Goal: Task Accomplishment & Management: Use online tool/utility

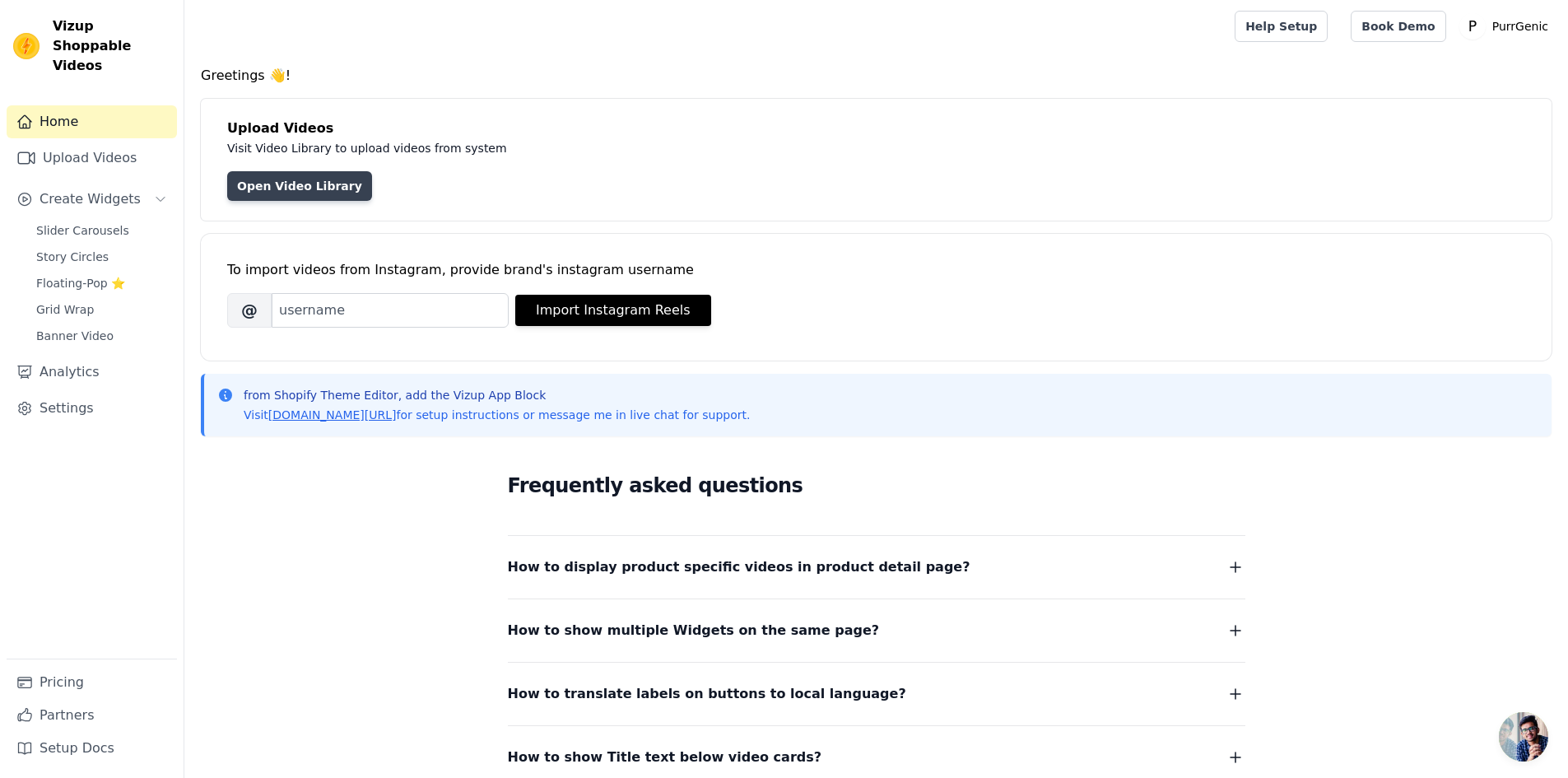
click at [302, 186] on link "Open Video Library" at bounding box center [300, 186] width 145 height 30
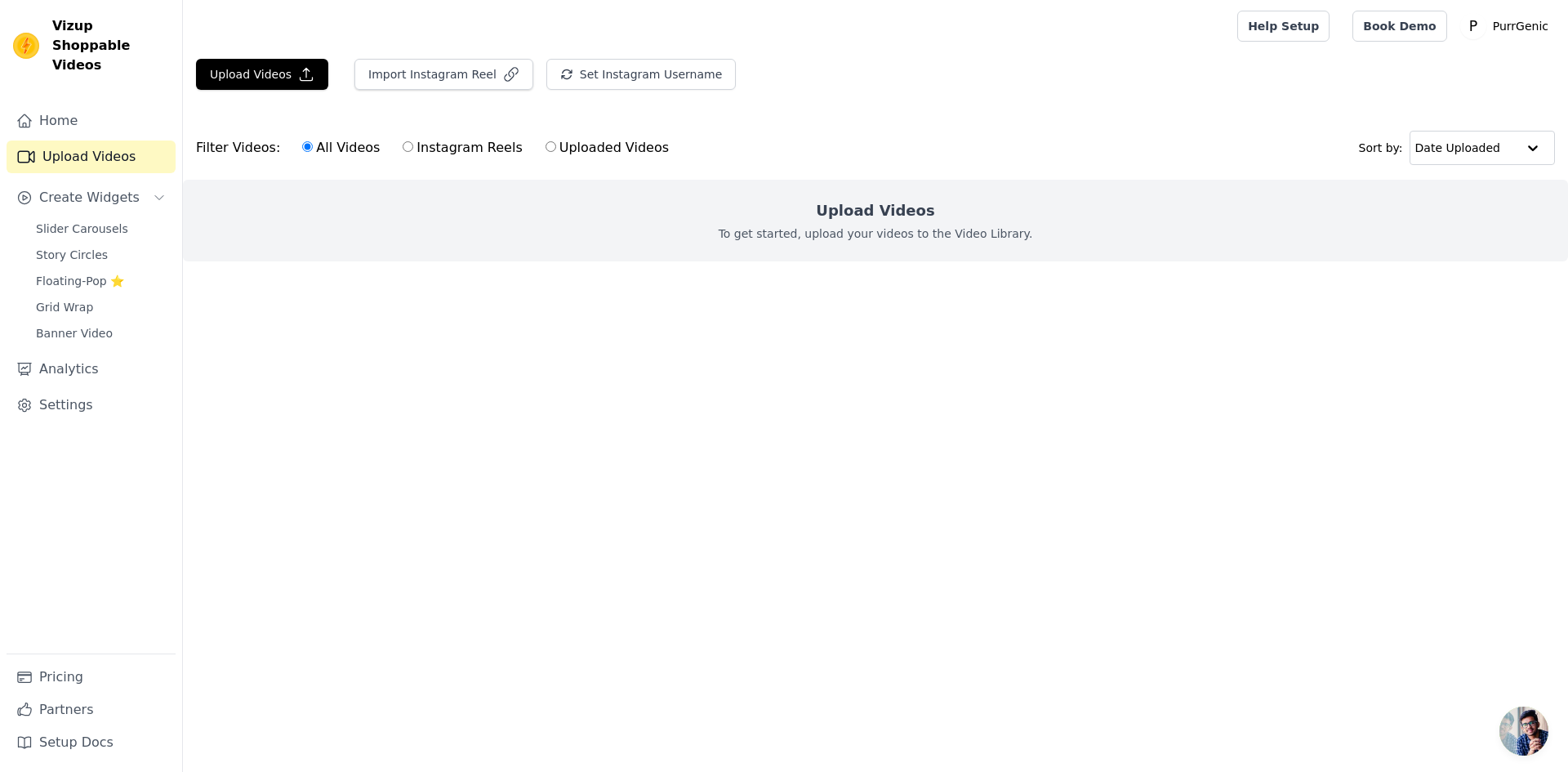
click at [544, 143] on label "Uploaded Videos" at bounding box center [607, 147] width 125 height 21
click at [545, 143] on input "Uploaded Videos" at bounding box center [550, 147] width 11 height 11
radio input "true"
click at [252, 63] on button "Upload Videos" at bounding box center [262, 74] width 132 height 31
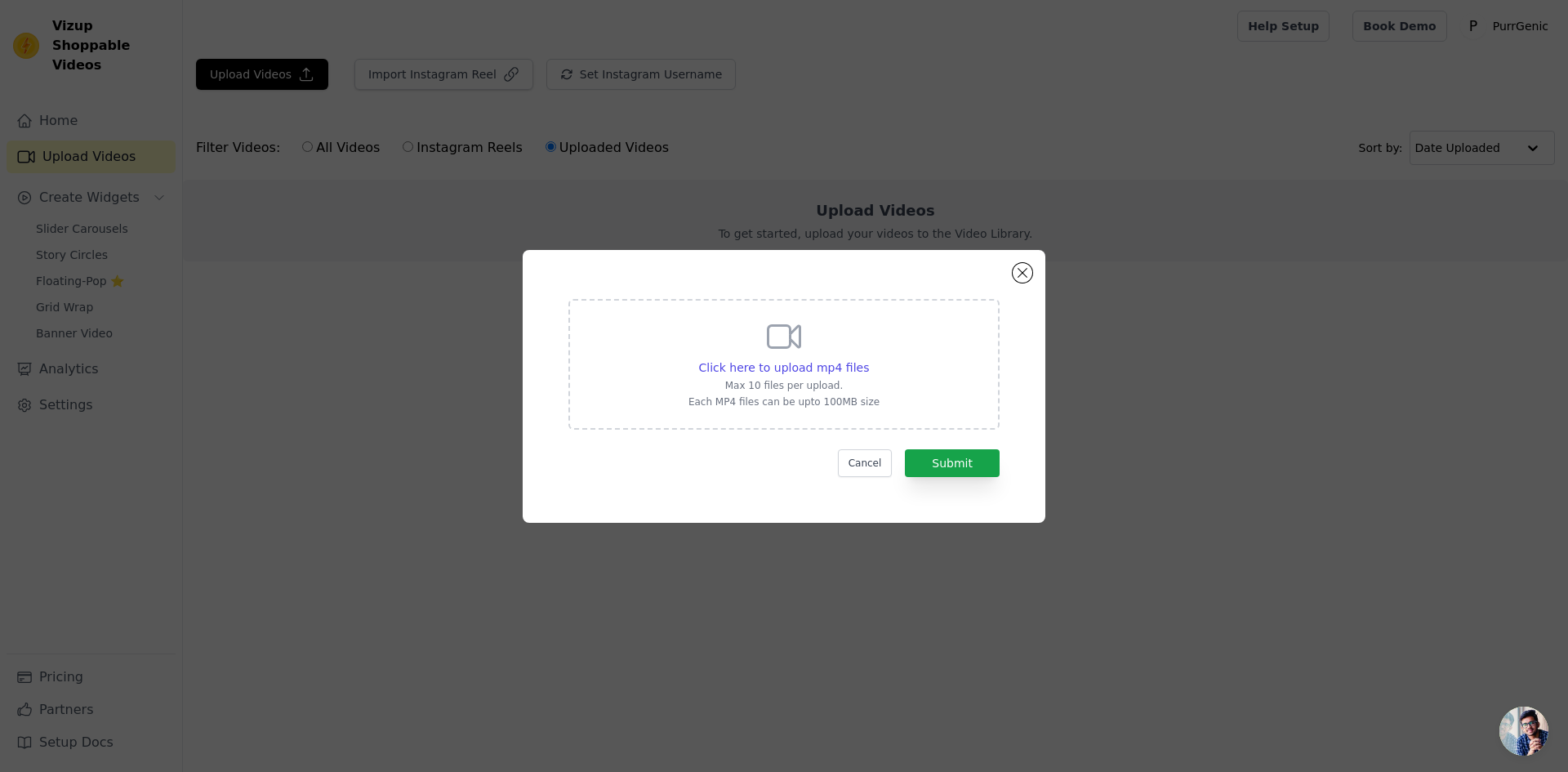
click at [818, 357] on div "Click here to upload mp4 files Max 10 files per upload. Each MP4 files can be u…" at bounding box center [784, 362] width 191 height 92
click at [868, 358] on input "Click here to upload mp4 files Max 10 files per upload. Each MP4 files can be u…" at bounding box center [868, 358] width 1 height 1
type input "C:\fakepath\ry7e5c-h264-hd.mp4"
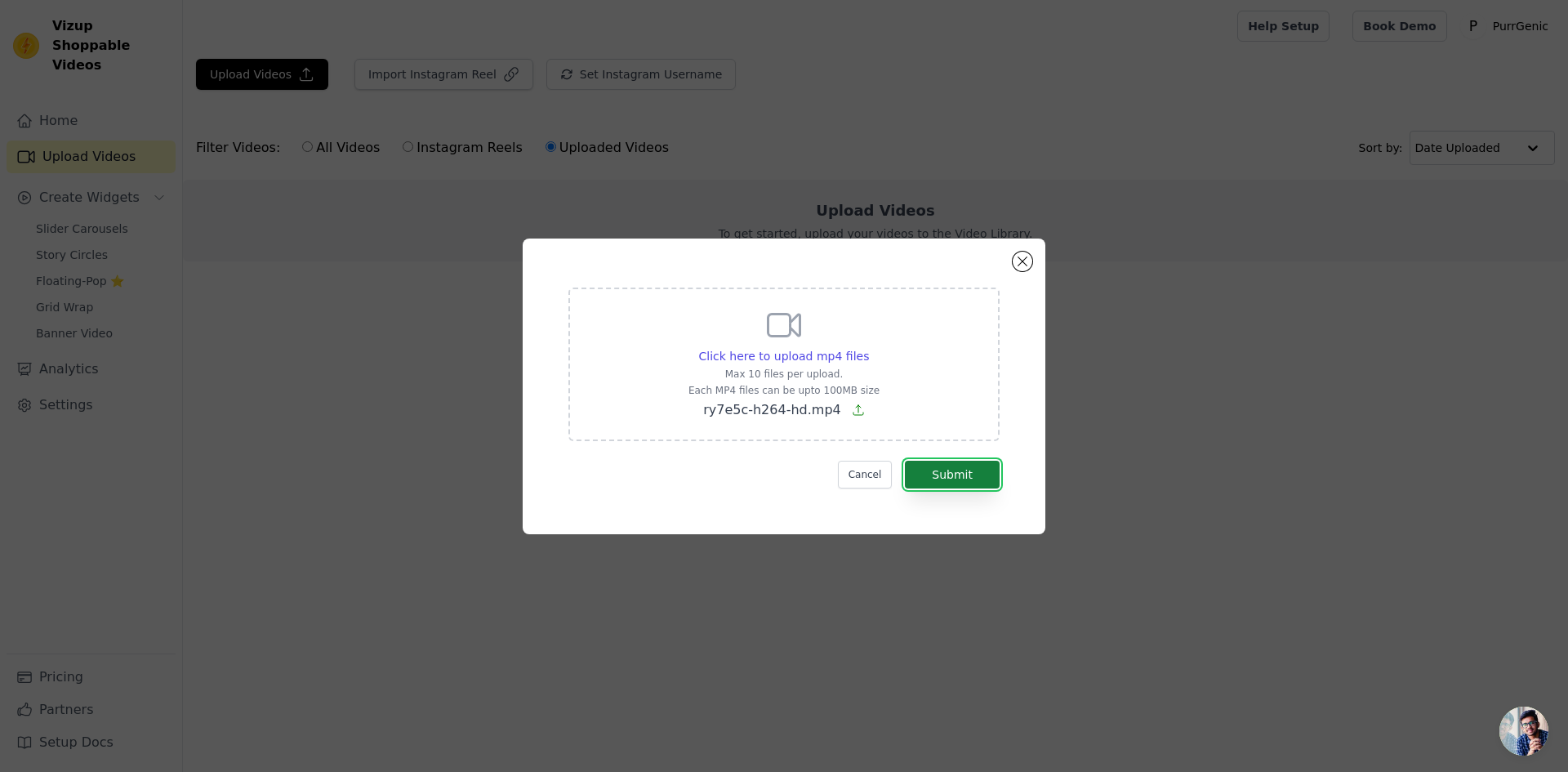
click at [980, 477] on button "Submit" at bounding box center [952, 474] width 94 height 28
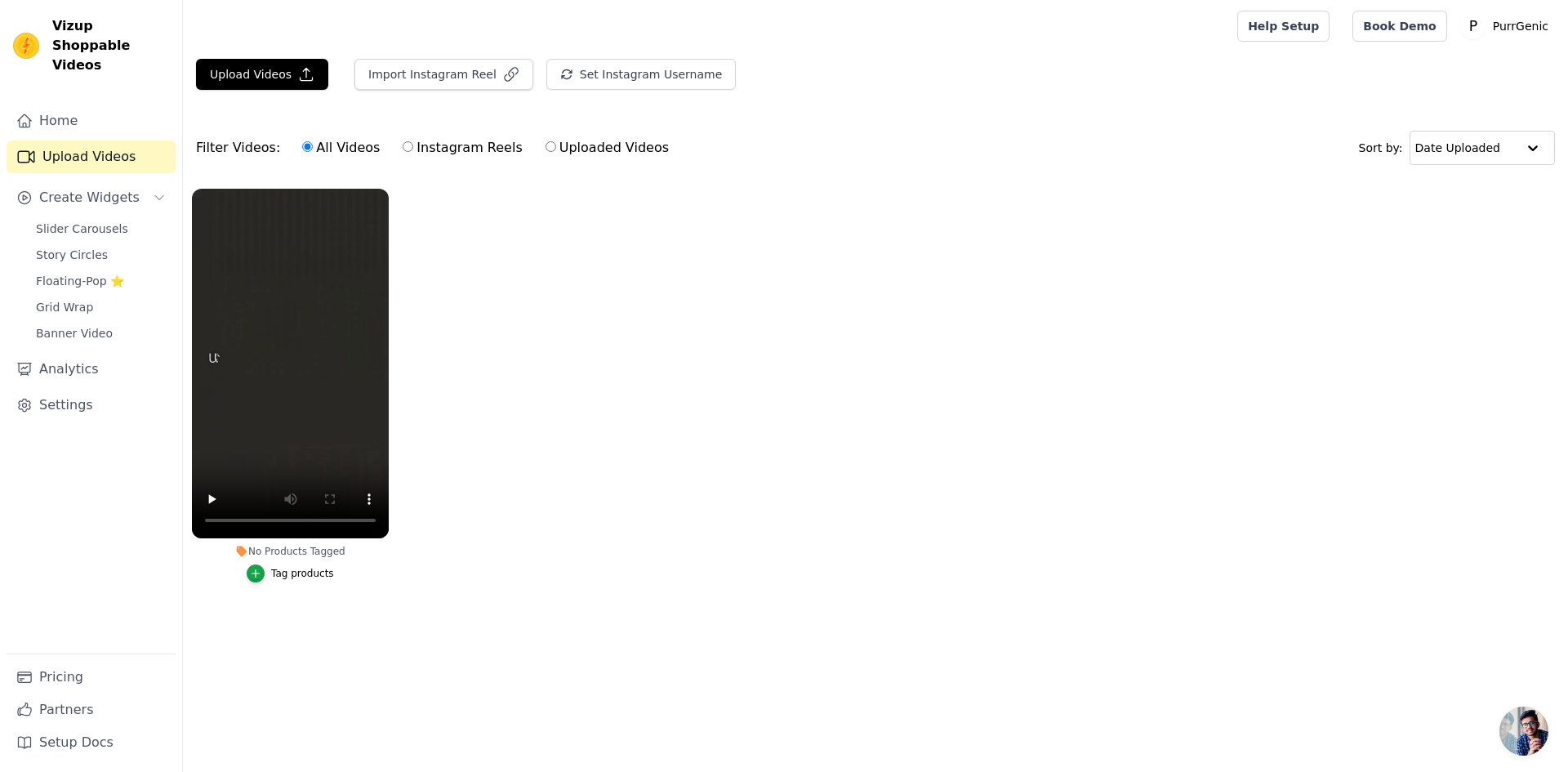
click at [292, 575] on div "Tag products" at bounding box center [302, 574] width 63 height 13
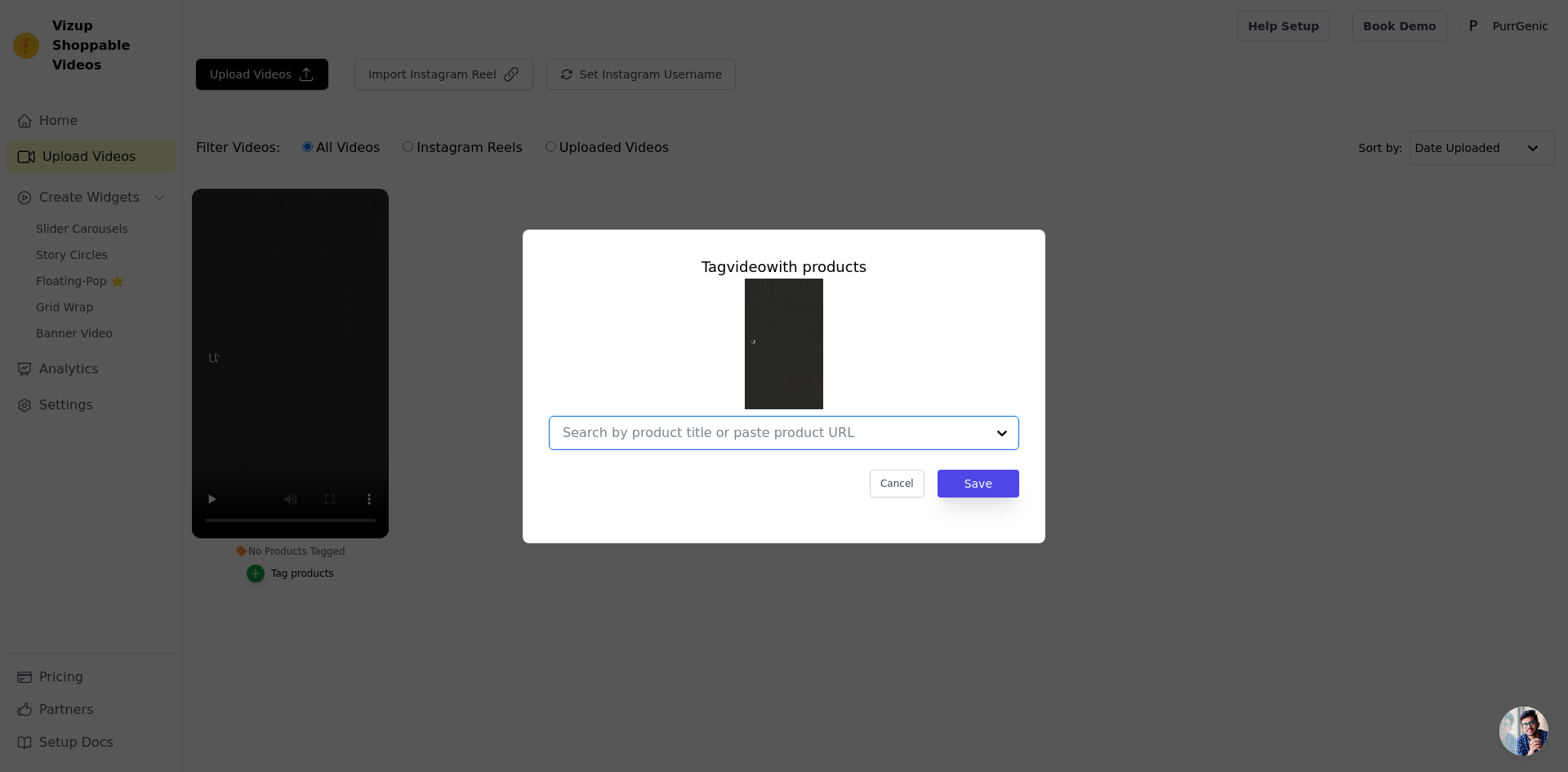
click at [674, 436] on input "No Products Tagged Tag video with products Option undefined, selected. Select i…" at bounding box center [774, 432] width 423 height 15
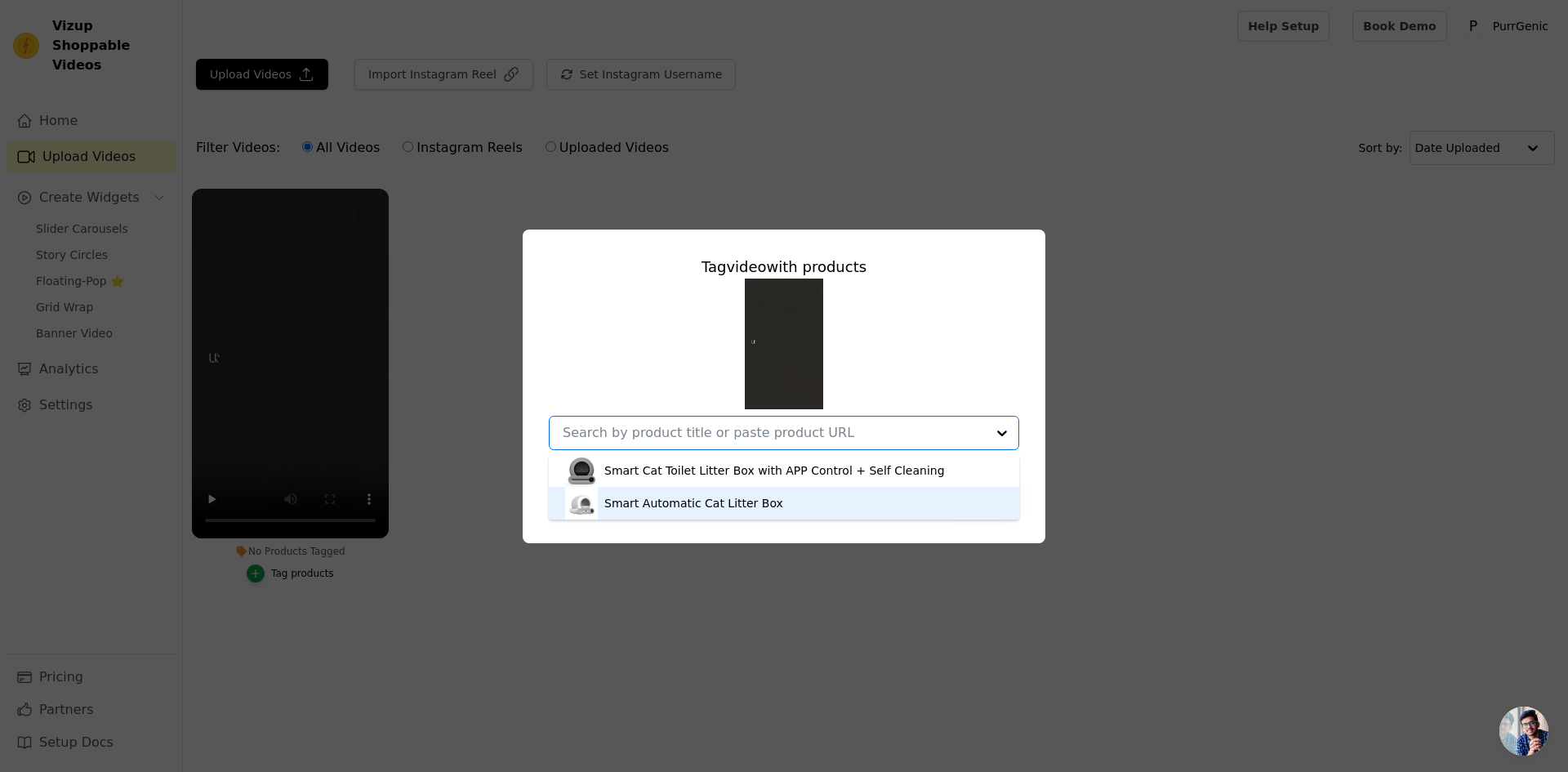
click at [676, 505] on div "Smart Automatic Cat Litter Box" at bounding box center [693, 502] width 179 height 16
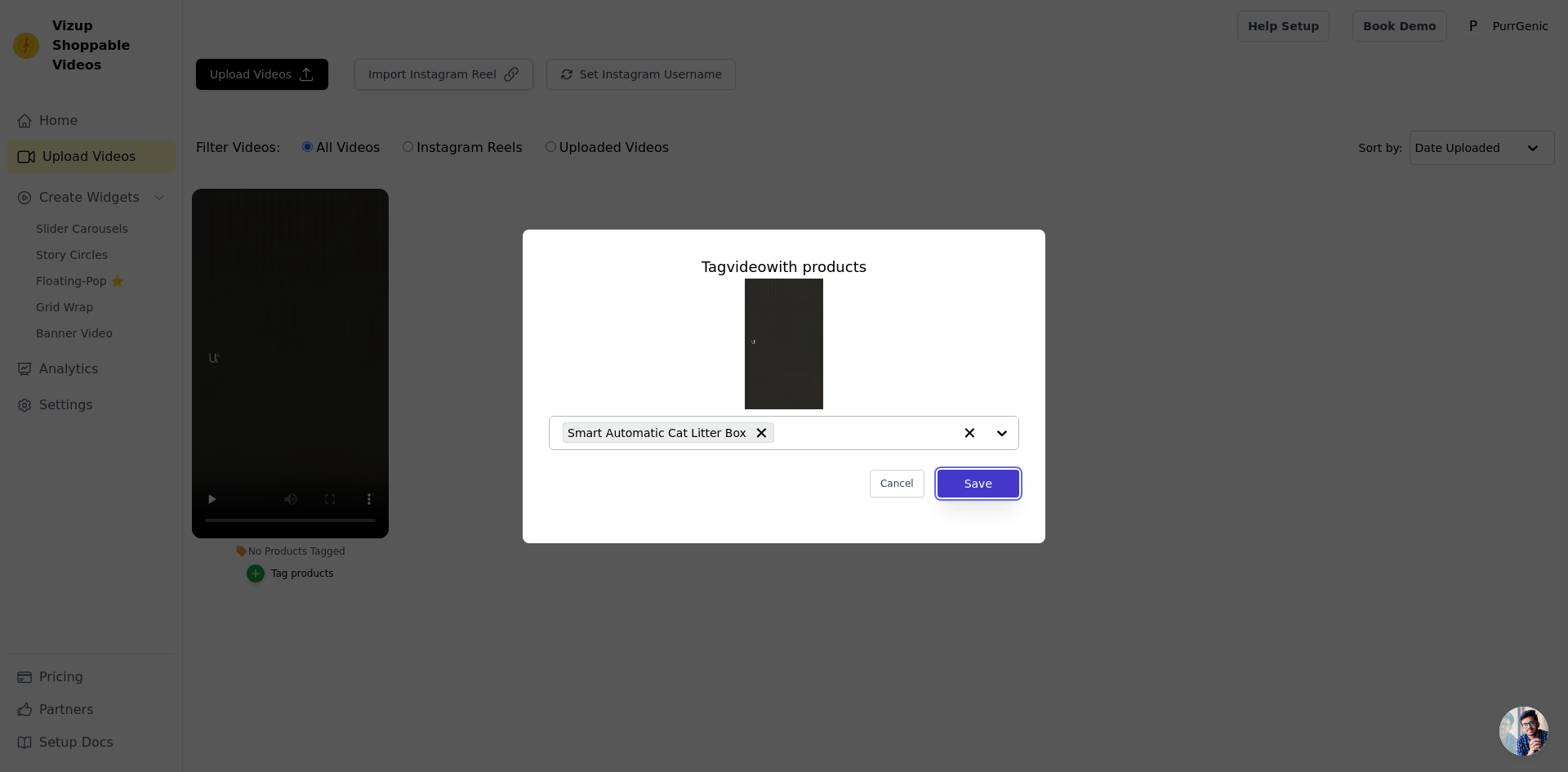
click at [962, 475] on button "Save" at bounding box center [978, 483] width 82 height 28
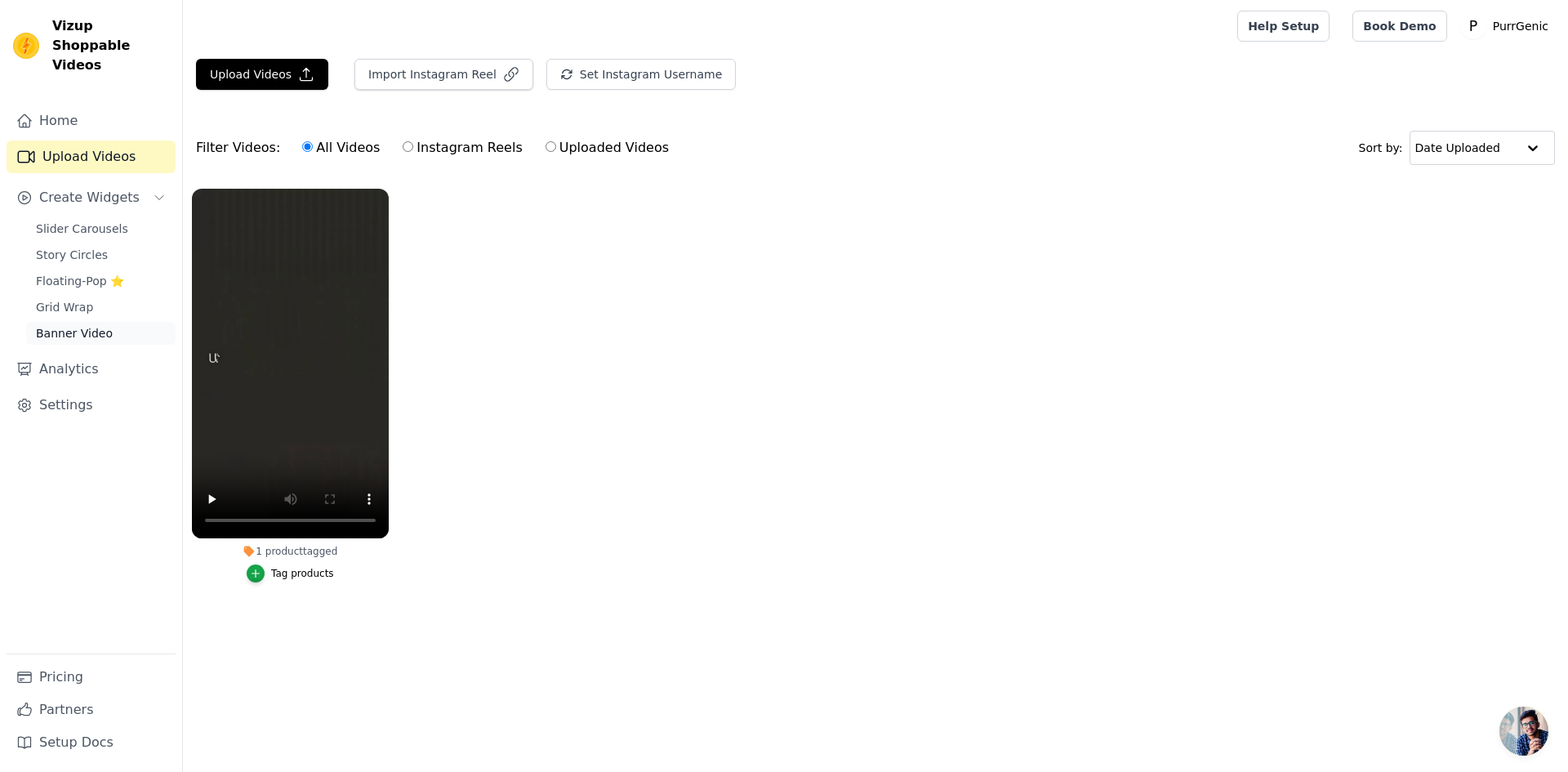
click at [72, 325] on span "Banner Video" at bounding box center [74, 333] width 77 height 16
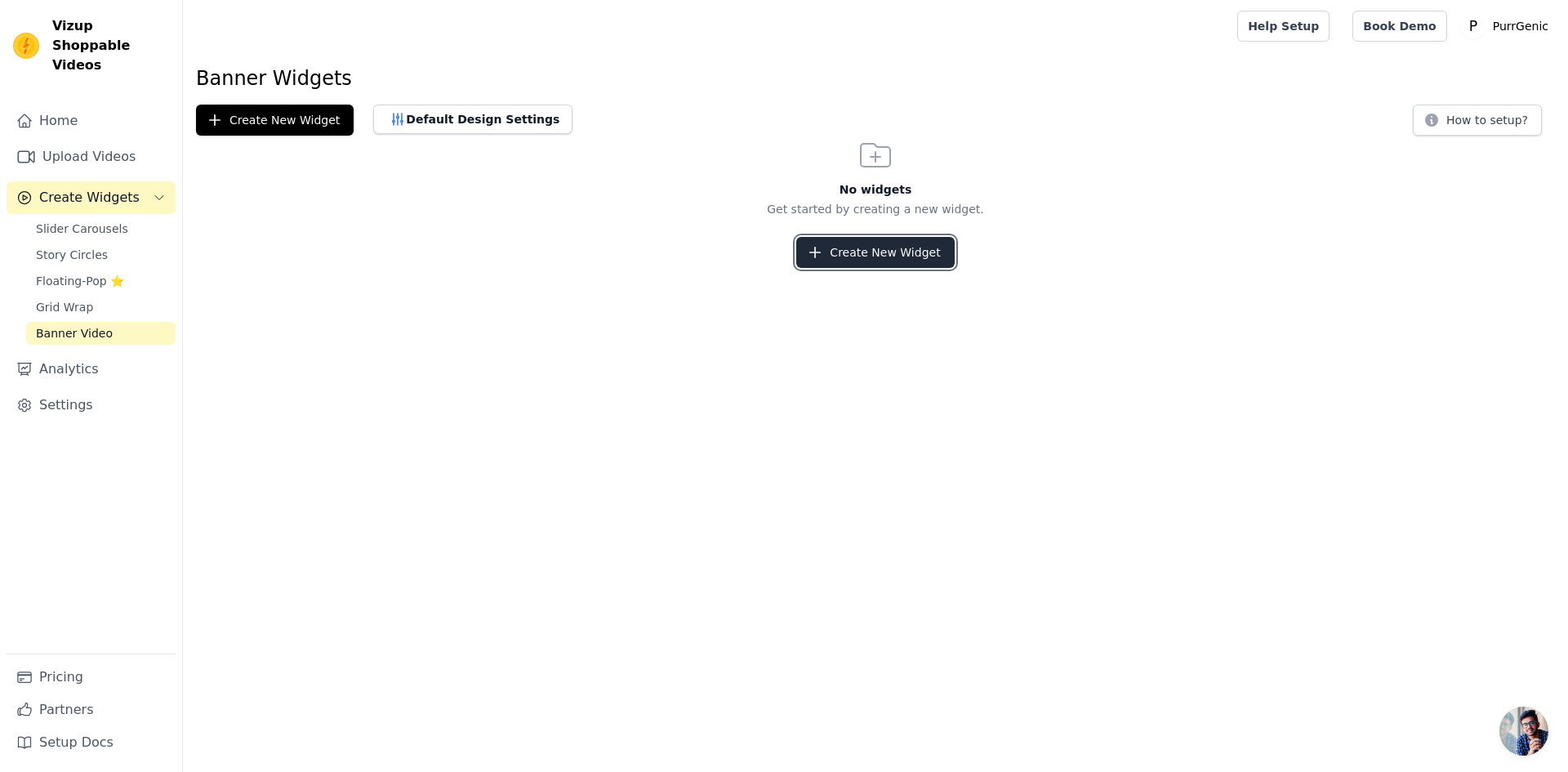
click at [876, 253] on button "Create New Widget" at bounding box center [875, 252] width 158 height 31
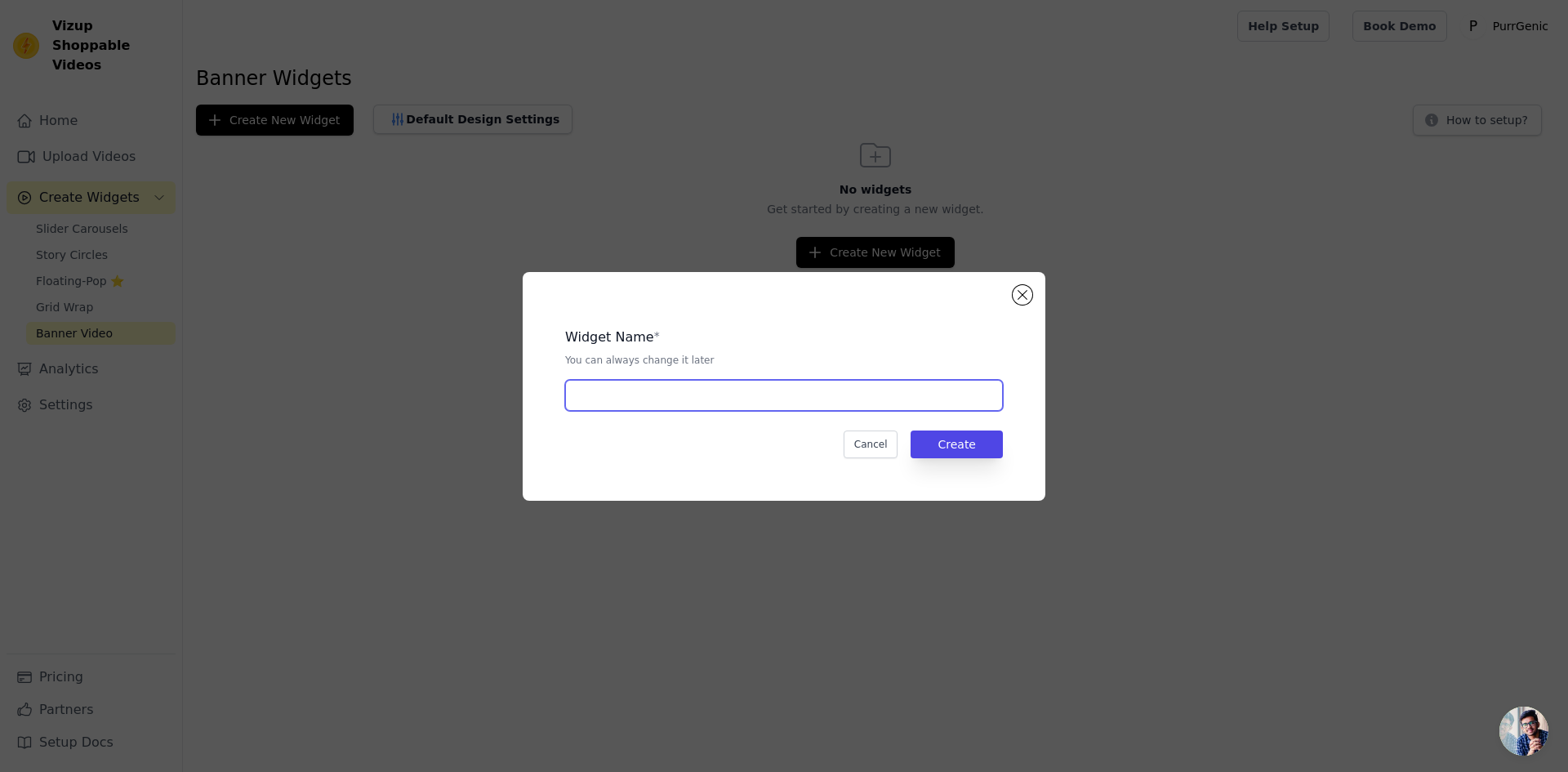
click at [757, 403] on input "text" at bounding box center [784, 395] width 437 height 31
type input "VIDBANNER"
click at [988, 448] on button "Create" at bounding box center [957, 444] width 93 height 28
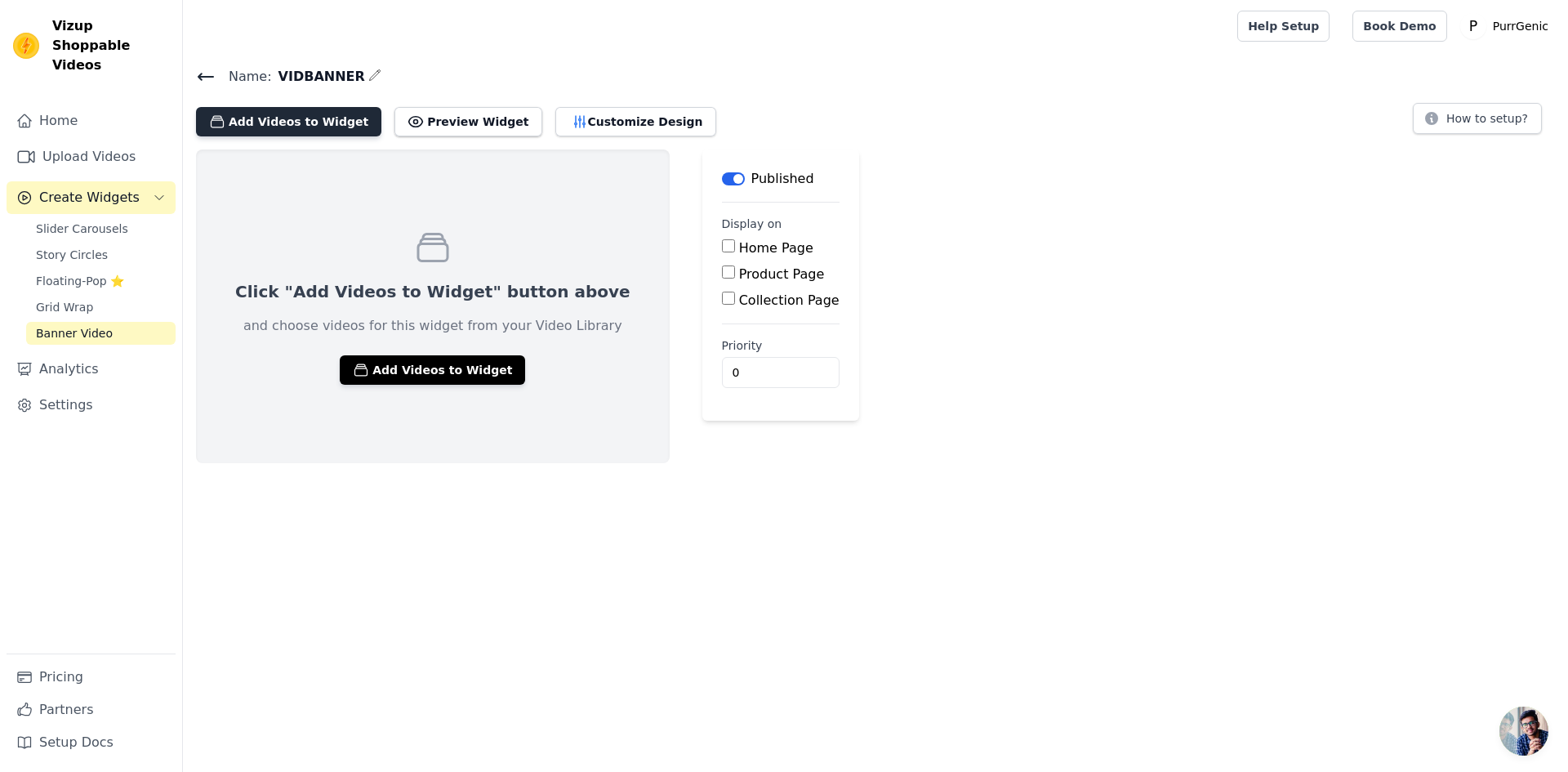
click at [303, 110] on button "Add Videos to Widget" at bounding box center [289, 121] width 185 height 29
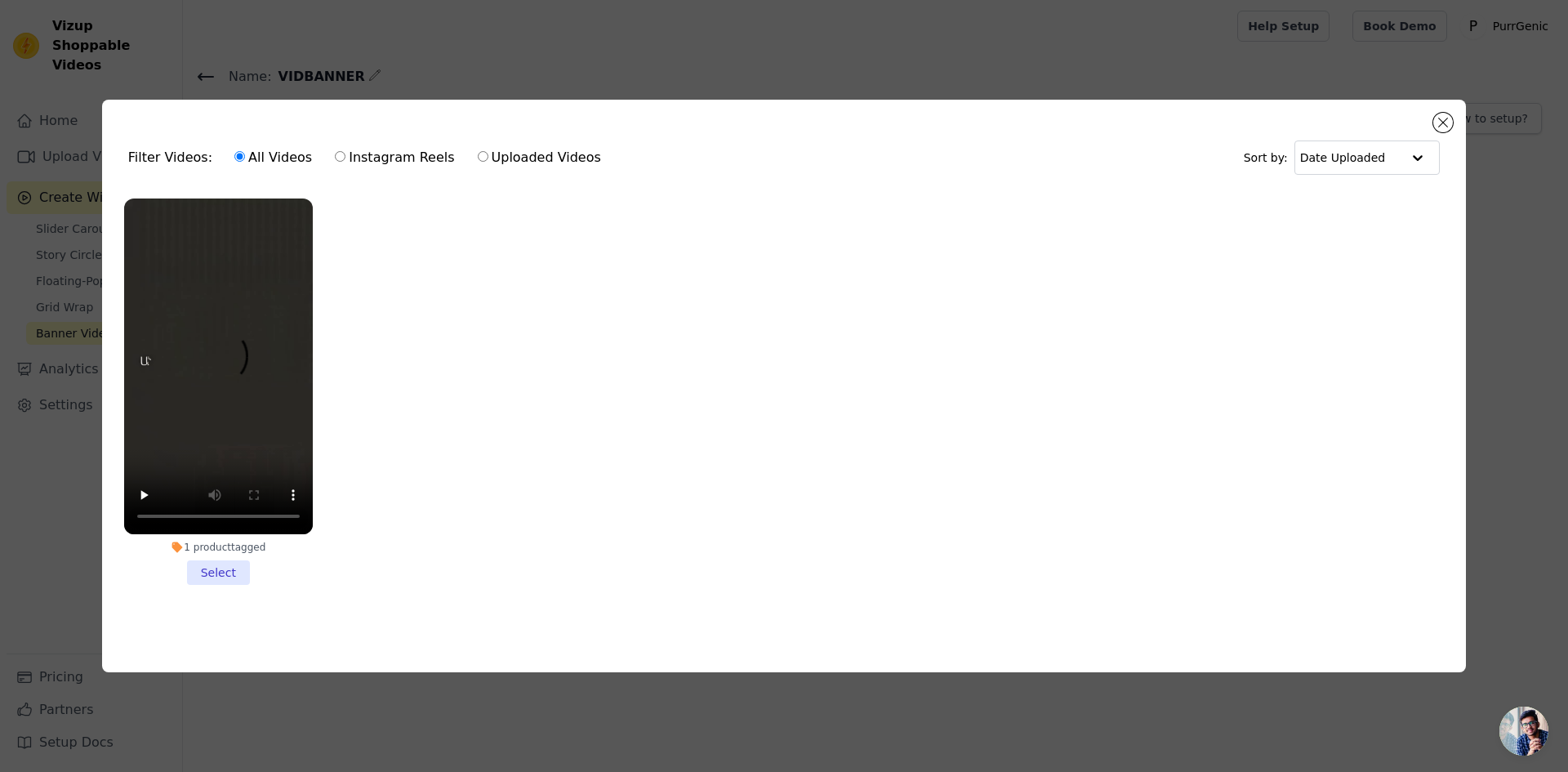
click at [199, 568] on li "1 product tagged Select" at bounding box center [218, 392] width 189 height 386
click at [0, 0] on input "1 product tagged Select" at bounding box center [0, 0] width 0 height 0
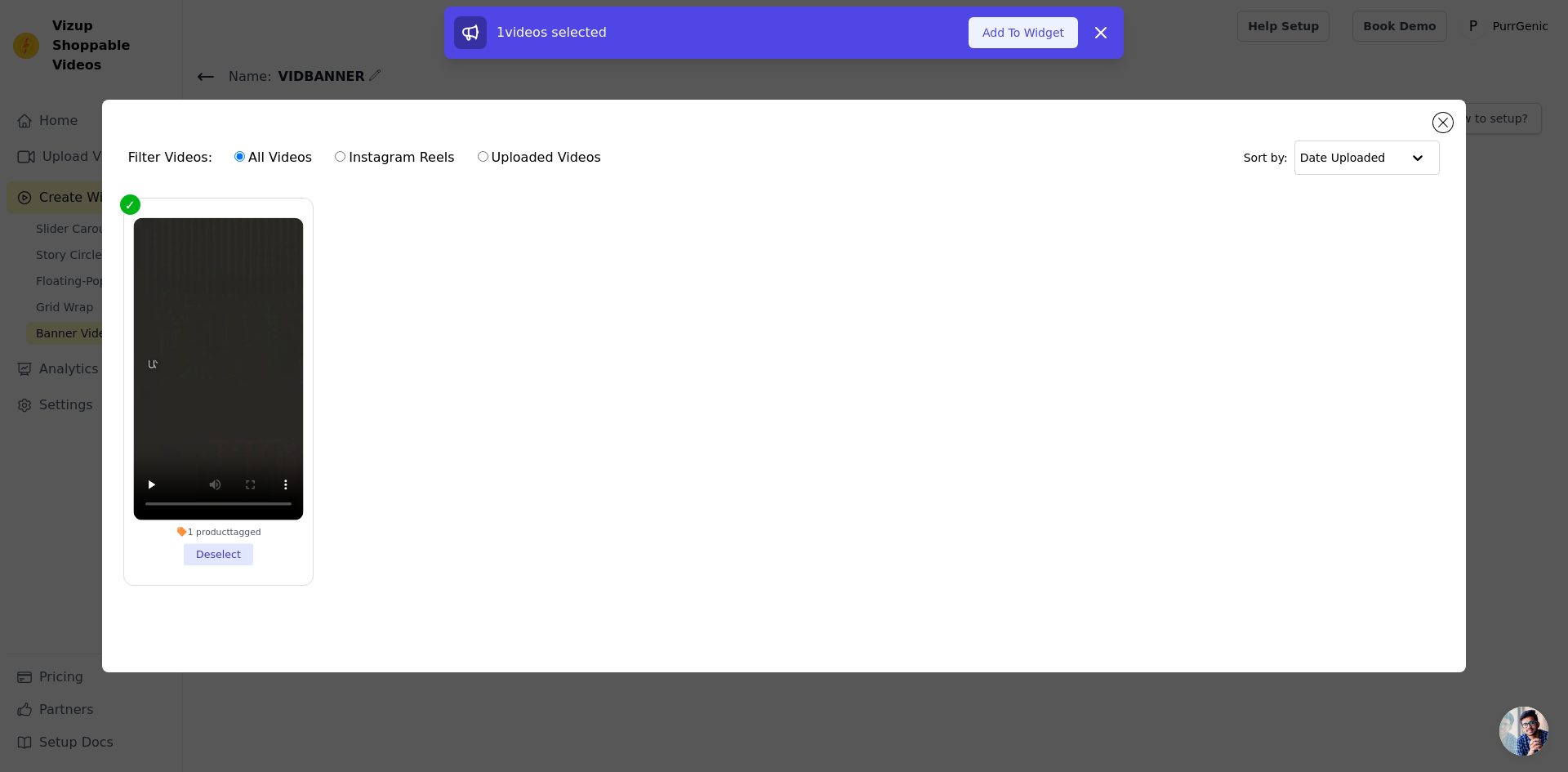
click at [1023, 29] on button "Add To Widget" at bounding box center [1023, 32] width 110 height 31
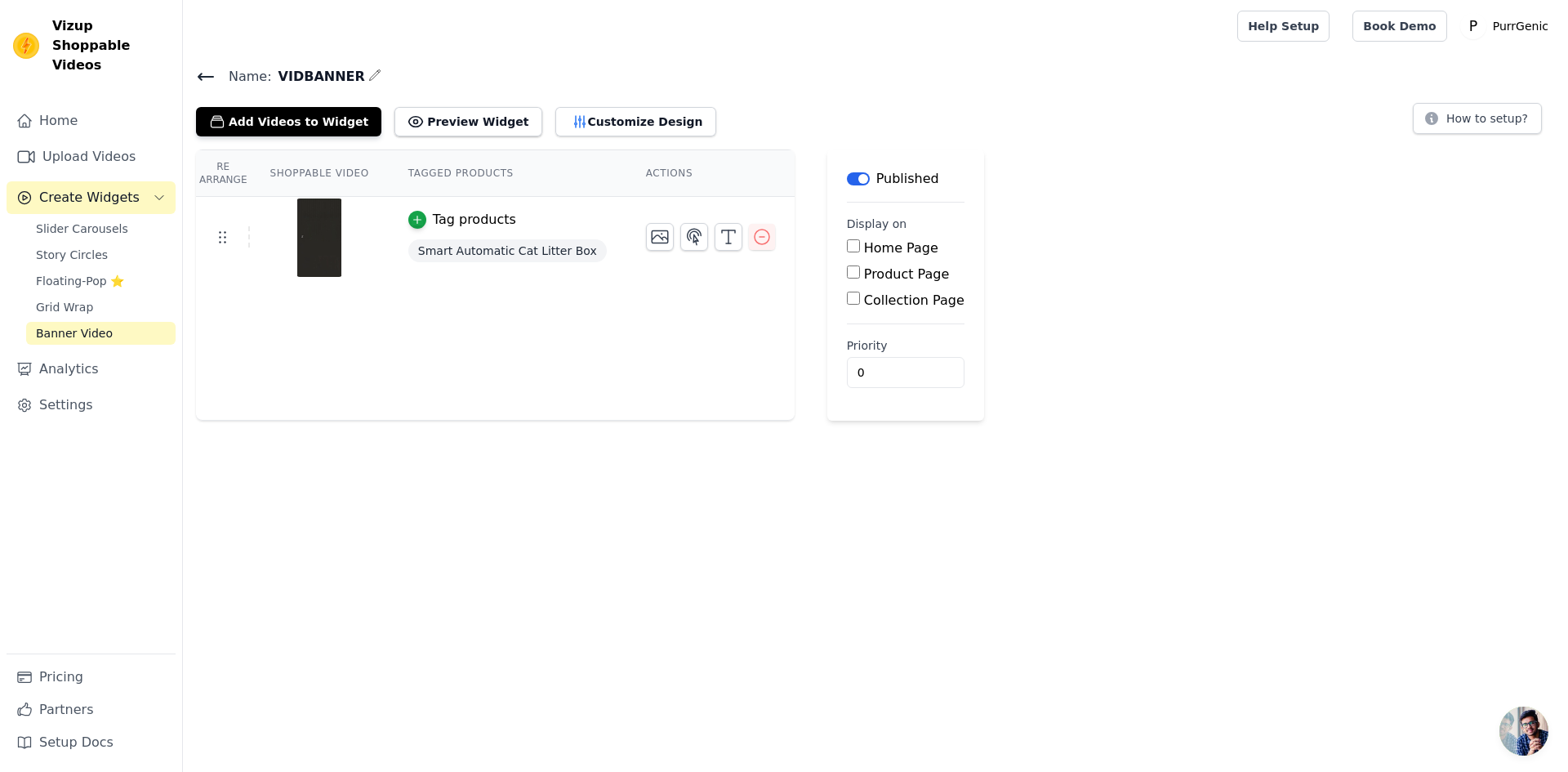
click at [847, 242] on input "Home Page" at bounding box center [854, 246] width 13 height 13
checkbox input "true"
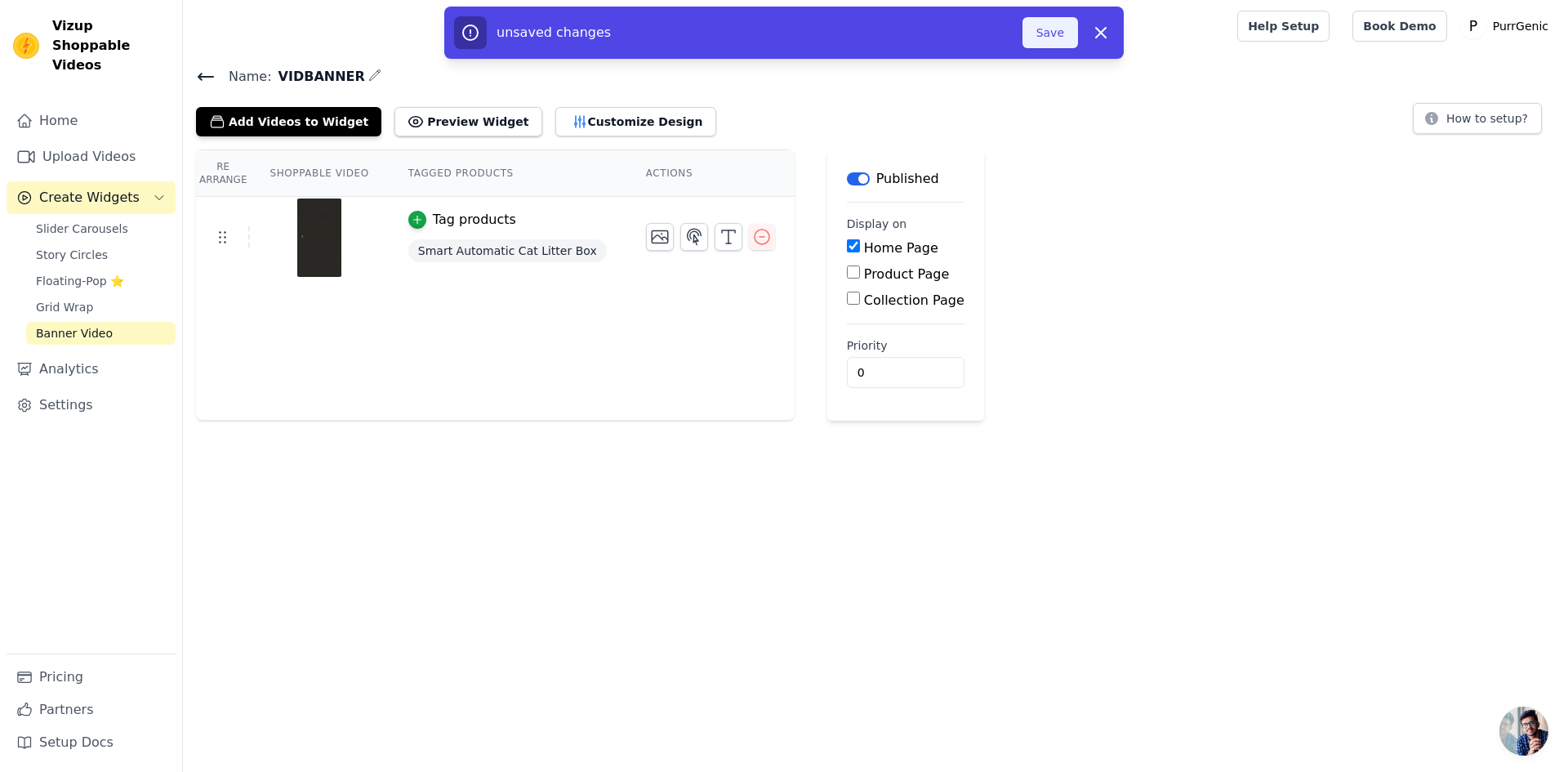
click at [1041, 35] on button "Save" at bounding box center [1050, 32] width 56 height 31
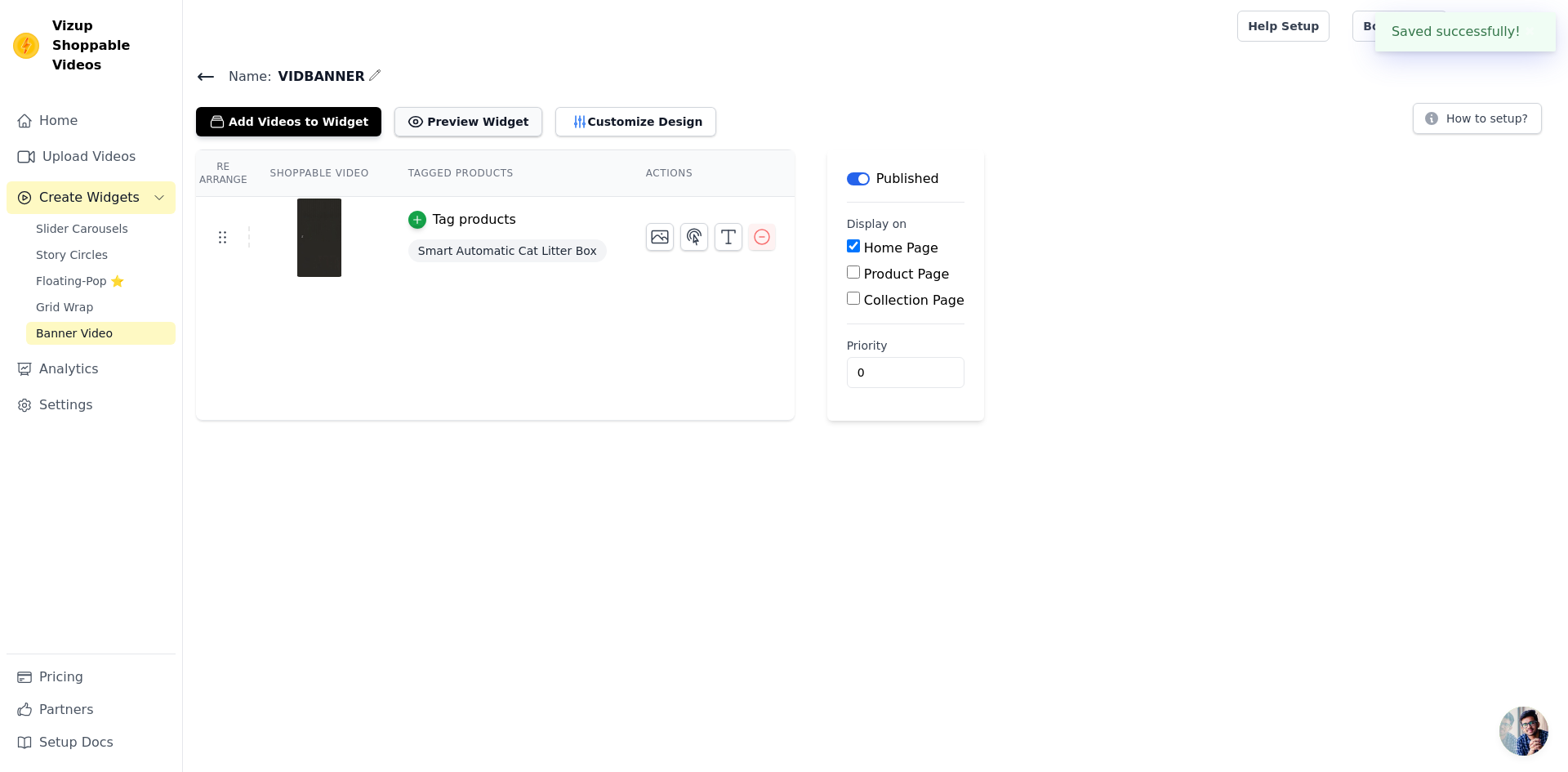
click at [444, 125] on button "Preview Widget" at bounding box center [468, 121] width 147 height 29
click at [581, 118] on button "Customize Design" at bounding box center [635, 121] width 161 height 29
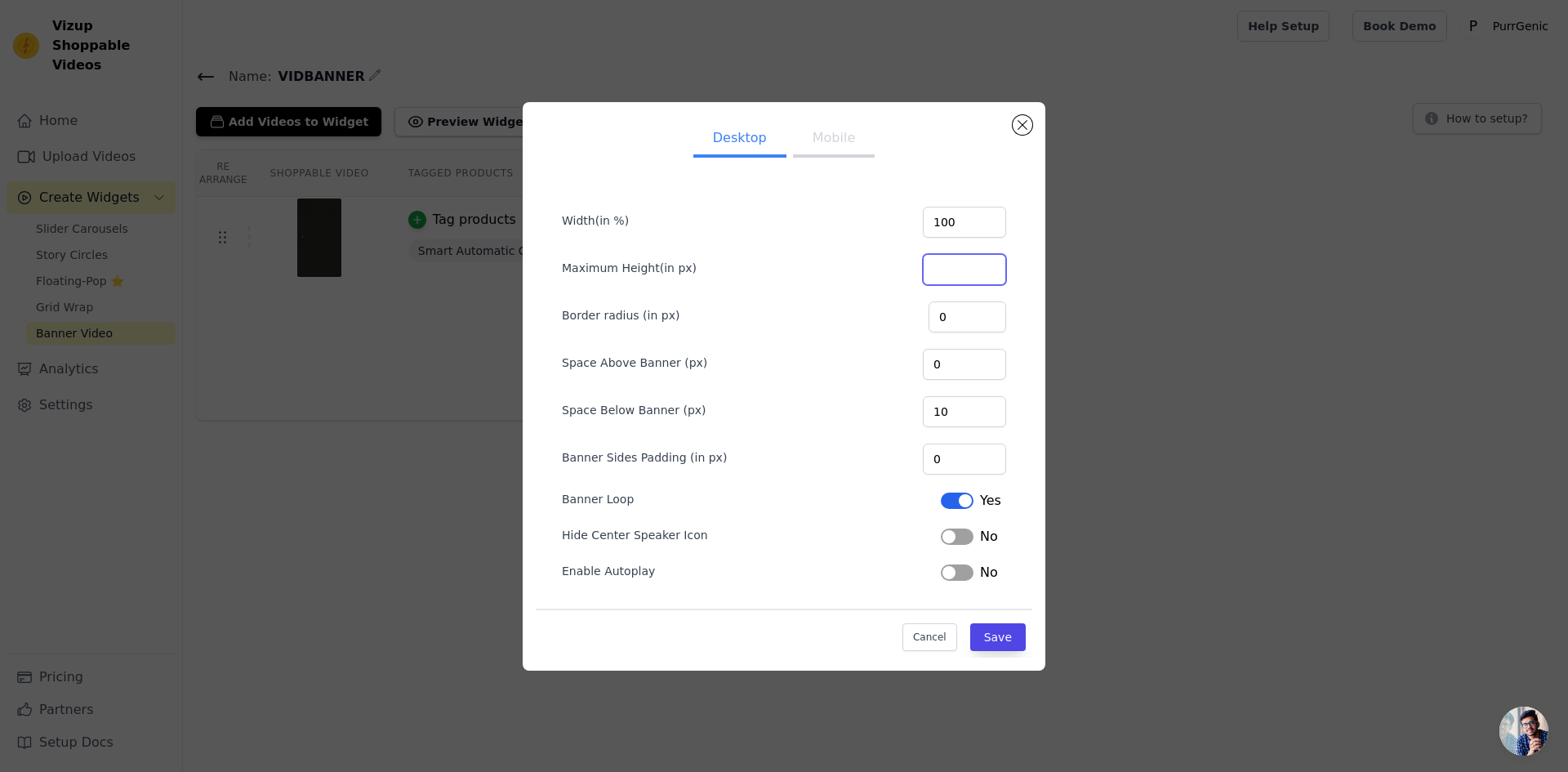
click at [950, 271] on input "Maximum Height(in px)" at bounding box center [964, 269] width 83 height 31
click at [955, 272] on input "100" at bounding box center [964, 269] width 83 height 31
type input "800"
click at [999, 630] on button "Save" at bounding box center [998, 637] width 56 height 28
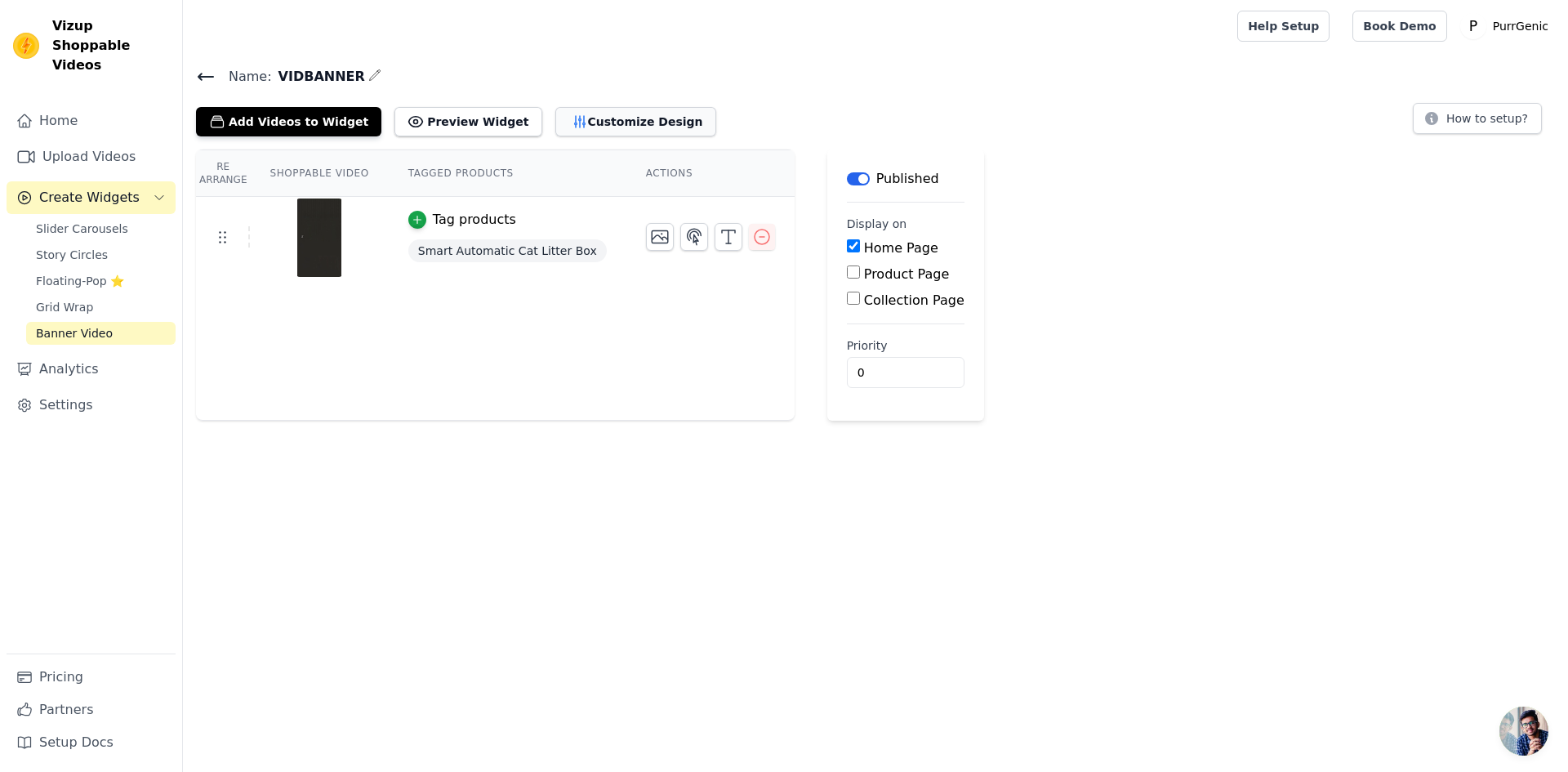
click at [582, 125] on button "Customize Design" at bounding box center [635, 121] width 161 height 29
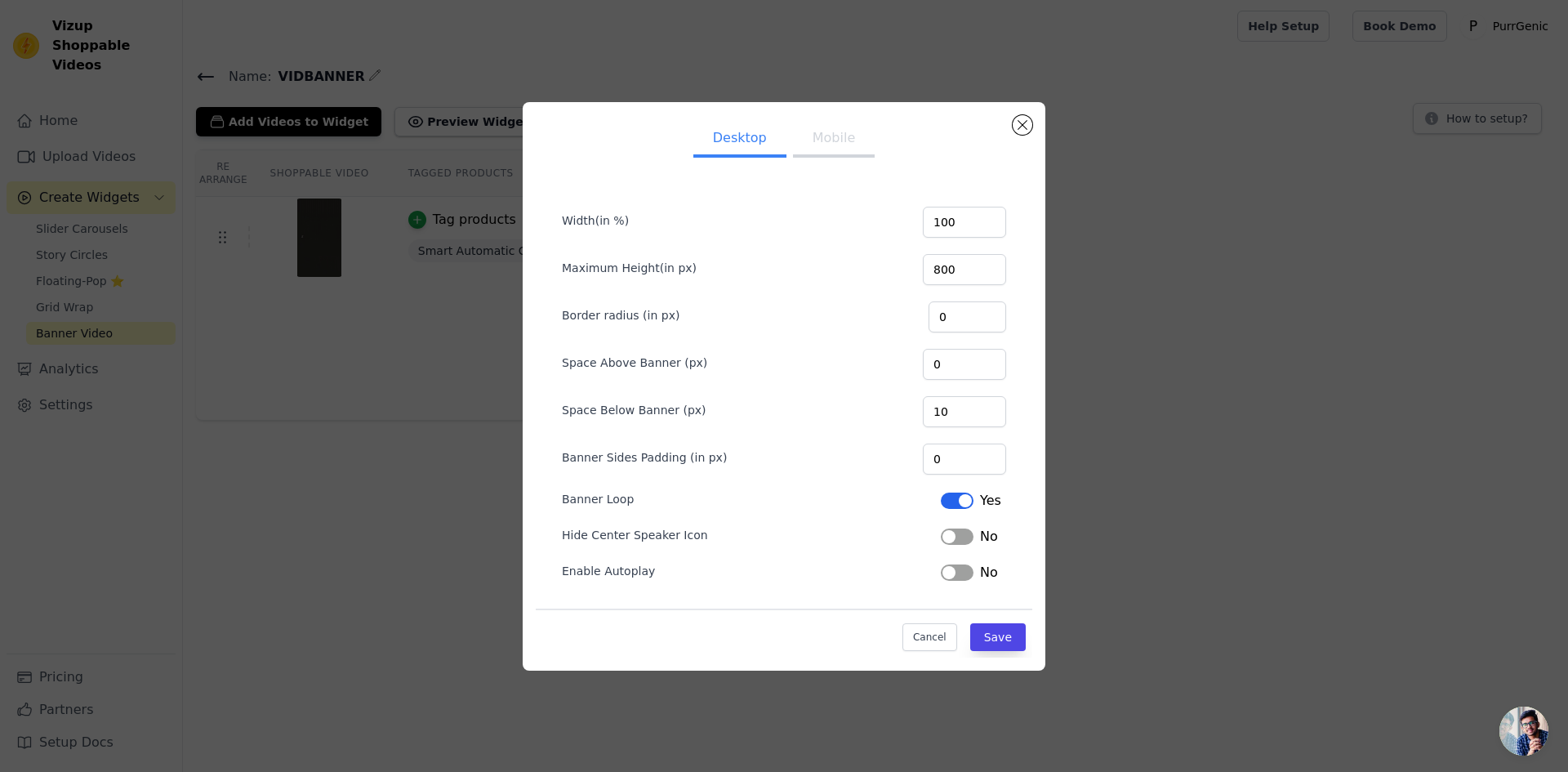
click at [964, 572] on button "Label" at bounding box center [957, 572] width 33 height 16
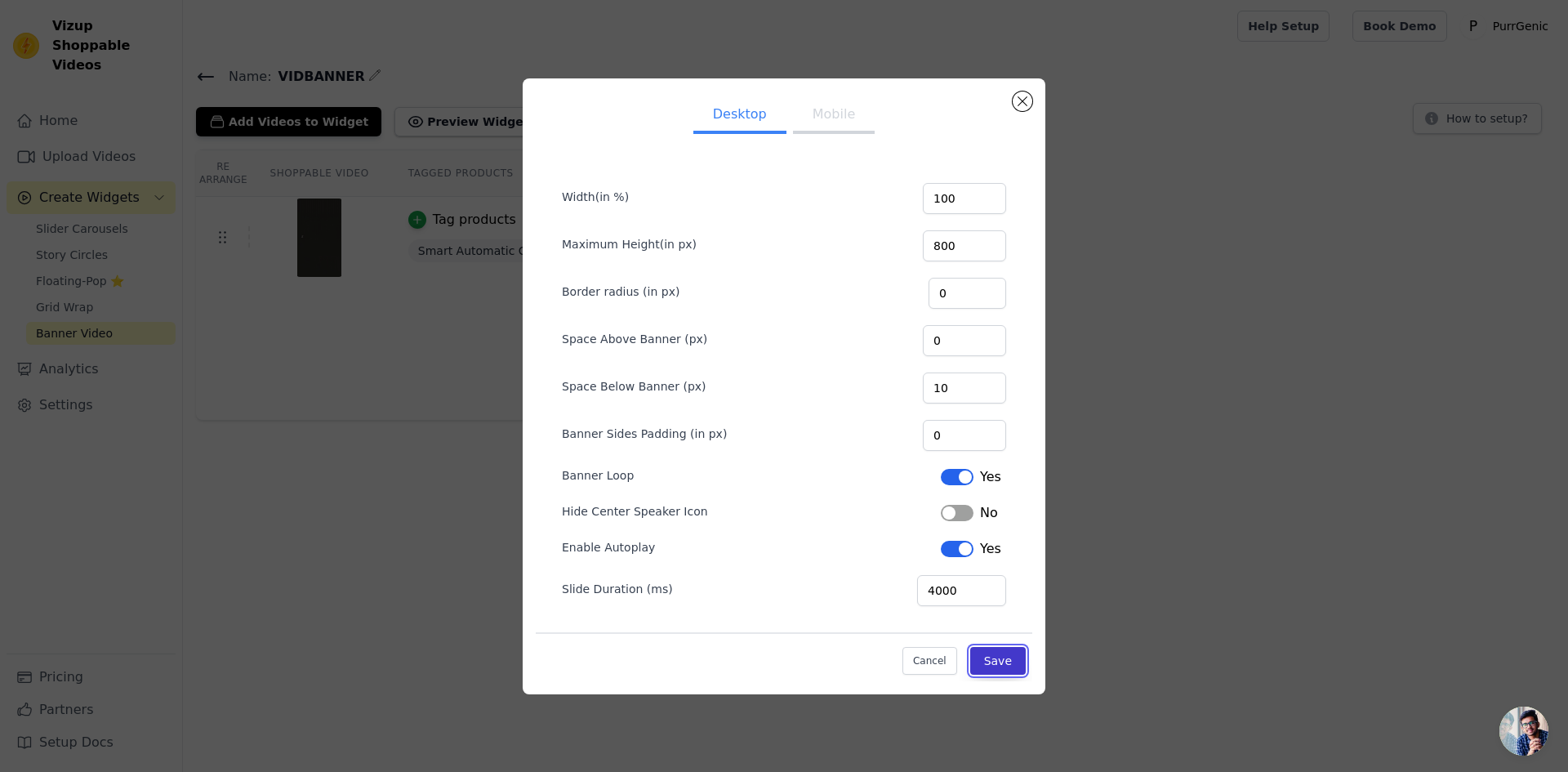
click at [994, 660] on button "Save" at bounding box center [998, 661] width 56 height 28
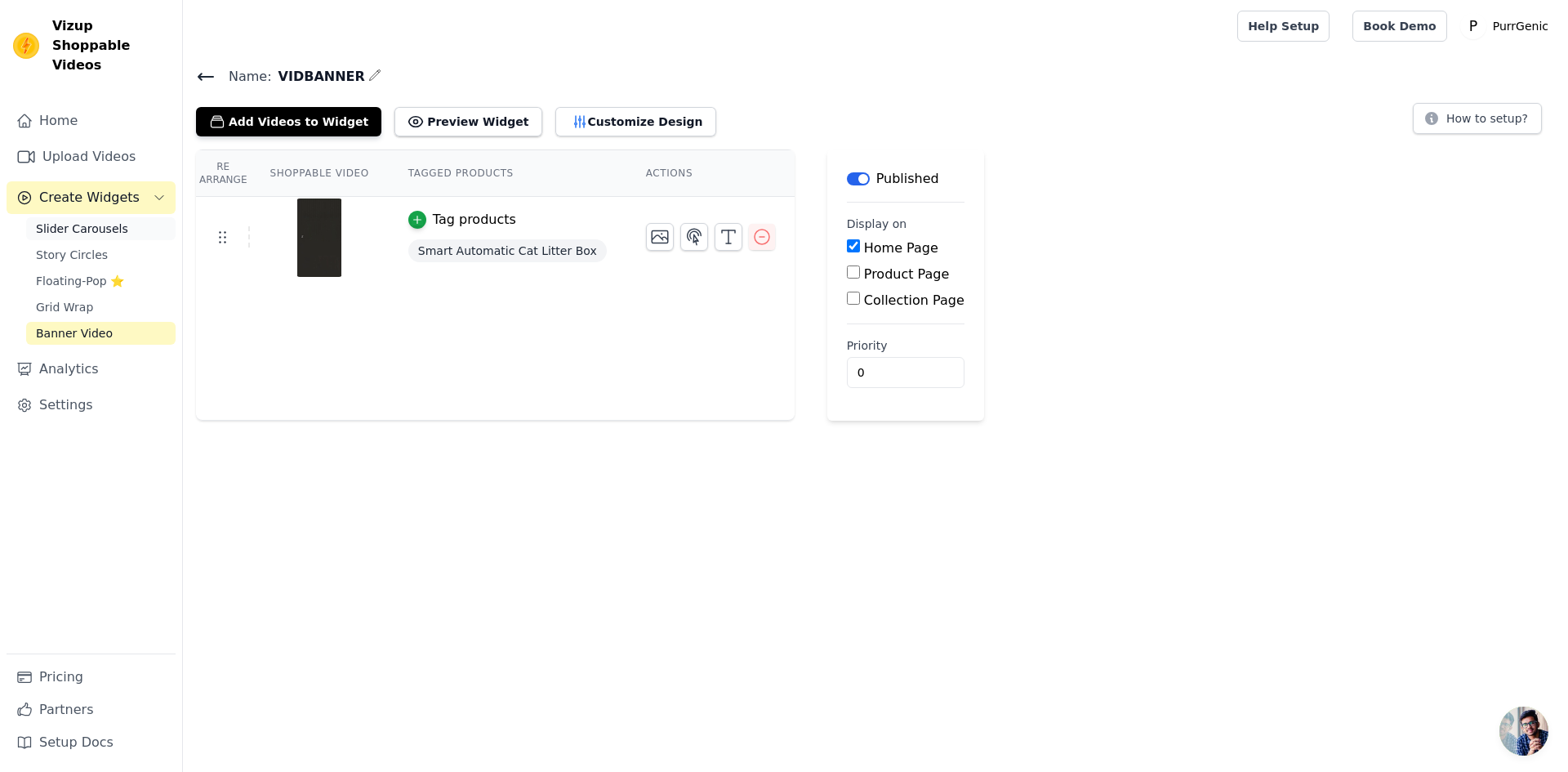
click at [63, 221] on span "Slider Carousels" at bounding box center [83, 228] width 93 height 16
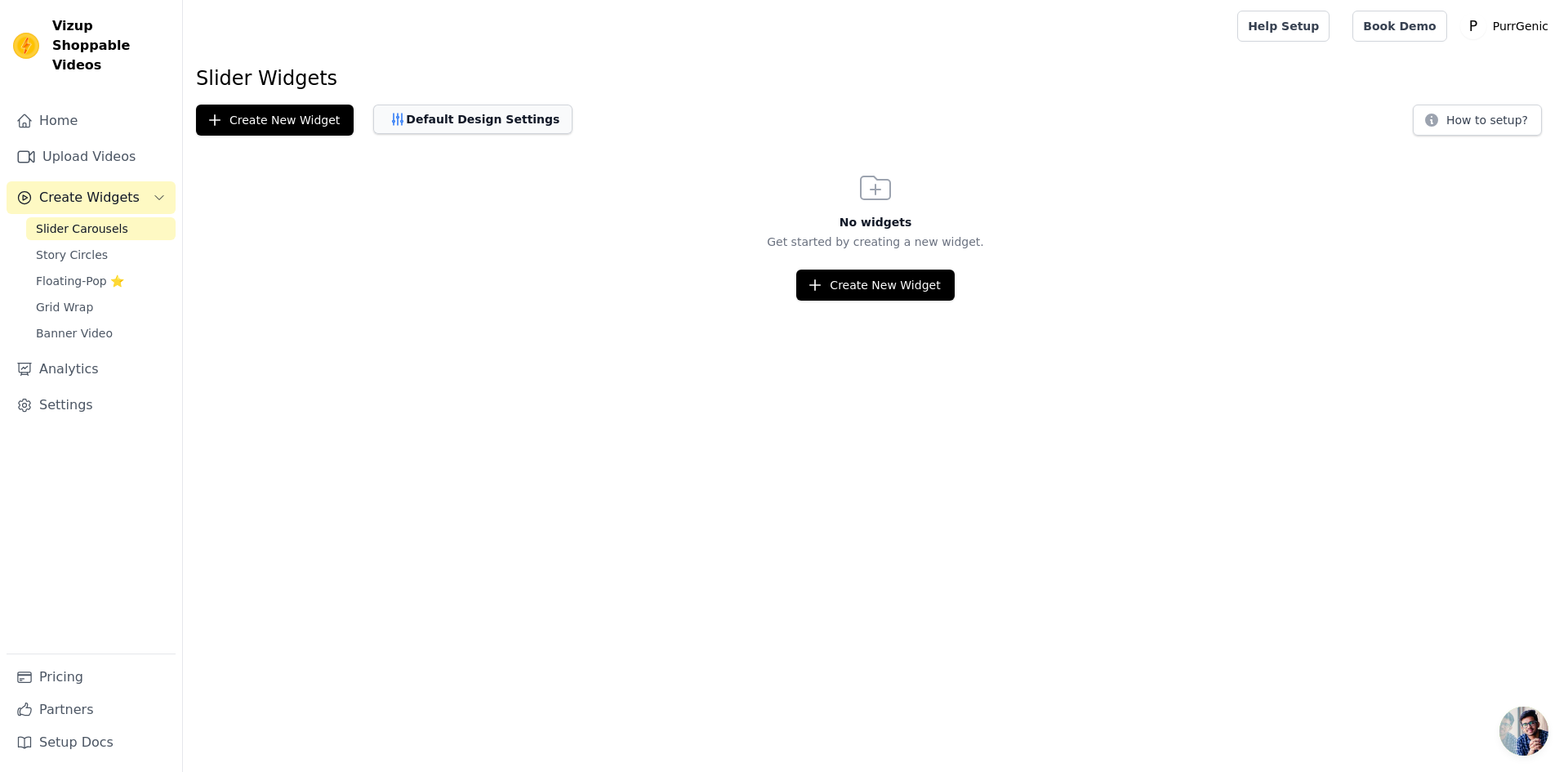
click at [442, 125] on button "Default Design Settings" at bounding box center [473, 119] width 199 height 29
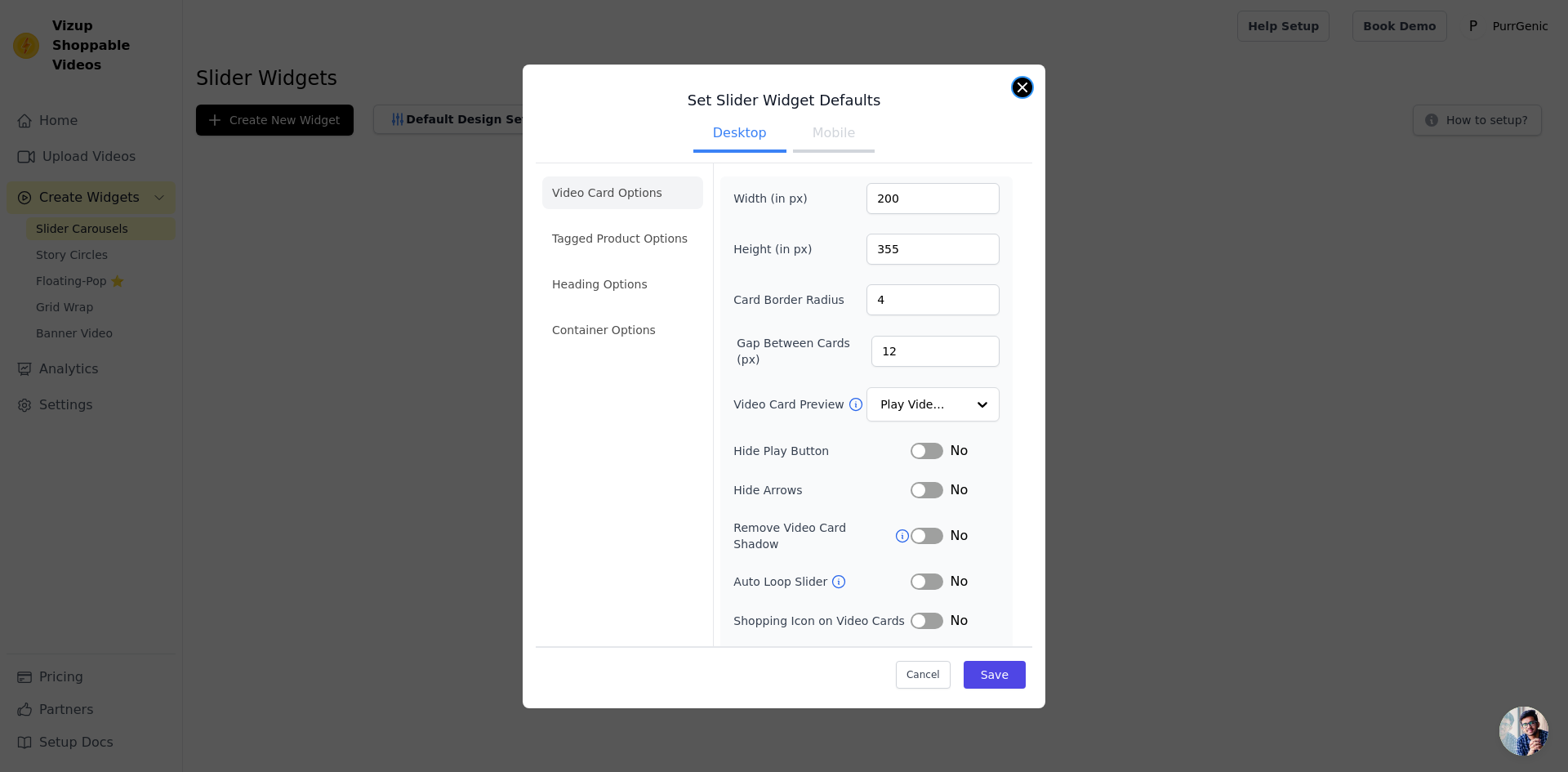
click at [1021, 81] on button "Close modal" at bounding box center [1022, 87] width 19 height 19
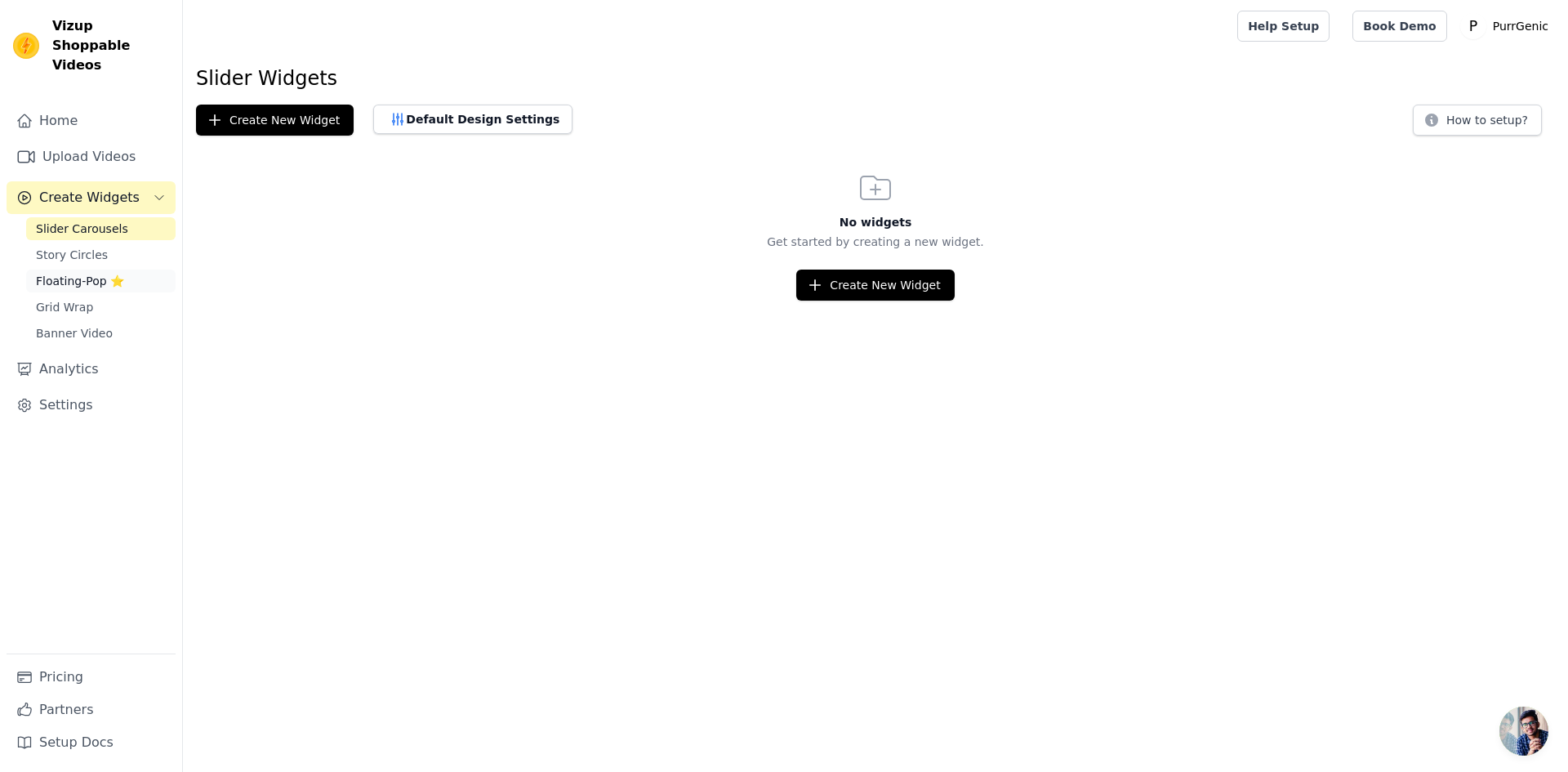
click at [78, 273] on span "Floating-Pop ⭐" at bounding box center [80, 281] width 88 height 16
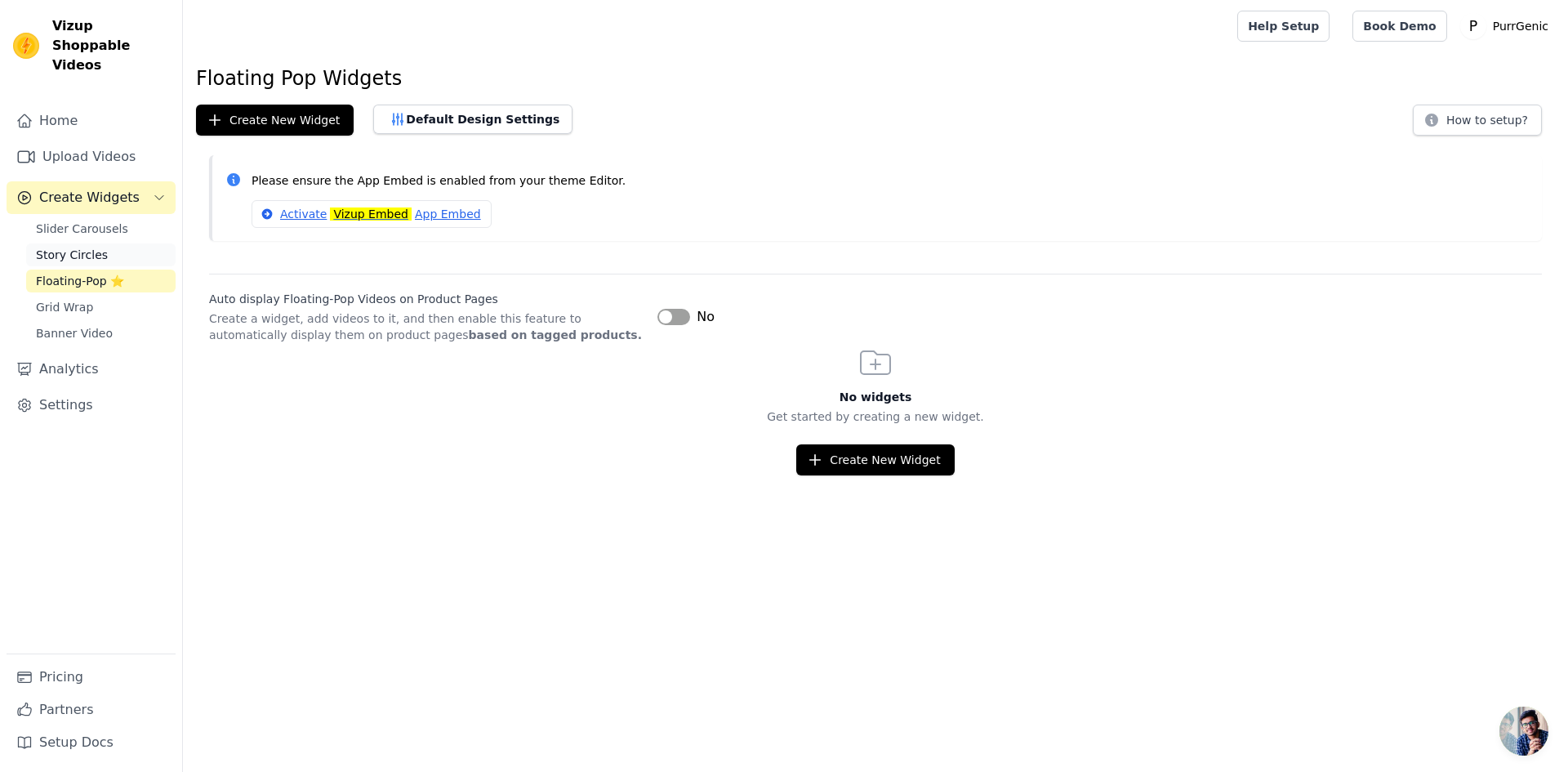
click at [72, 247] on span "Story Circles" at bounding box center [72, 255] width 72 height 16
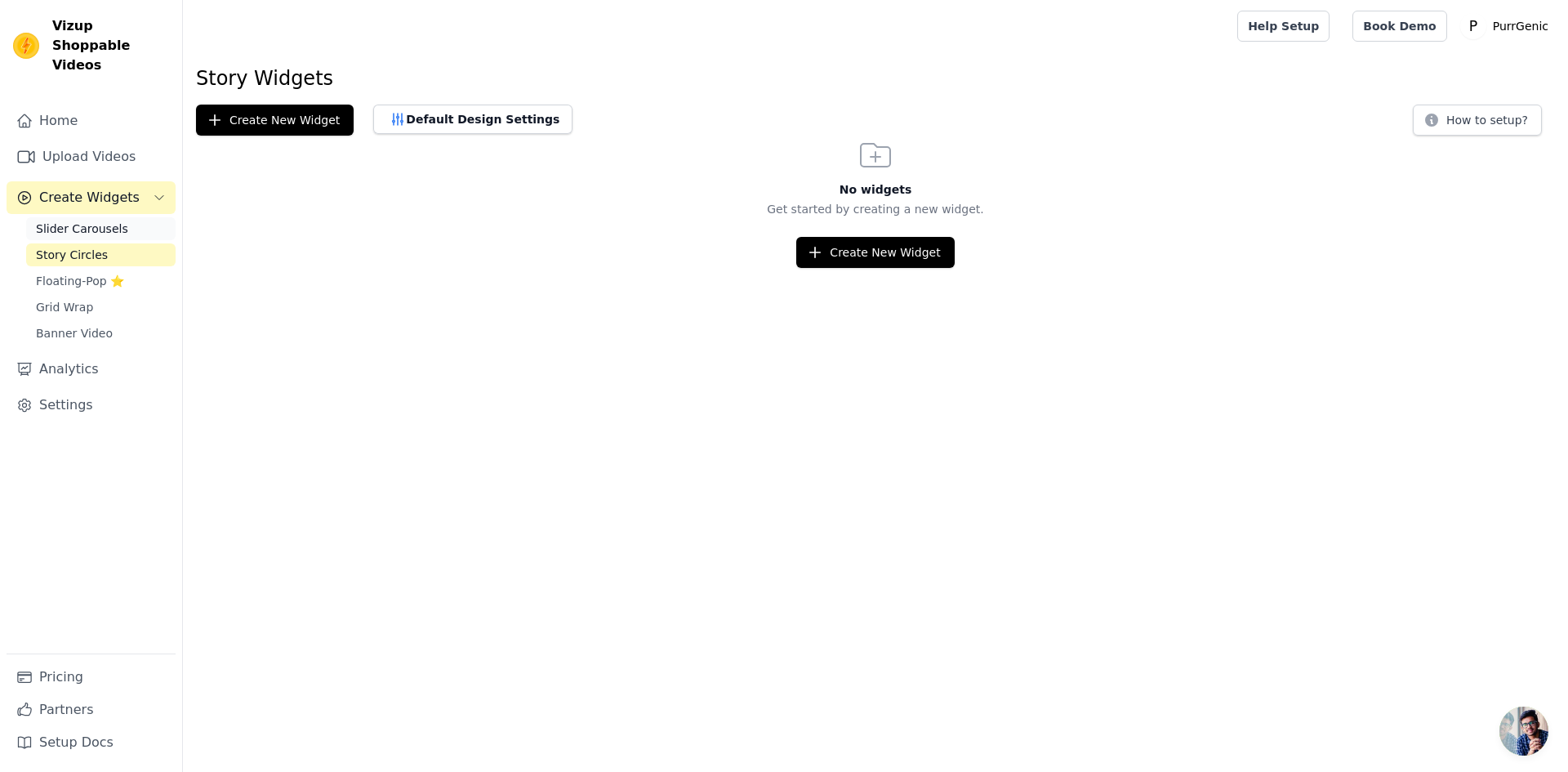
click at [83, 221] on span "Slider Carousels" at bounding box center [83, 228] width 93 height 16
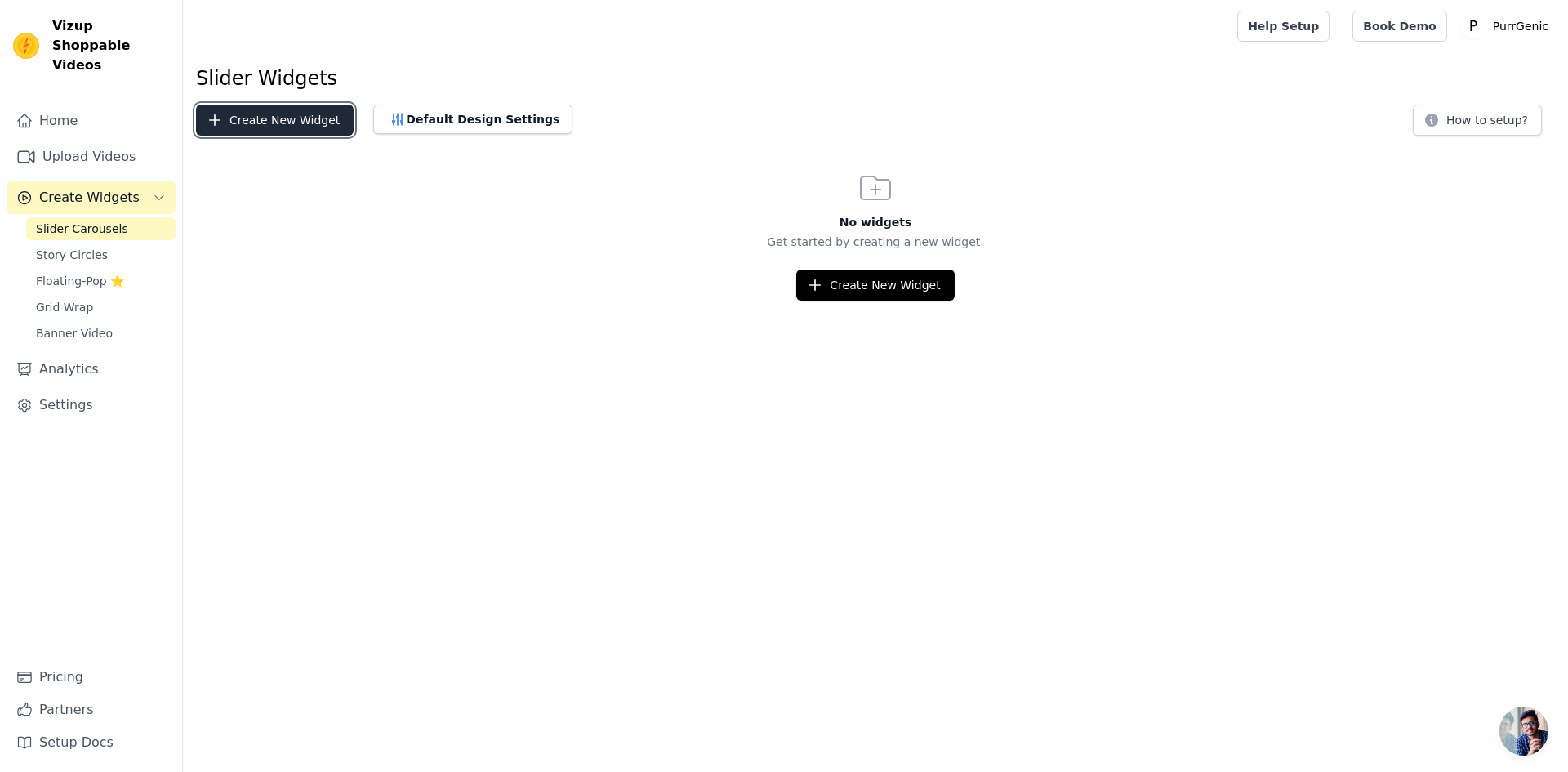
click at [274, 112] on button "Create New Widget" at bounding box center [275, 120] width 158 height 31
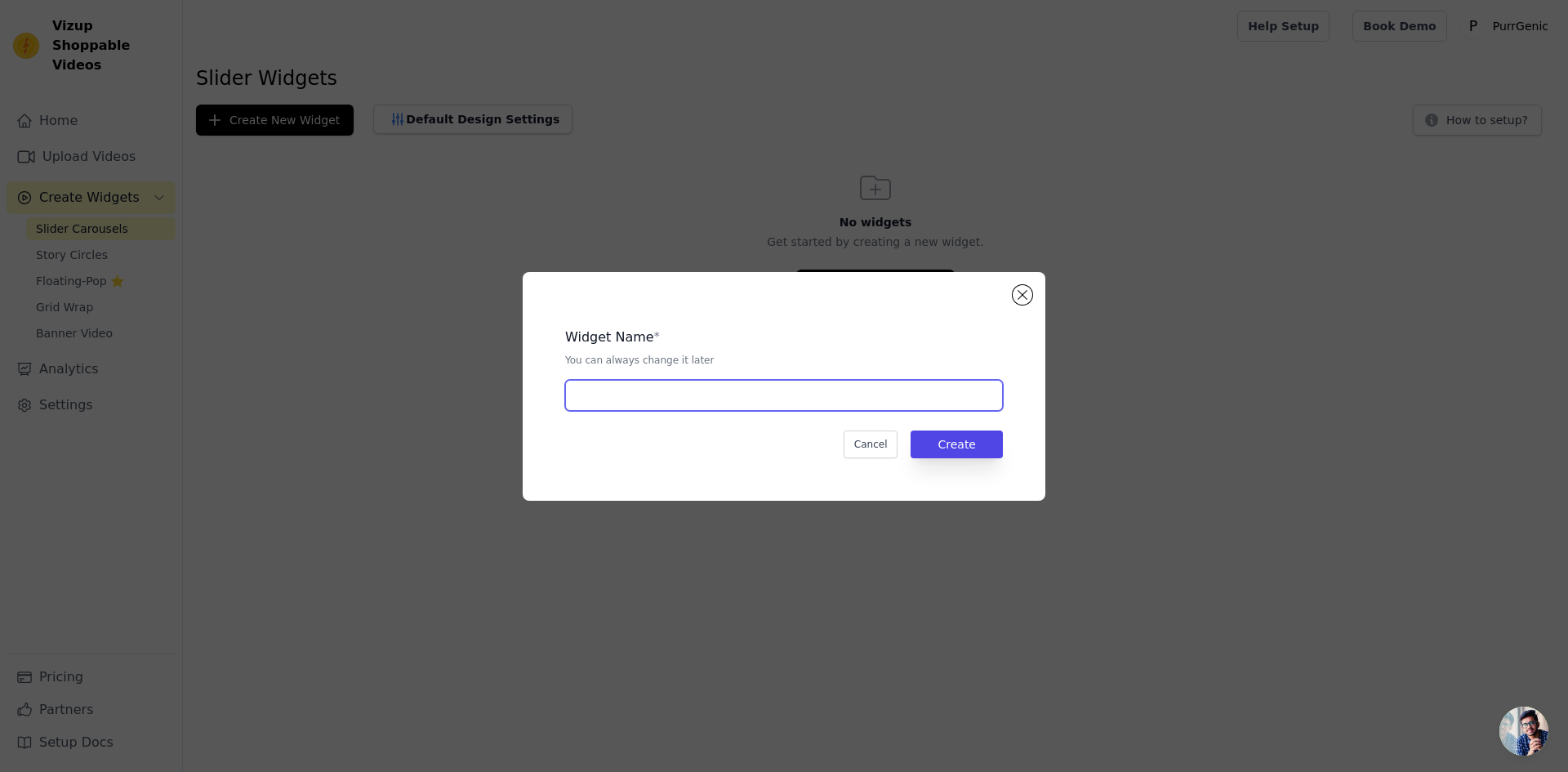
click at [623, 410] on input "text" at bounding box center [784, 395] width 437 height 31
type input "CAROUSEL"
click at [956, 449] on button "Create" at bounding box center [957, 444] width 93 height 28
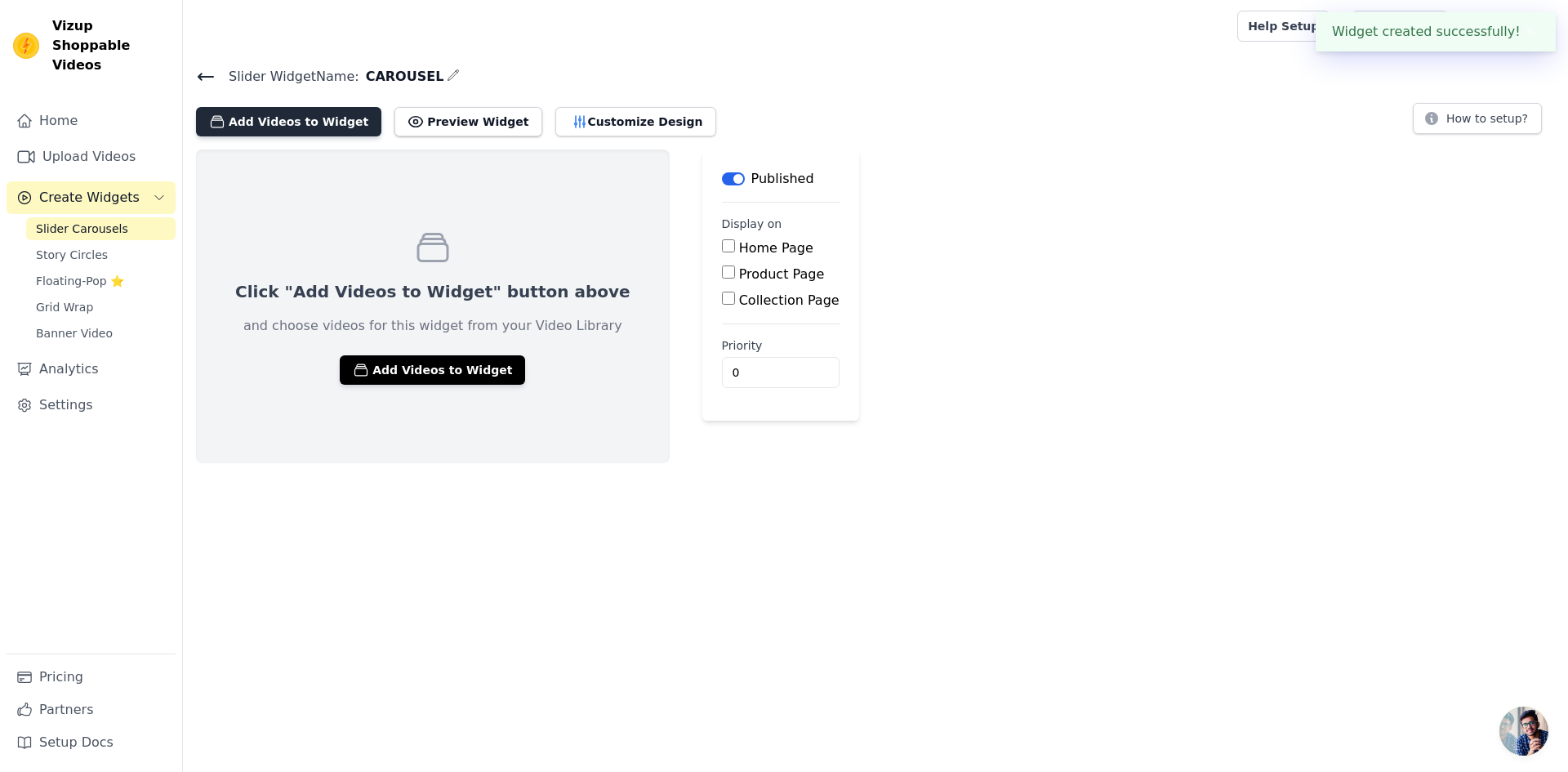
click at [340, 111] on button "Add Videos to Widget" at bounding box center [289, 121] width 185 height 29
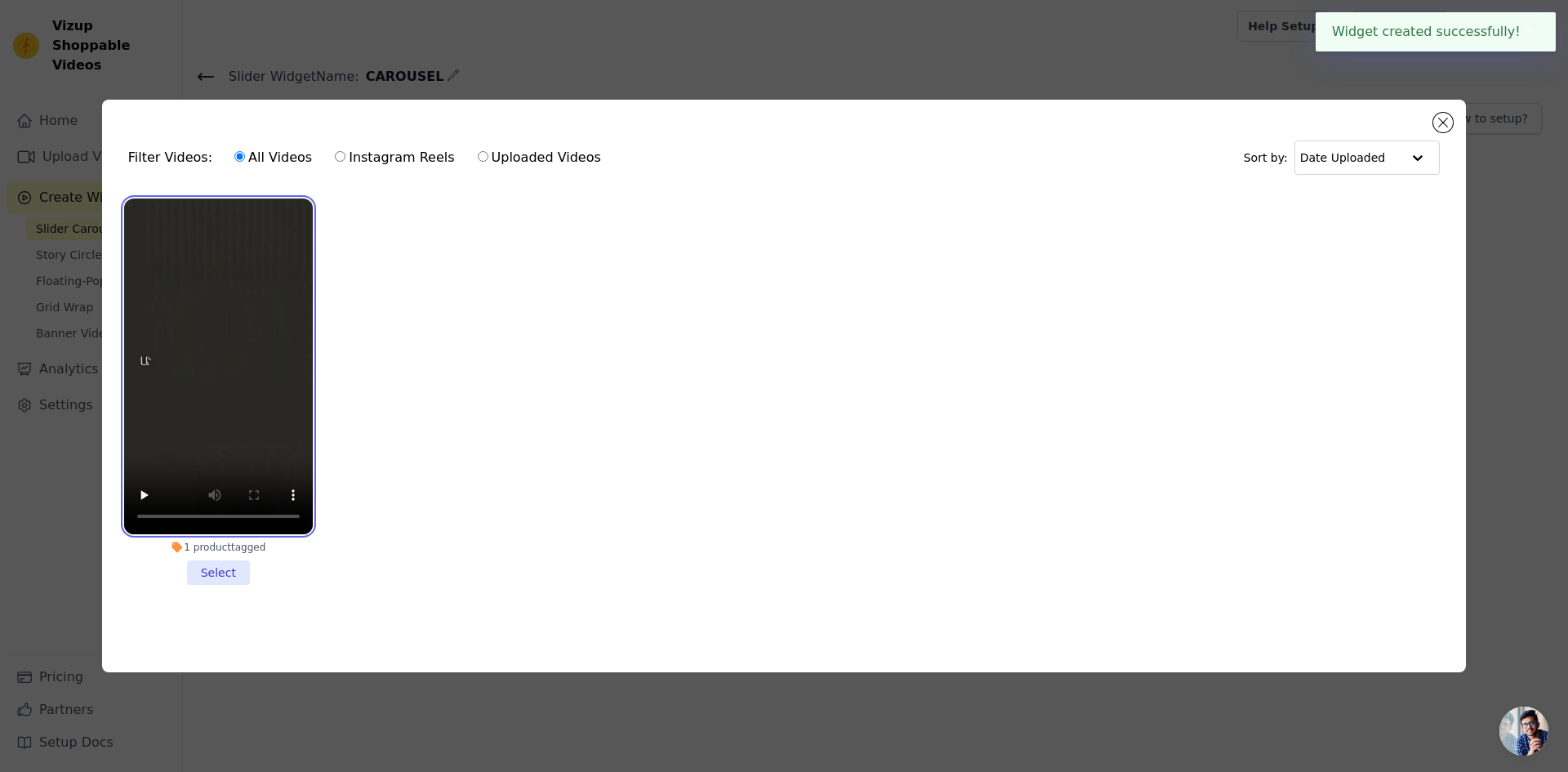
click at [223, 453] on video at bounding box center [218, 367] width 189 height 335
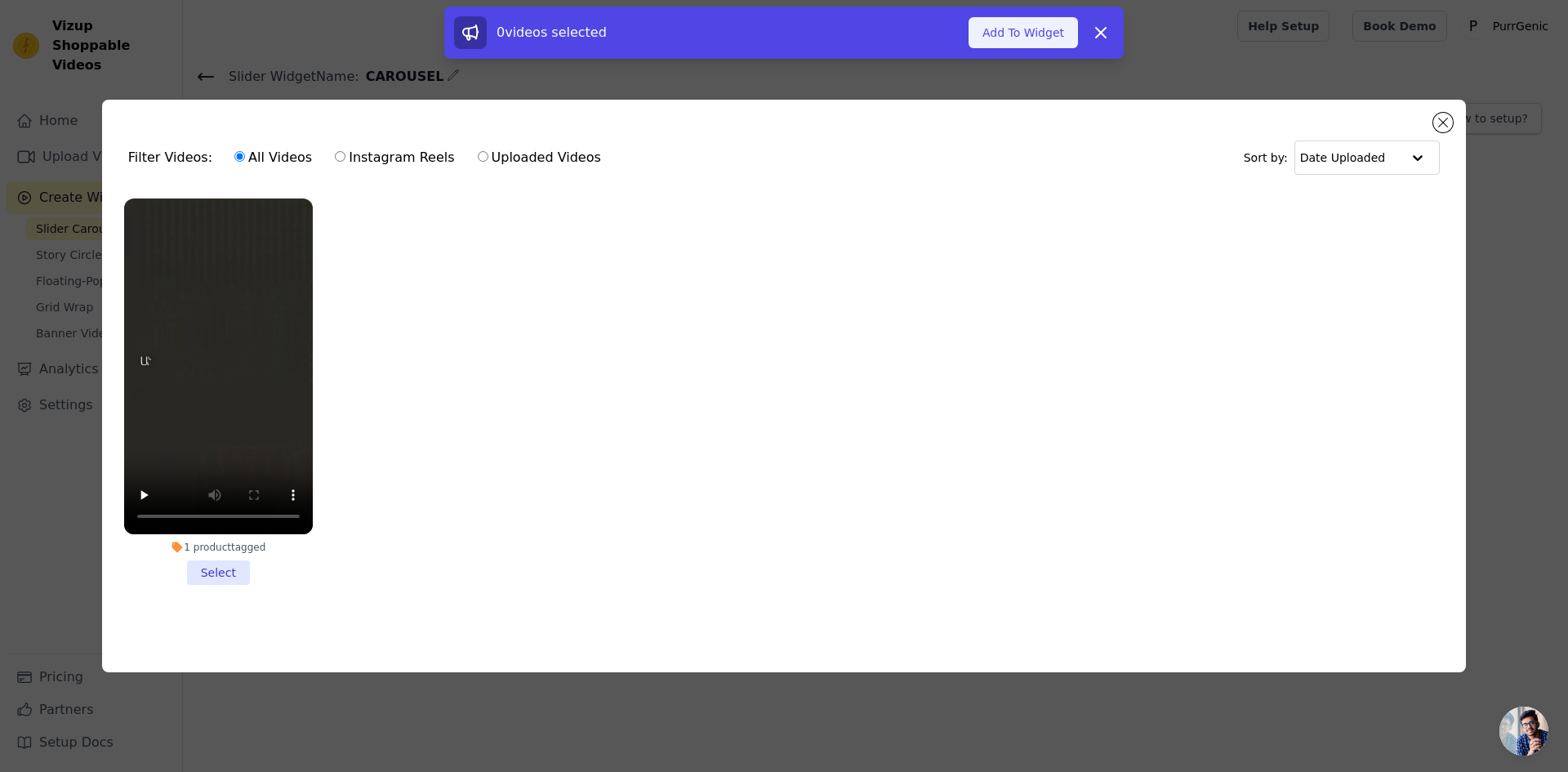
click at [1018, 38] on button "Add To Widget" at bounding box center [1023, 32] width 110 height 31
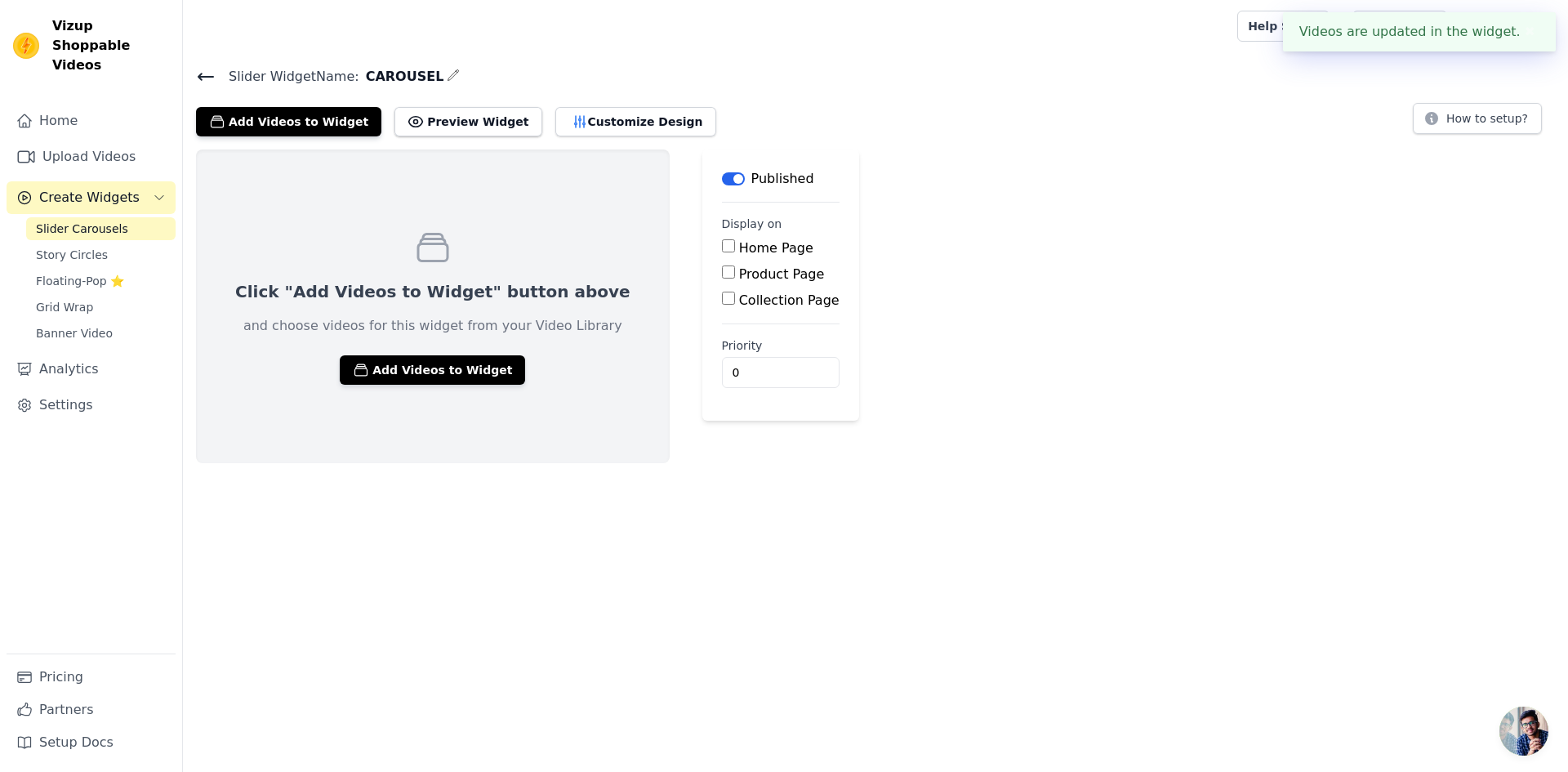
click at [722, 245] on input "Home Page" at bounding box center [729, 246] width 13 height 13
checkbox input "true"
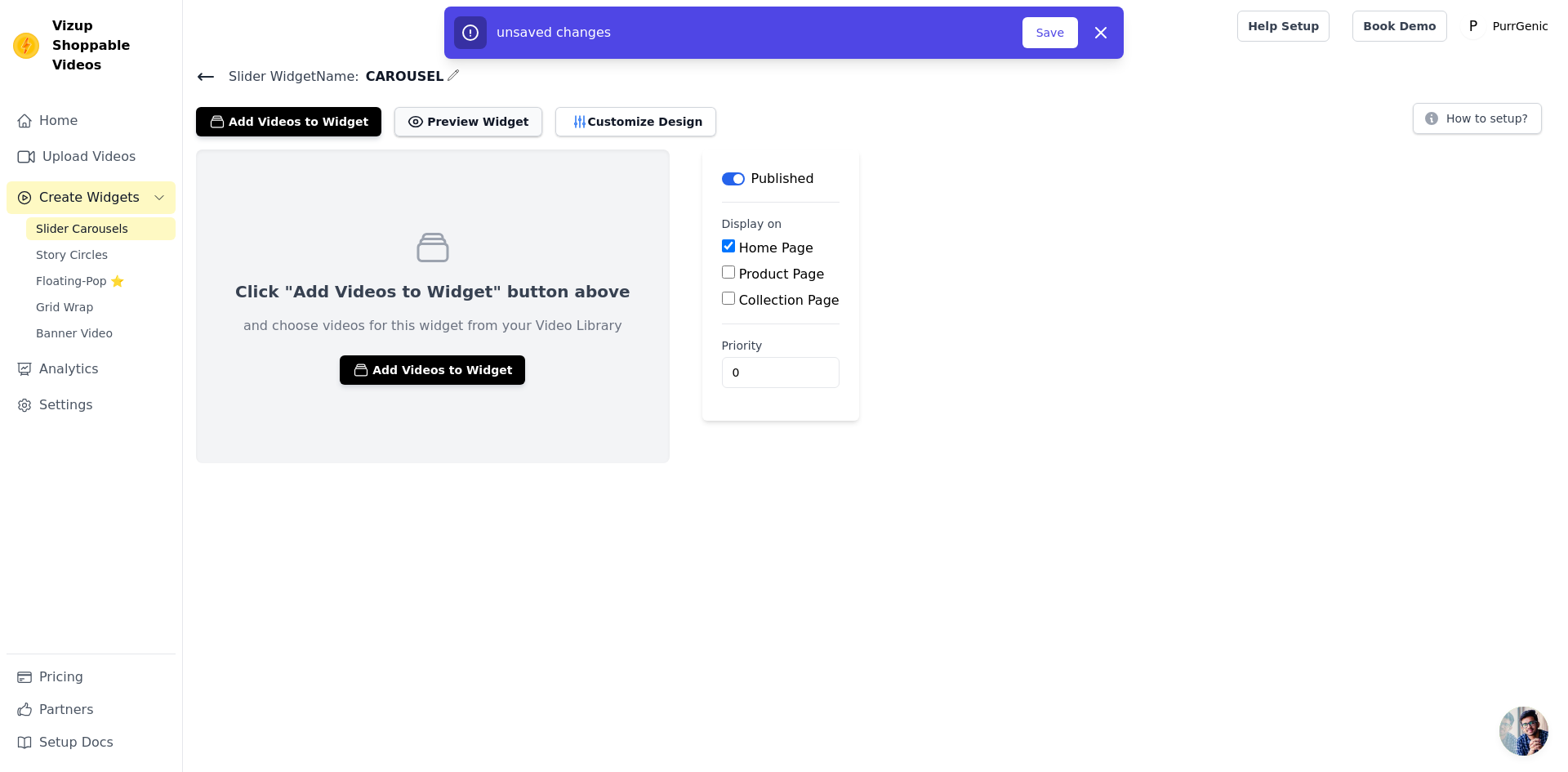
click at [411, 121] on button "Preview Widget" at bounding box center [468, 121] width 147 height 29
click at [400, 371] on button "Add Videos to Widget" at bounding box center [432, 370] width 185 height 29
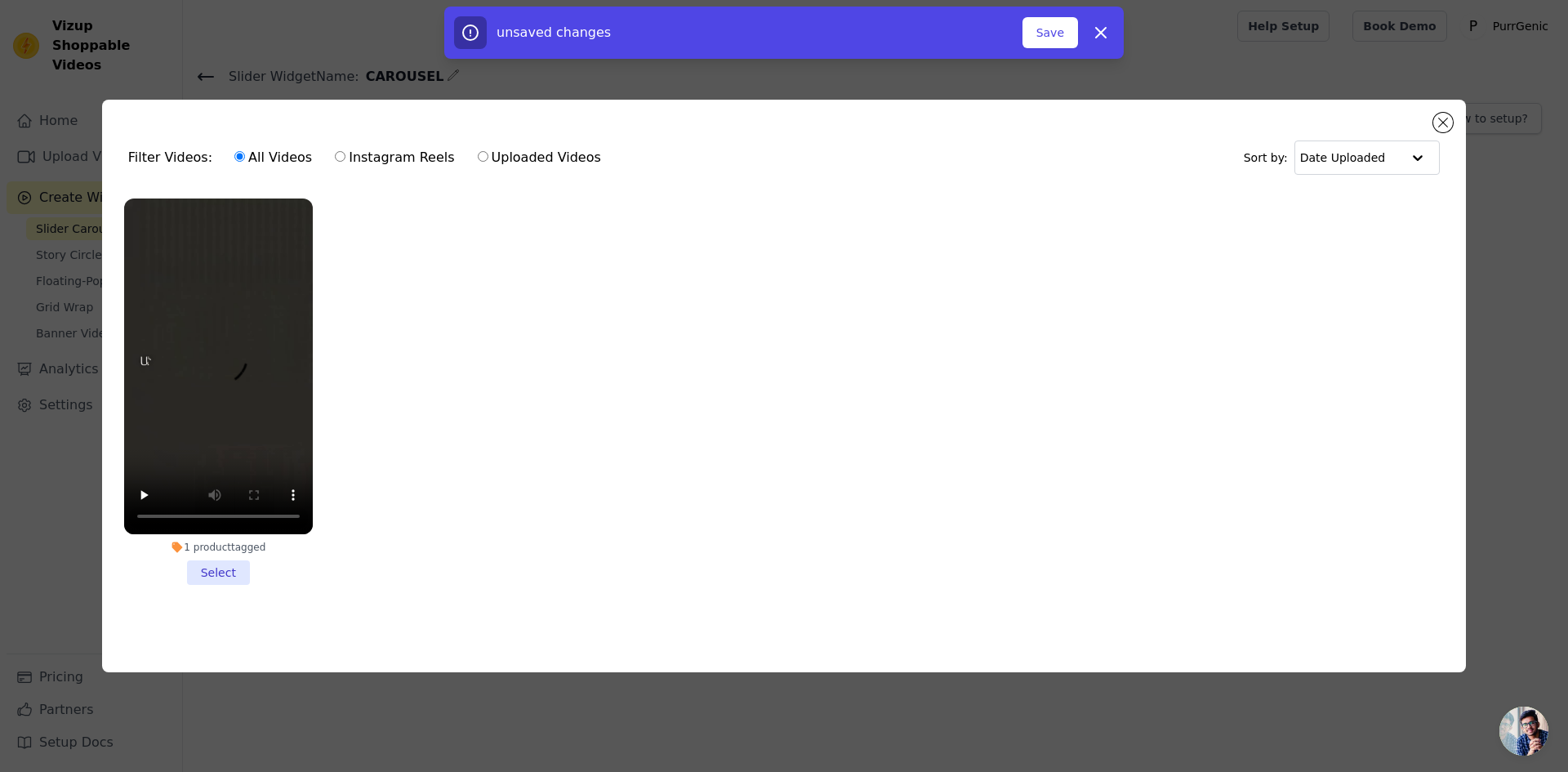
click at [231, 563] on li "1 product tagged Select" at bounding box center [218, 392] width 189 height 386
click at [0, 0] on input "1 product tagged Select" at bounding box center [0, 0] width 0 height 0
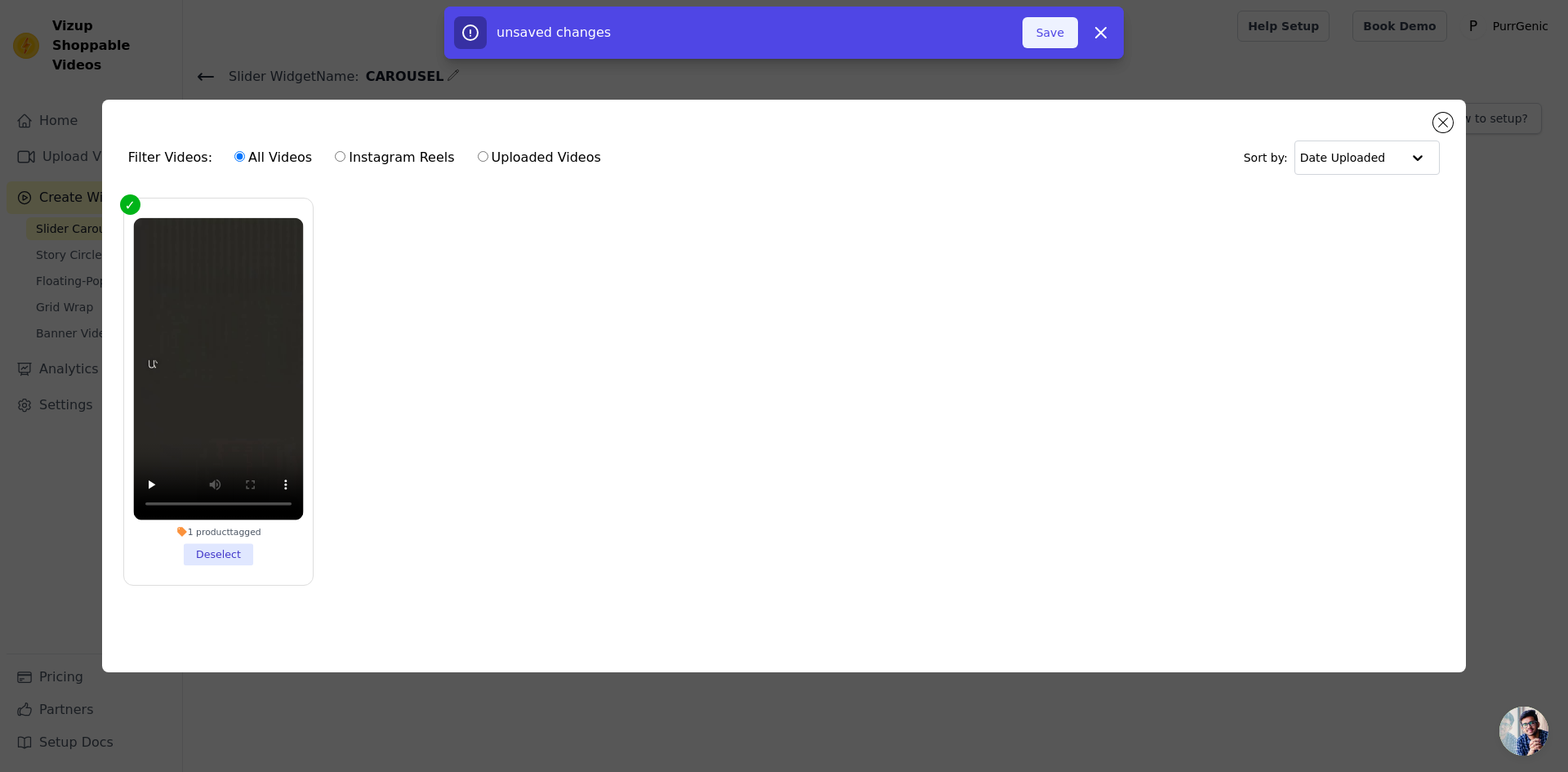
click at [1030, 33] on button "Save" at bounding box center [1050, 32] width 56 height 31
click at [1440, 120] on button "Close modal" at bounding box center [1442, 122] width 19 height 19
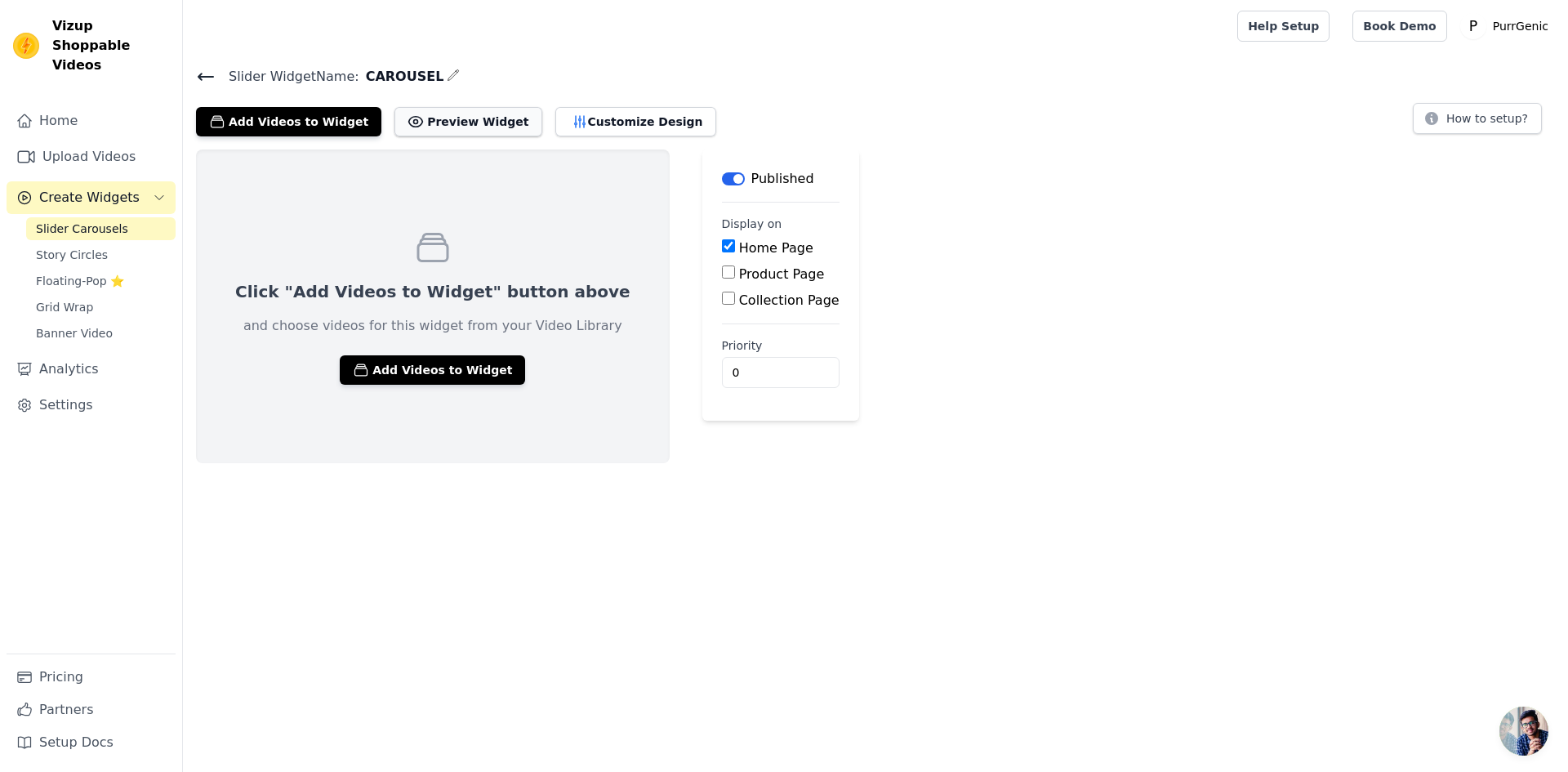
click at [445, 113] on button "Preview Widget" at bounding box center [468, 121] width 147 height 29
click at [536, 101] on div "Add Videos to Widget Preview Widget Customize Design" at bounding box center [463, 118] width 533 height 36
click at [555, 115] on button "Customize Design" at bounding box center [635, 121] width 161 height 29
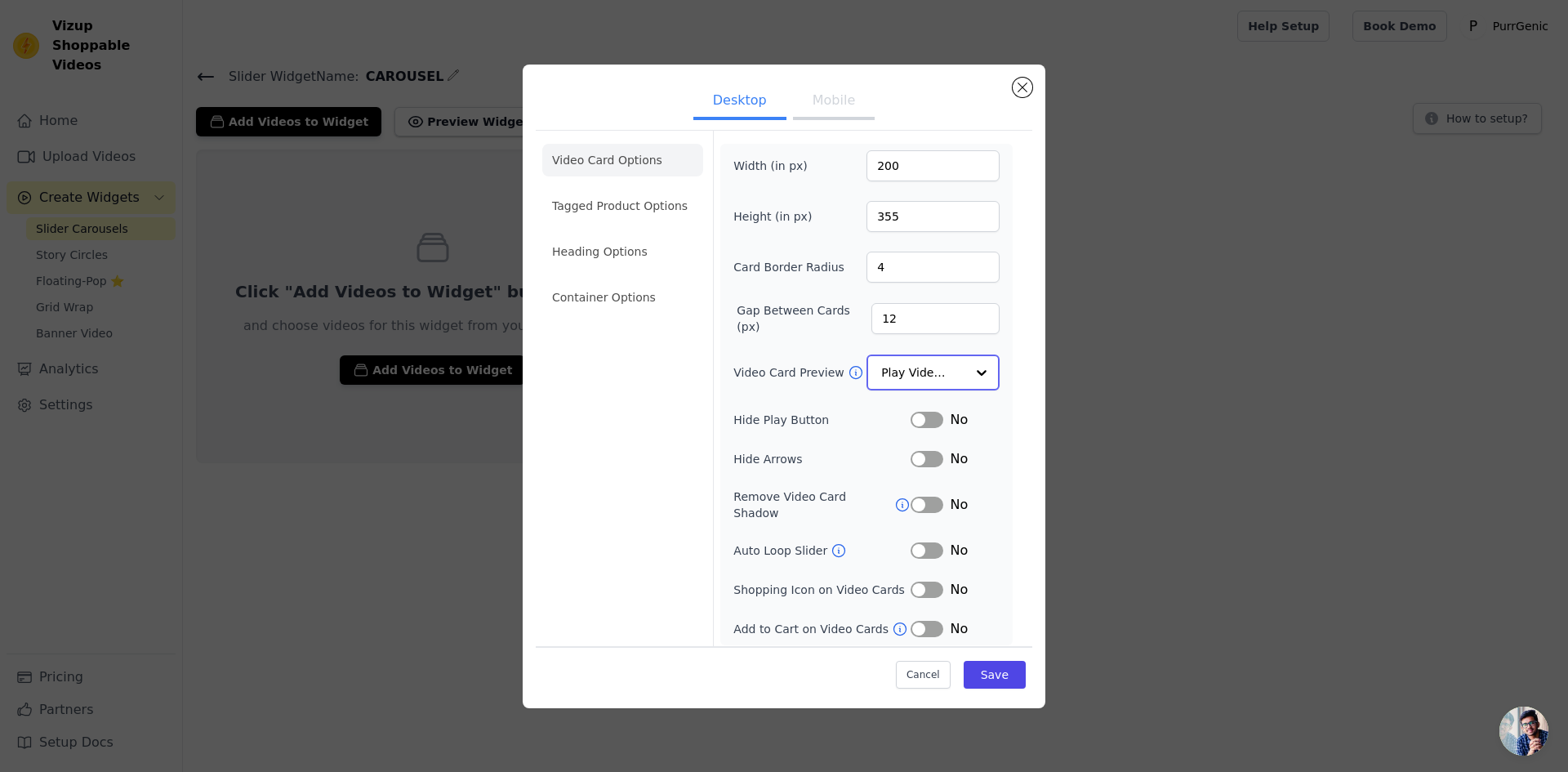
click at [934, 374] on input "Video Card Preview" at bounding box center [923, 373] width 84 height 33
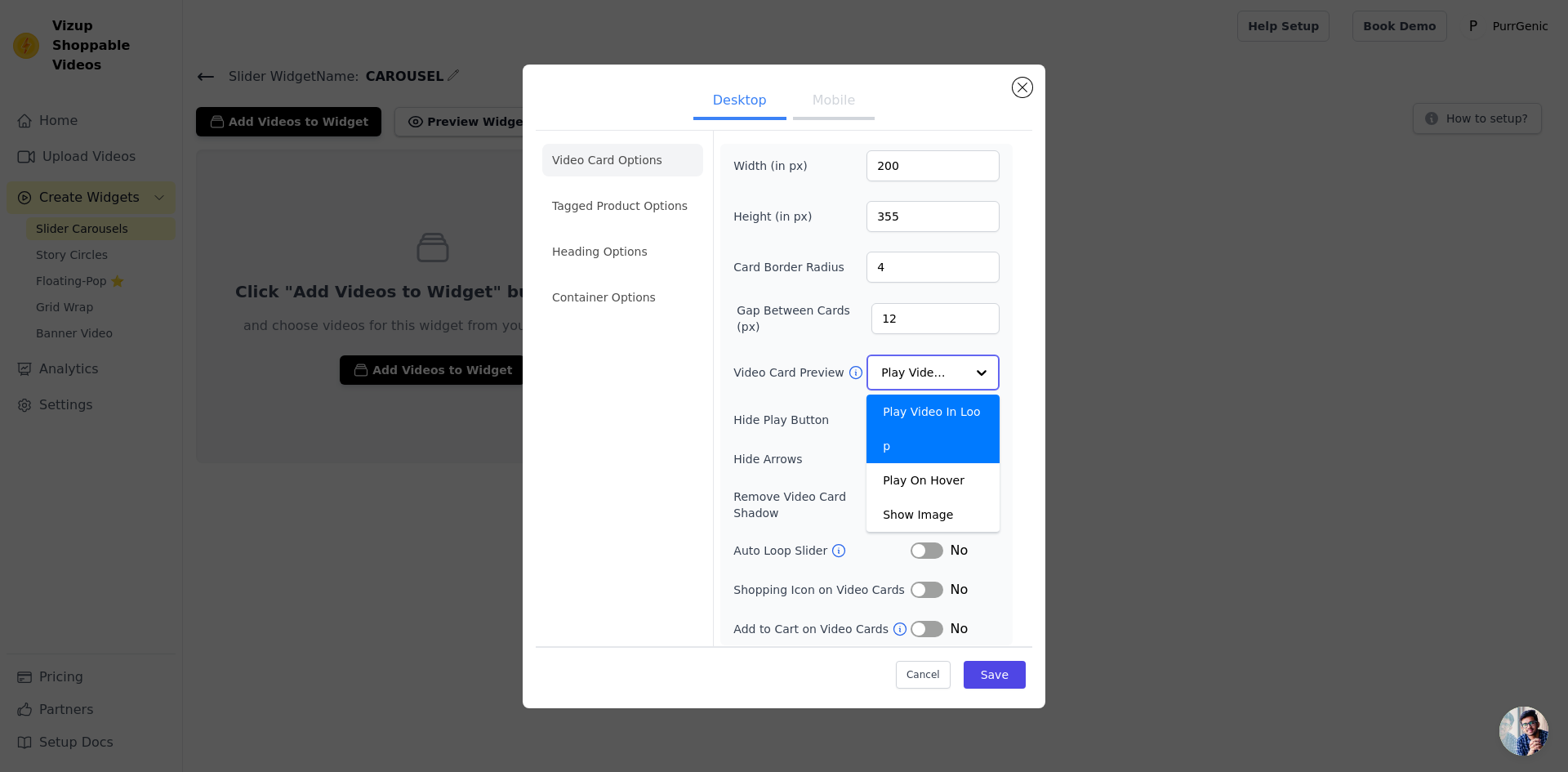
click at [934, 374] on input "Video Card Preview" at bounding box center [923, 373] width 84 height 33
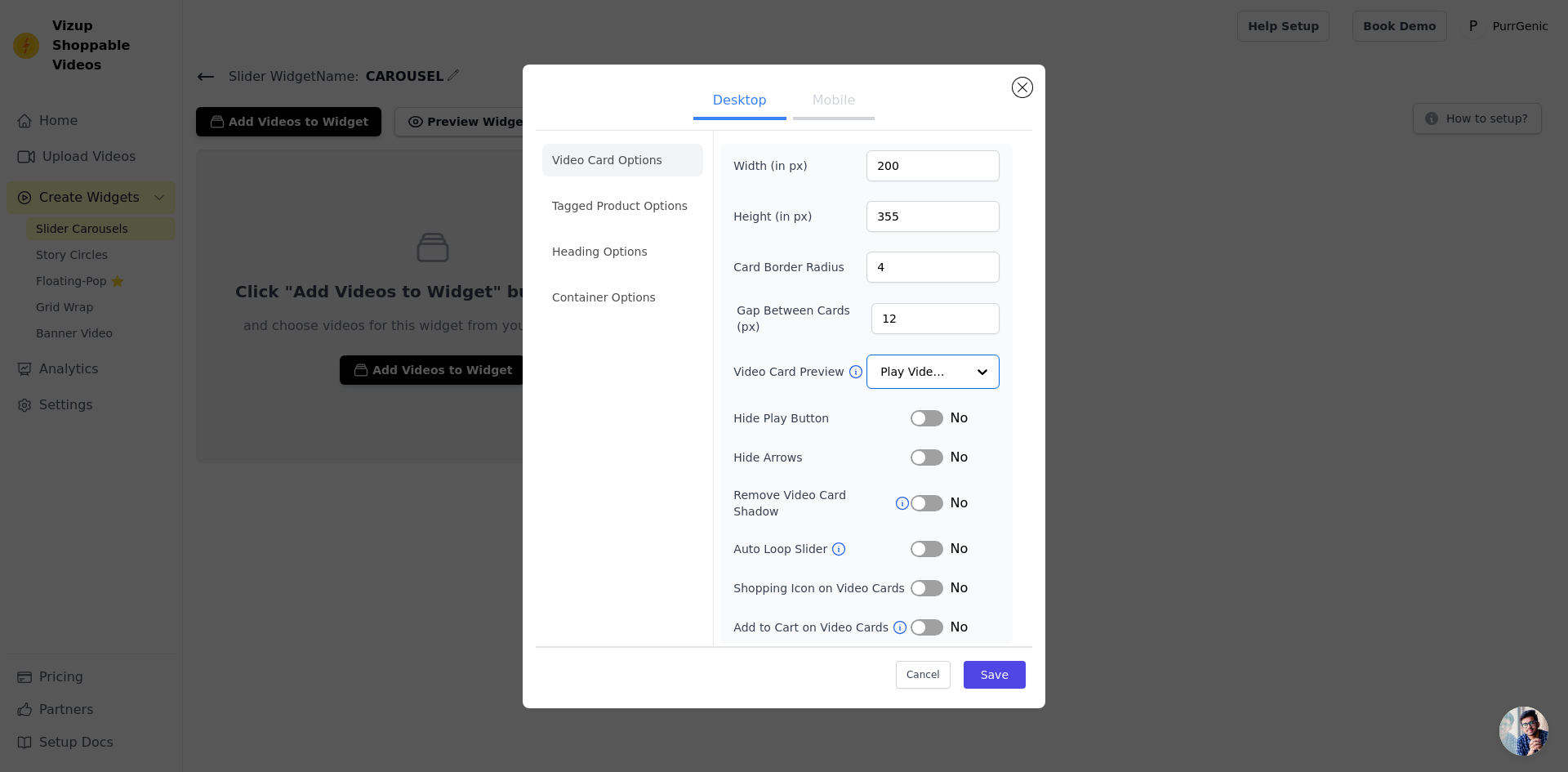
click at [930, 417] on button "Label" at bounding box center [927, 418] width 33 height 16
click at [889, 326] on input "12" at bounding box center [935, 319] width 128 height 31
click at [978, 330] on input "11" at bounding box center [935, 319] width 128 height 31
click at [978, 330] on input "10" at bounding box center [935, 319] width 128 height 31
type input "8"
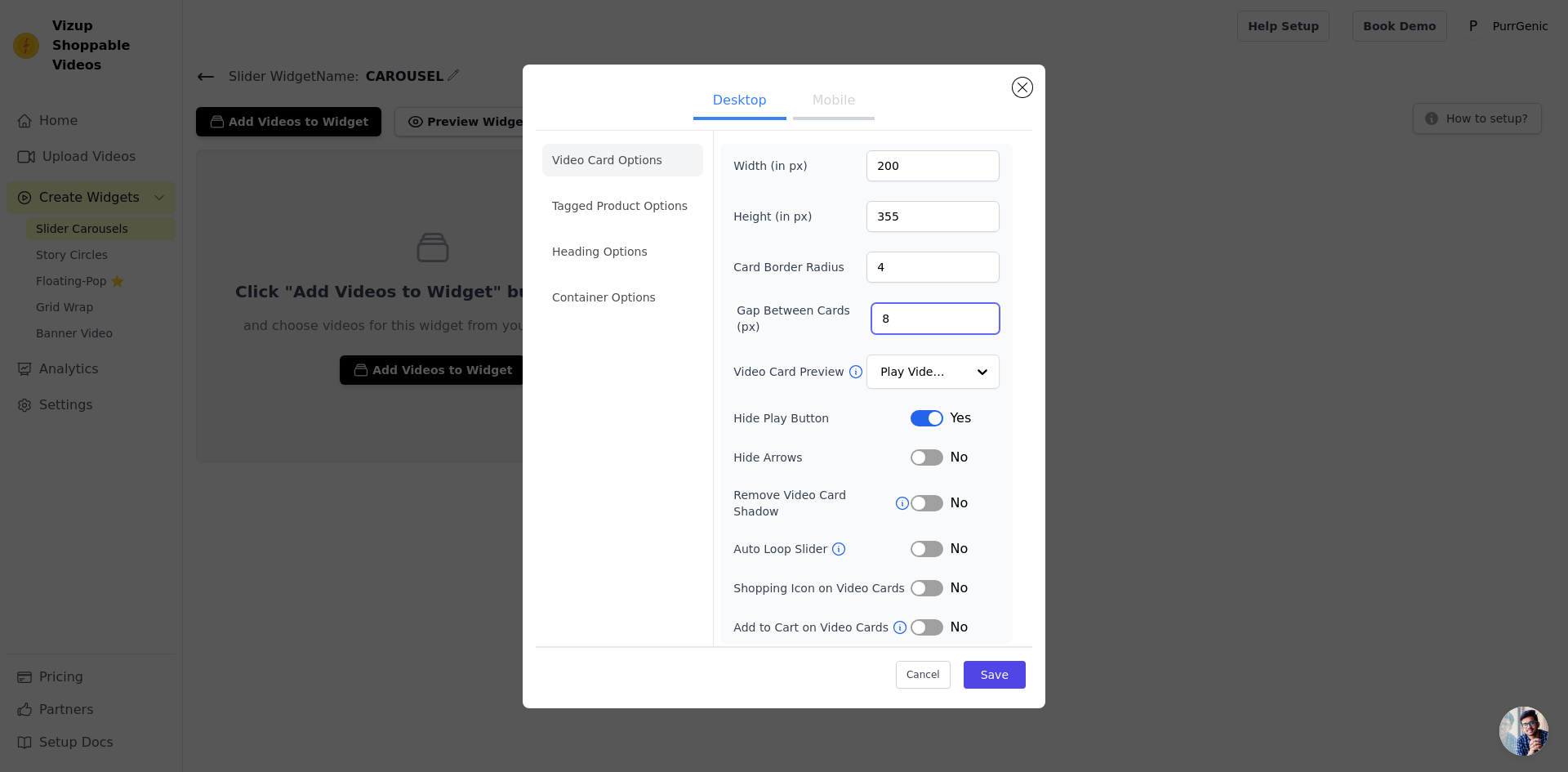
click at [978, 330] on input "8" at bounding box center [935, 319] width 128 height 31
click at [634, 208] on li "Tagged Product Options" at bounding box center [623, 206] width 161 height 33
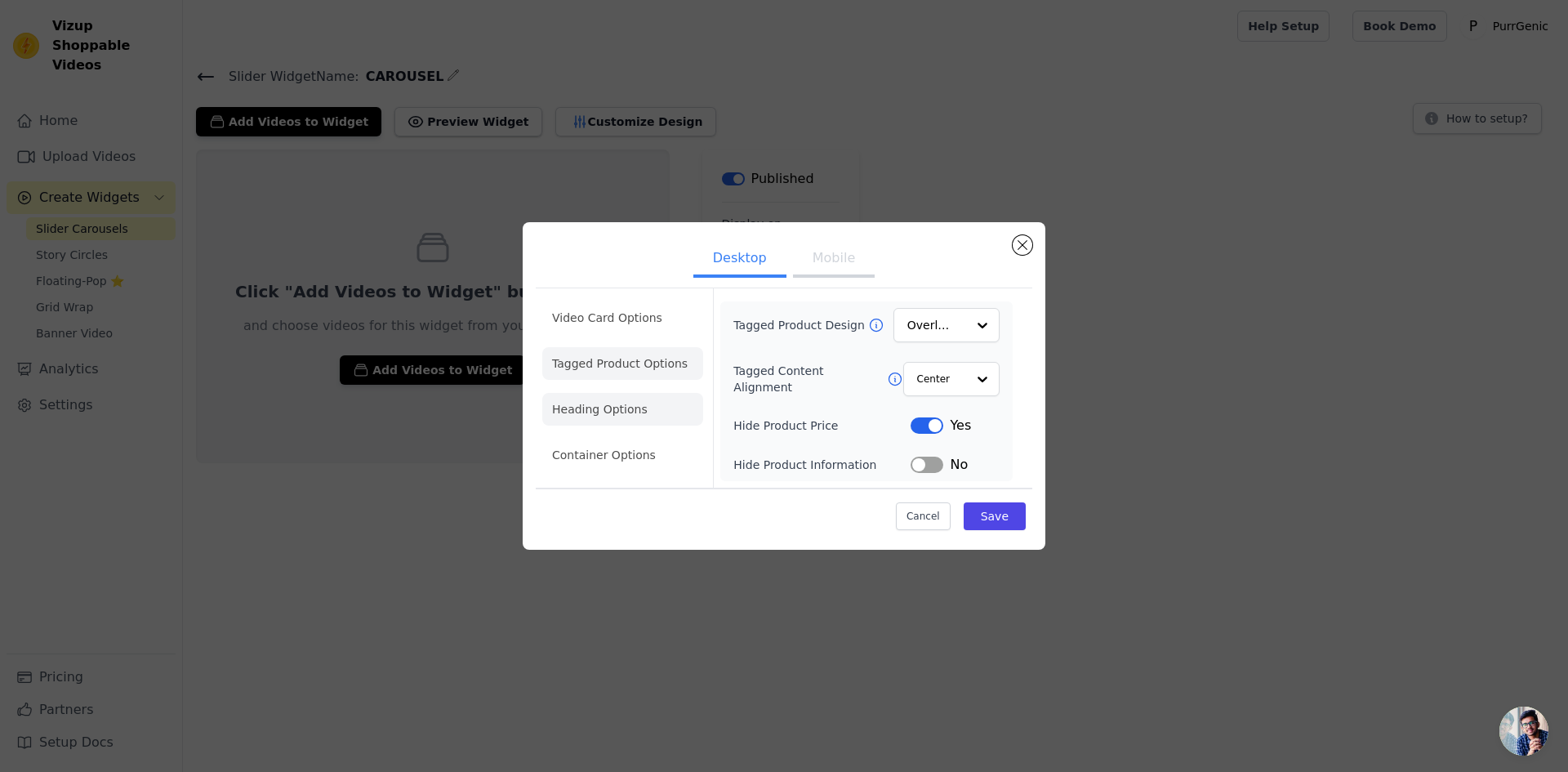
click at [640, 407] on li "Heading Options" at bounding box center [623, 409] width 161 height 33
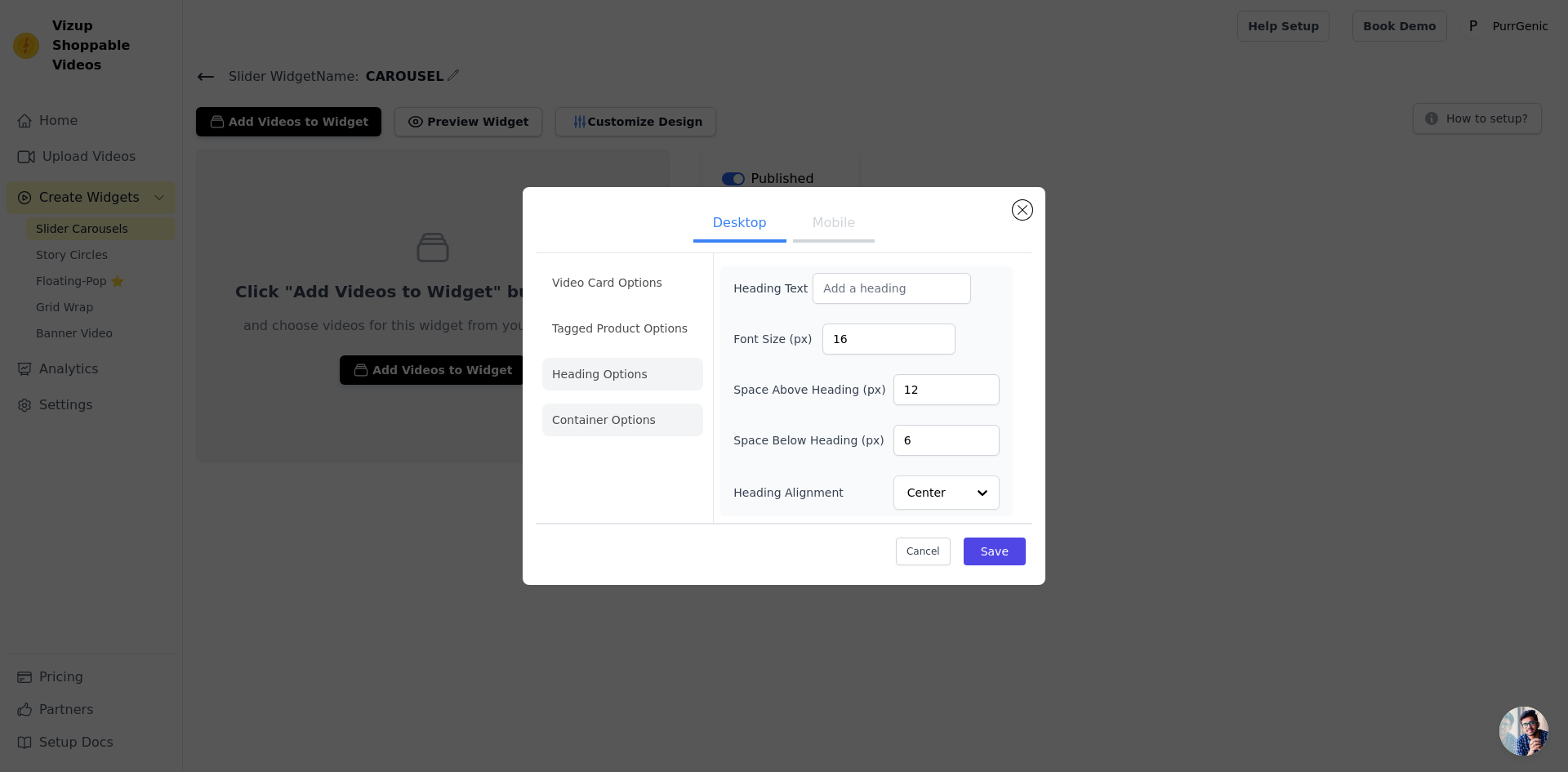
click at [623, 421] on li "Container Options" at bounding box center [623, 420] width 161 height 33
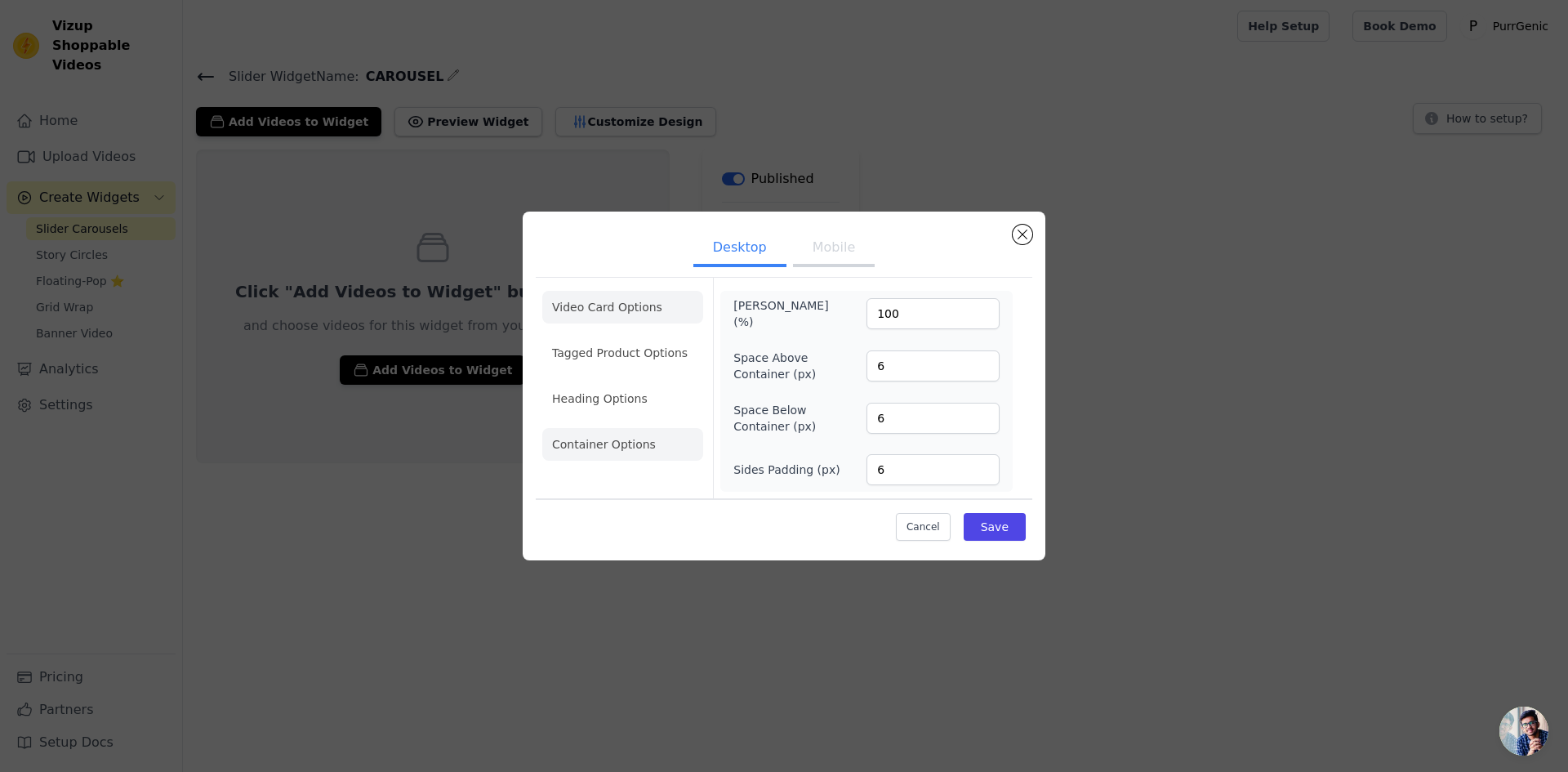
click at [638, 300] on li "Video Card Options" at bounding box center [623, 307] width 161 height 33
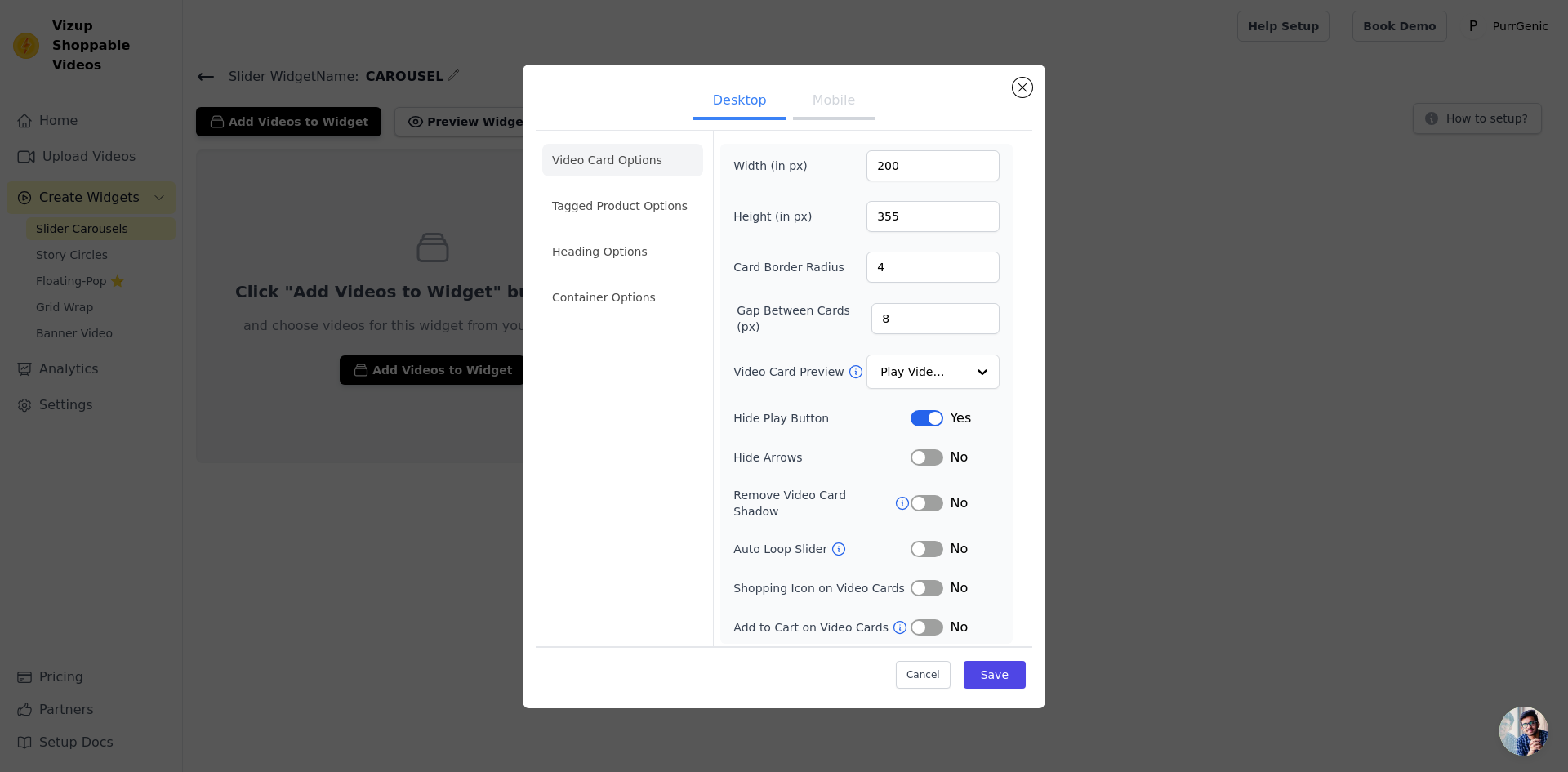
click at [995, 654] on div "Cancel Save" at bounding box center [784, 671] width 496 height 49
click at [993, 665] on button "Save" at bounding box center [995, 674] width 62 height 28
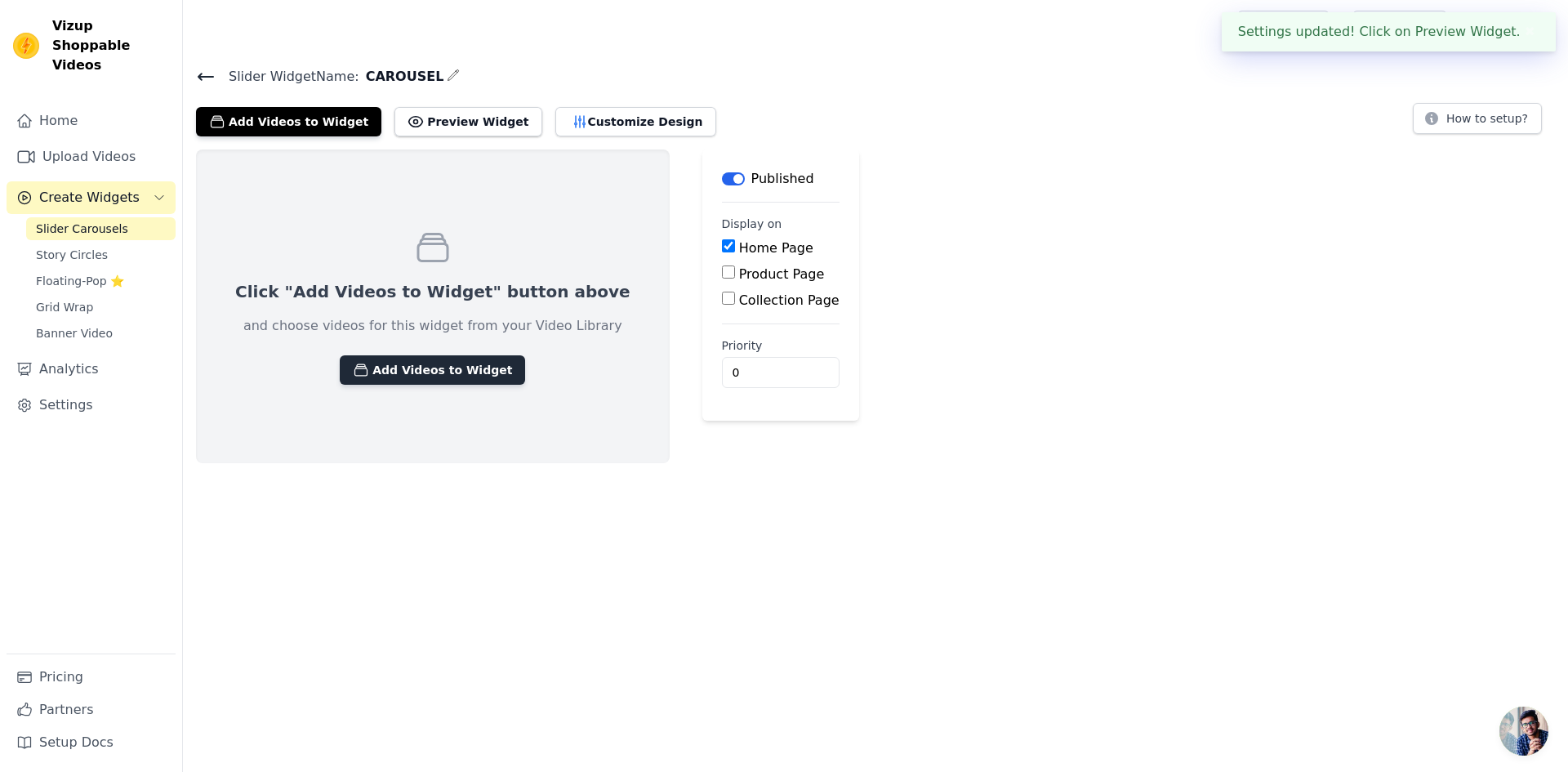
click at [429, 361] on button "Add Videos to Widget" at bounding box center [432, 370] width 185 height 29
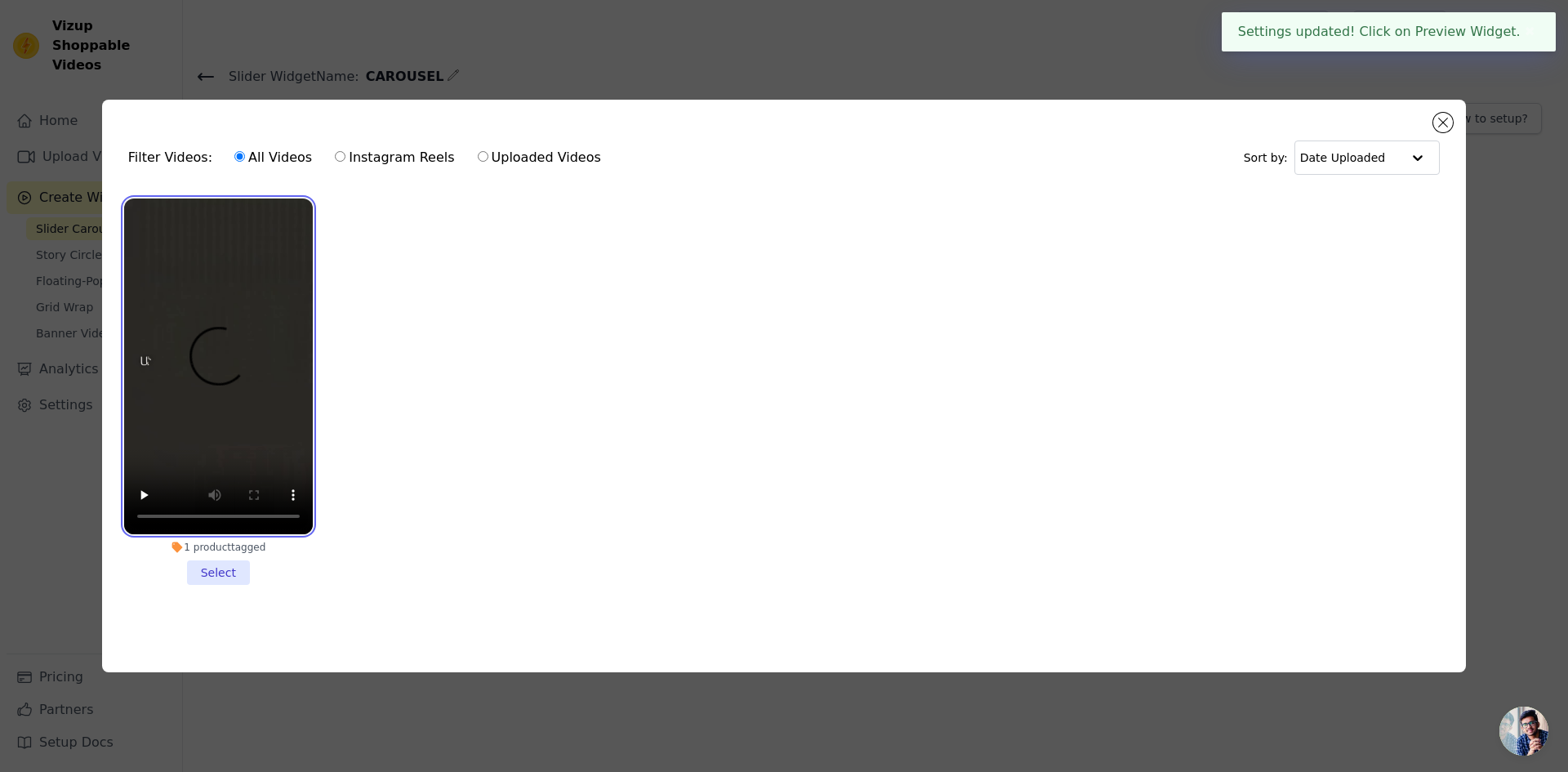
click at [236, 238] on video at bounding box center [218, 367] width 189 height 335
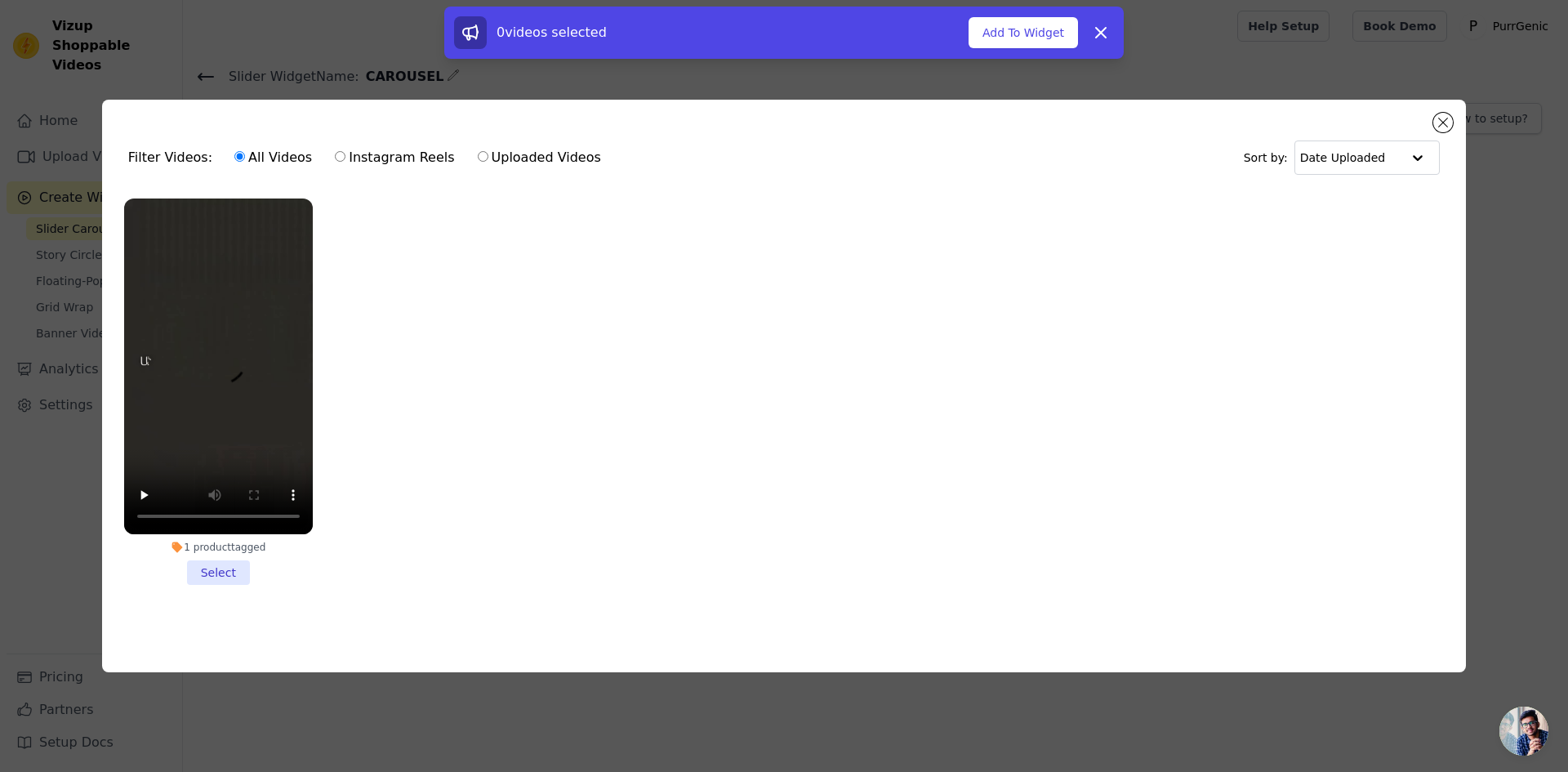
click at [535, 151] on label "Uploaded Videos" at bounding box center [539, 157] width 125 height 21
click at [489, 151] on input "Uploaded Videos" at bounding box center [483, 156] width 11 height 11
radio input "true"
click at [251, 277] on video at bounding box center [218, 367] width 189 height 335
click at [252, 277] on video at bounding box center [218, 367] width 189 height 335
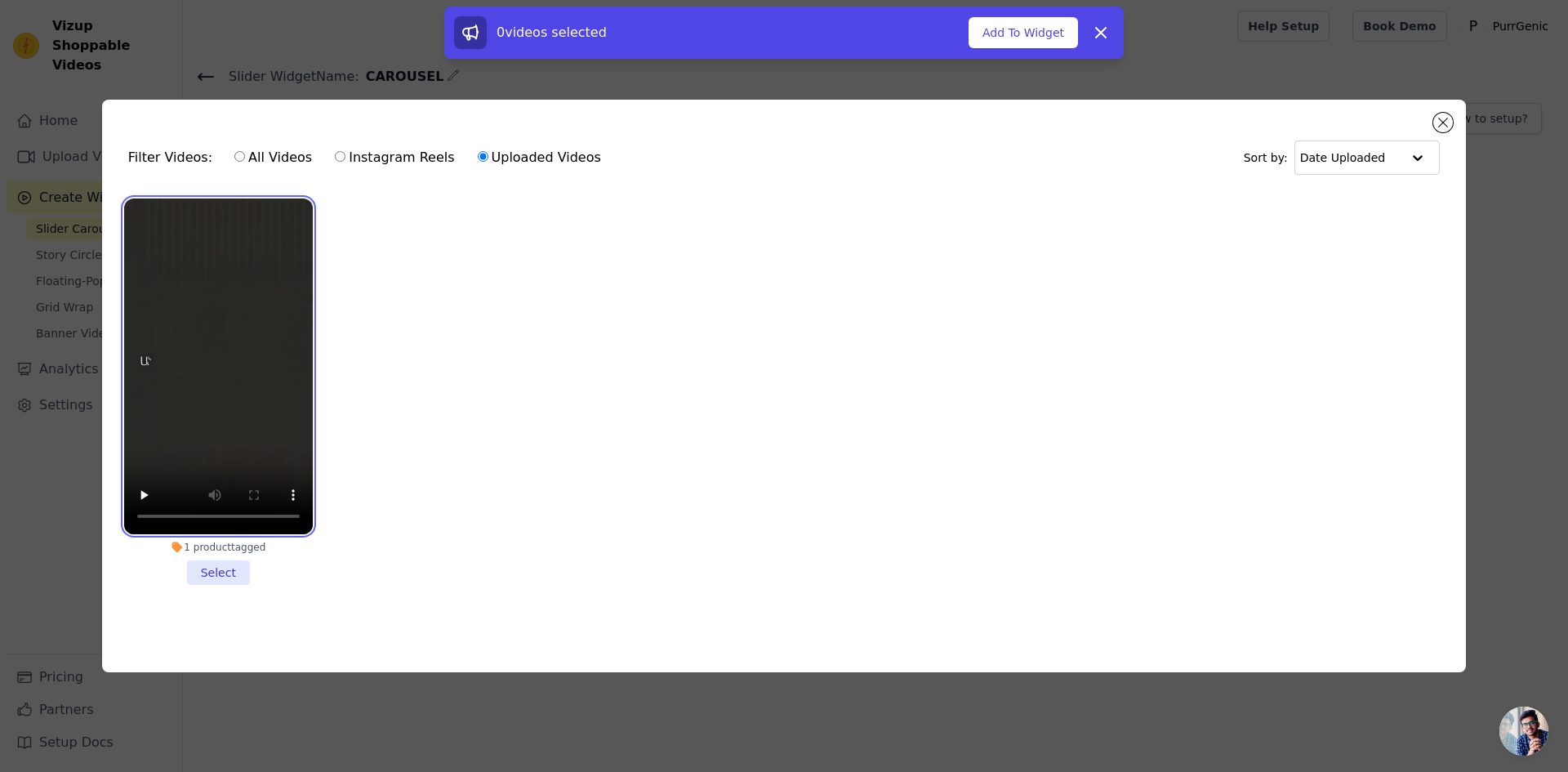
click at [253, 276] on video at bounding box center [218, 367] width 189 height 335
click at [224, 572] on li "1 product tagged Select" at bounding box center [218, 392] width 189 height 386
click at [0, 0] on input "1 product tagged Select" at bounding box center [0, 0] width 0 height 0
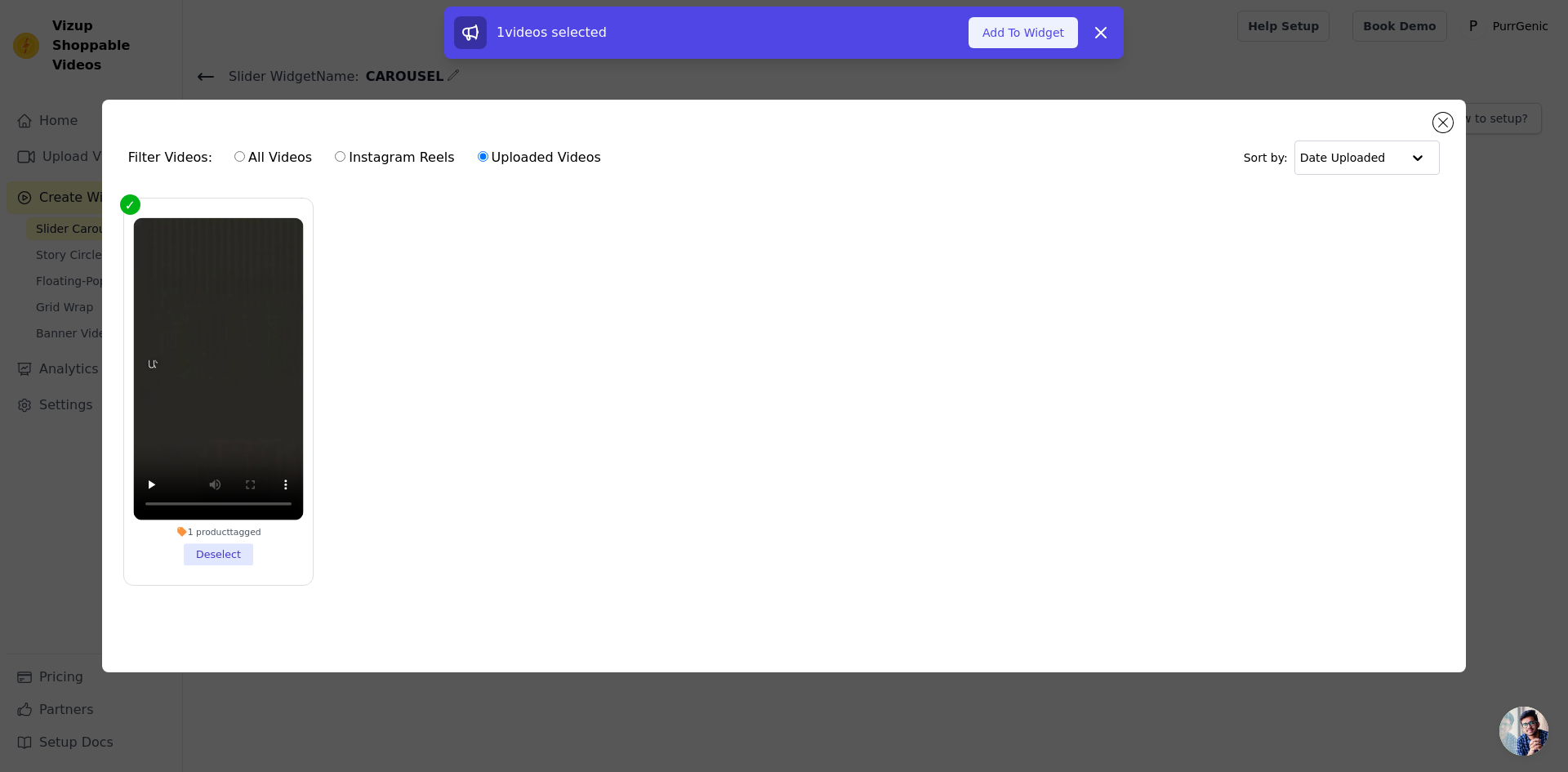
click at [993, 28] on button "Add To Widget" at bounding box center [1023, 32] width 110 height 31
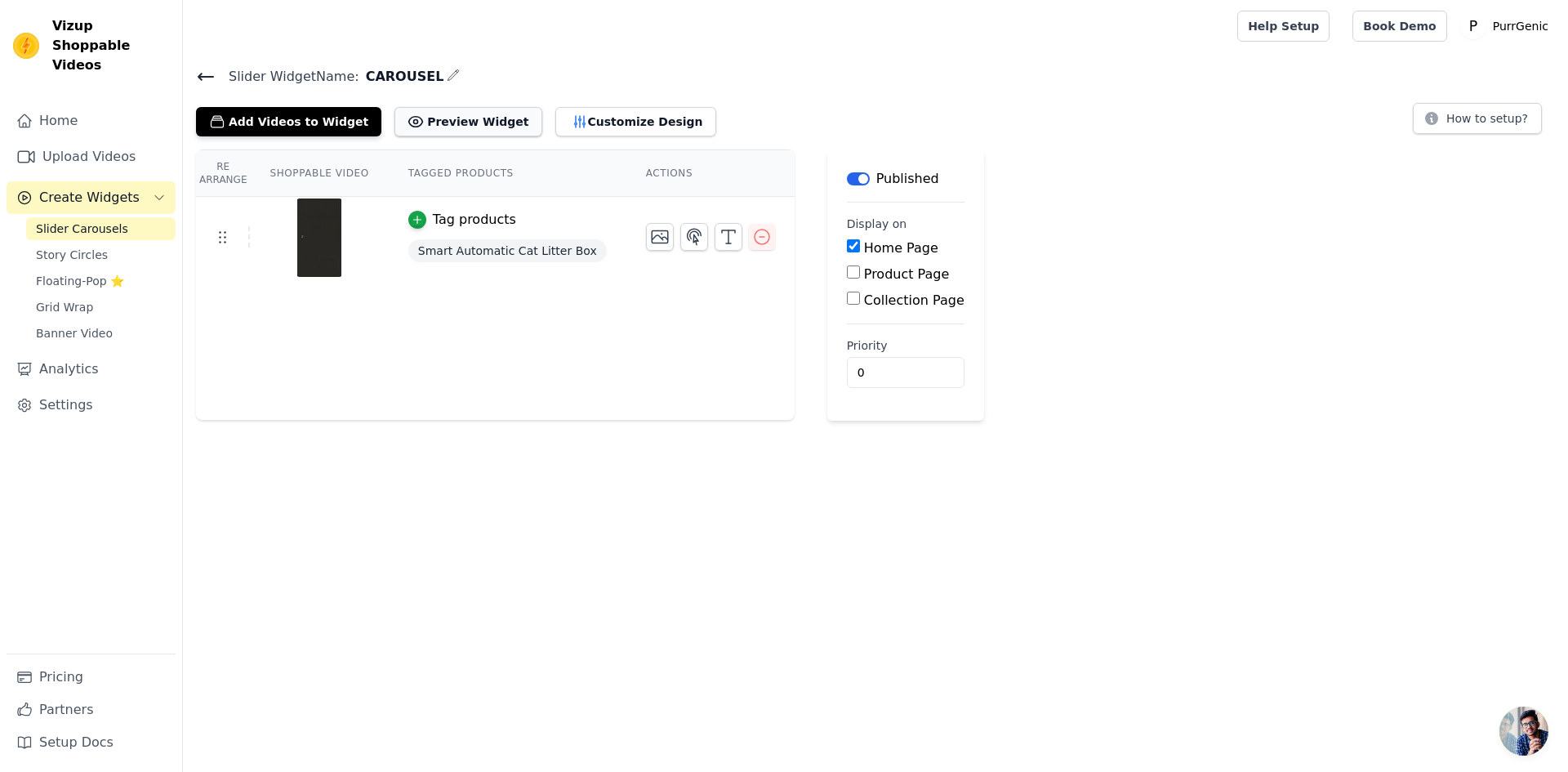
click at [425, 126] on button "Preview Widget" at bounding box center [468, 121] width 147 height 29
click at [684, 239] on icon "button" at bounding box center [693, 236] width 19 height 19
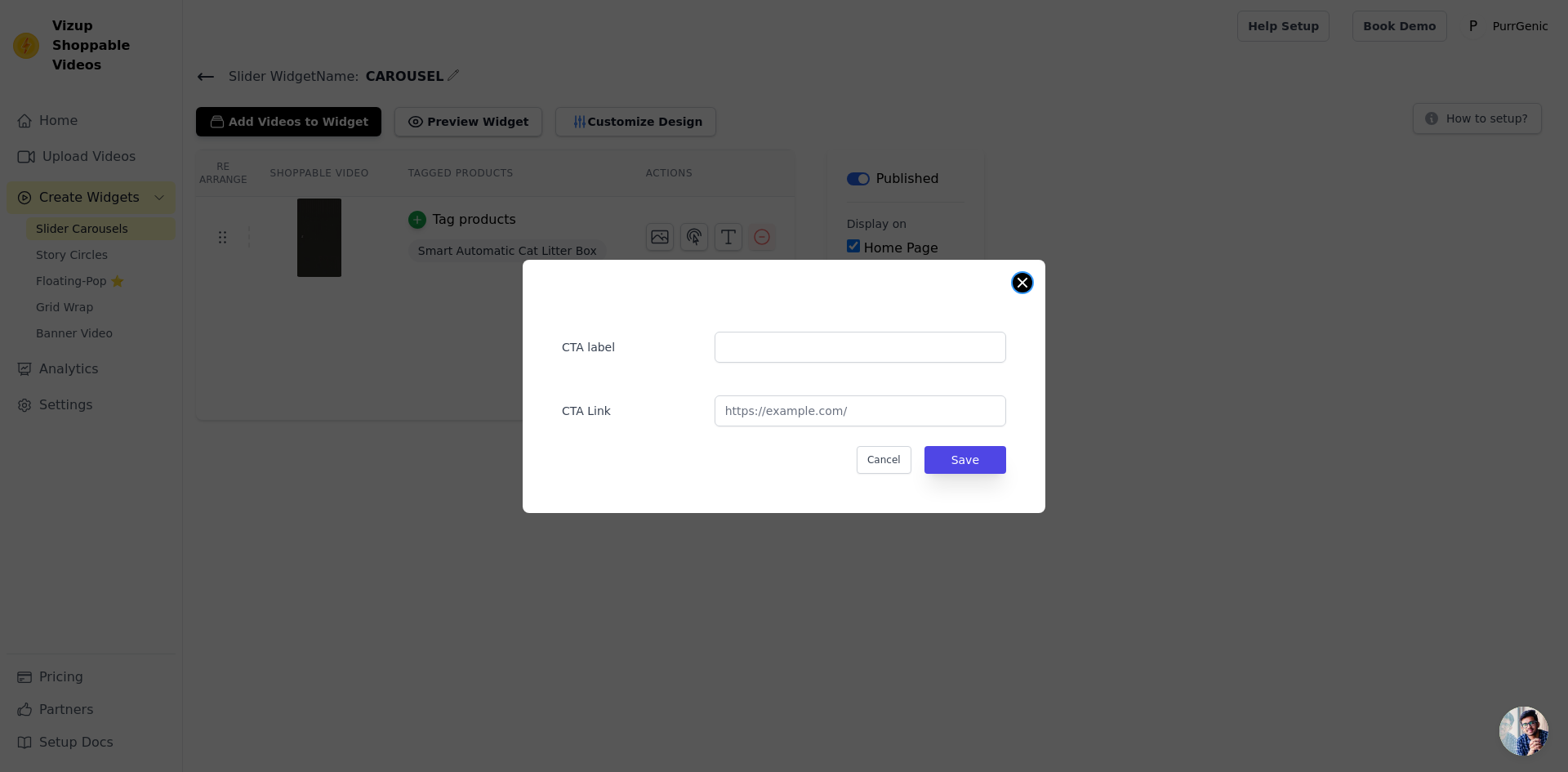
click at [1019, 284] on button "Close modal" at bounding box center [1022, 282] width 19 height 19
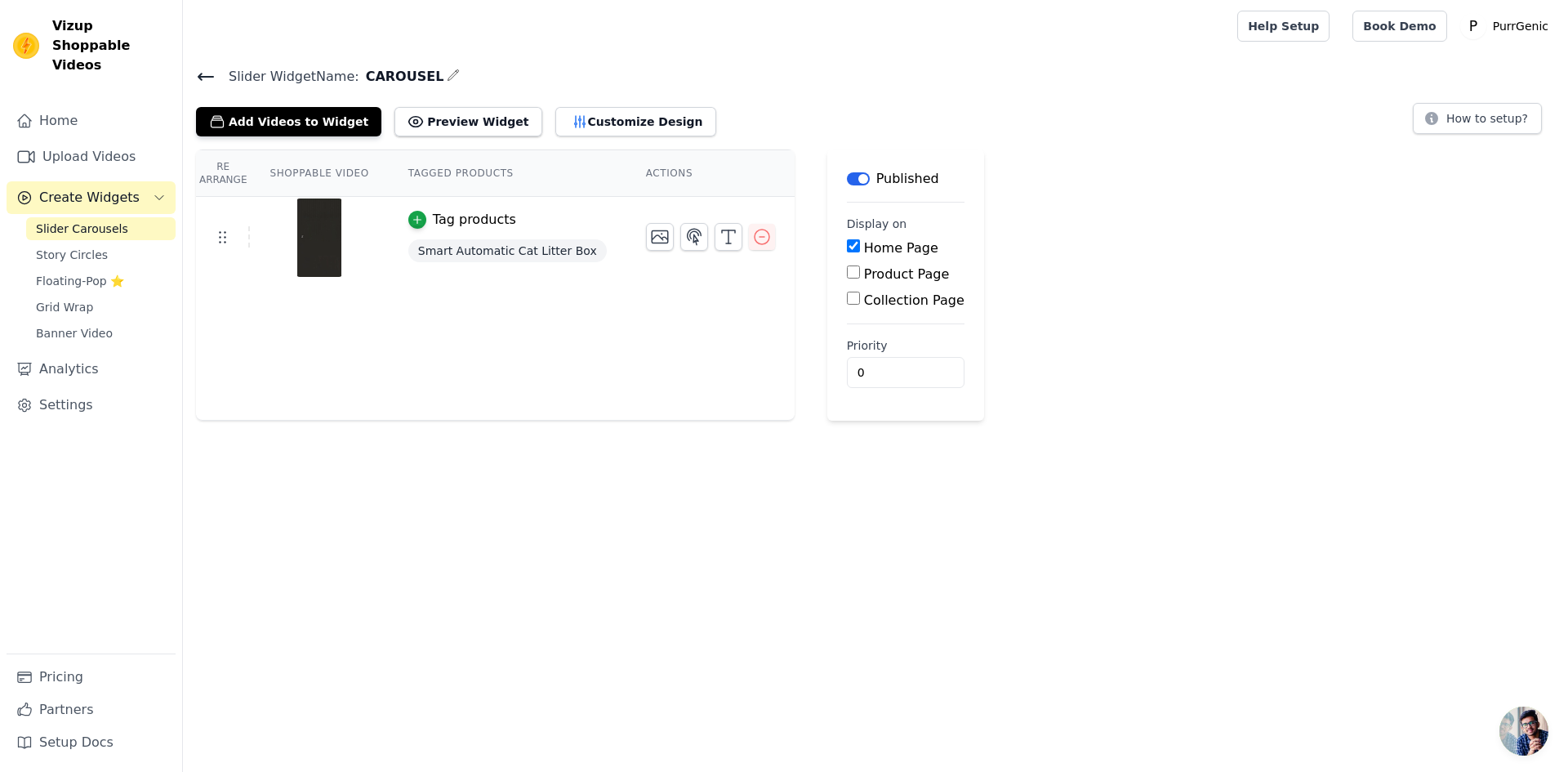
click at [437, 178] on th "Tagged Products" at bounding box center [507, 173] width 238 height 46
click at [438, 174] on th "Tagged Products" at bounding box center [507, 173] width 238 height 46
click at [340, 176] on th "Shoppable Video" at bounding box center [319, 173] width 138 height 46
drag, startPoint x: 327, startPoint y: 168, endPoint x: 305, endPoint y: 168, distance: 22.0
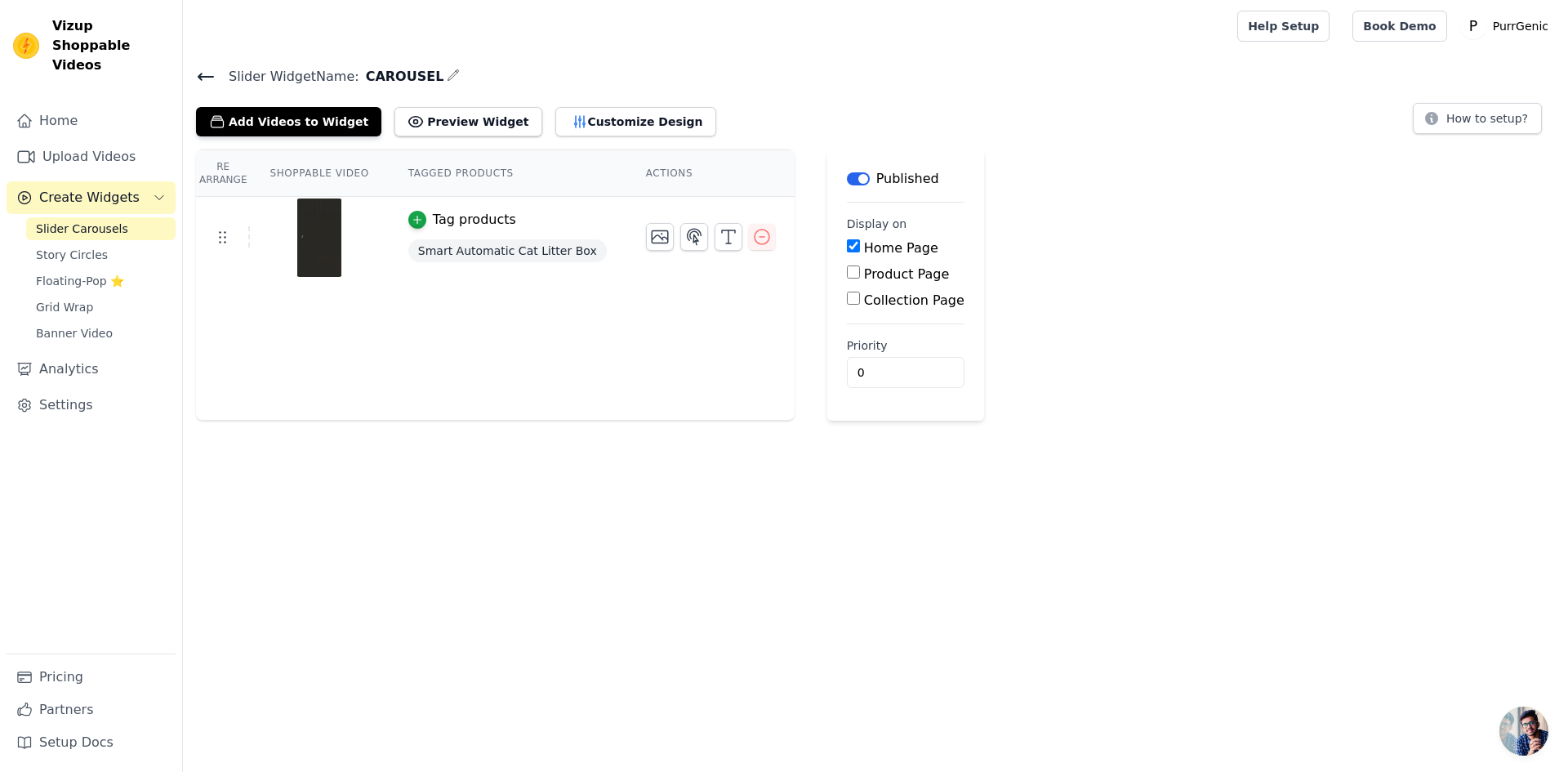
click at [326, 168] on th "Shoppable Video" at bounding box center [319, 173] width 138 height 46
click at [574, 124] on icon "button" at bounding box center [579, 122] width 11 height 12
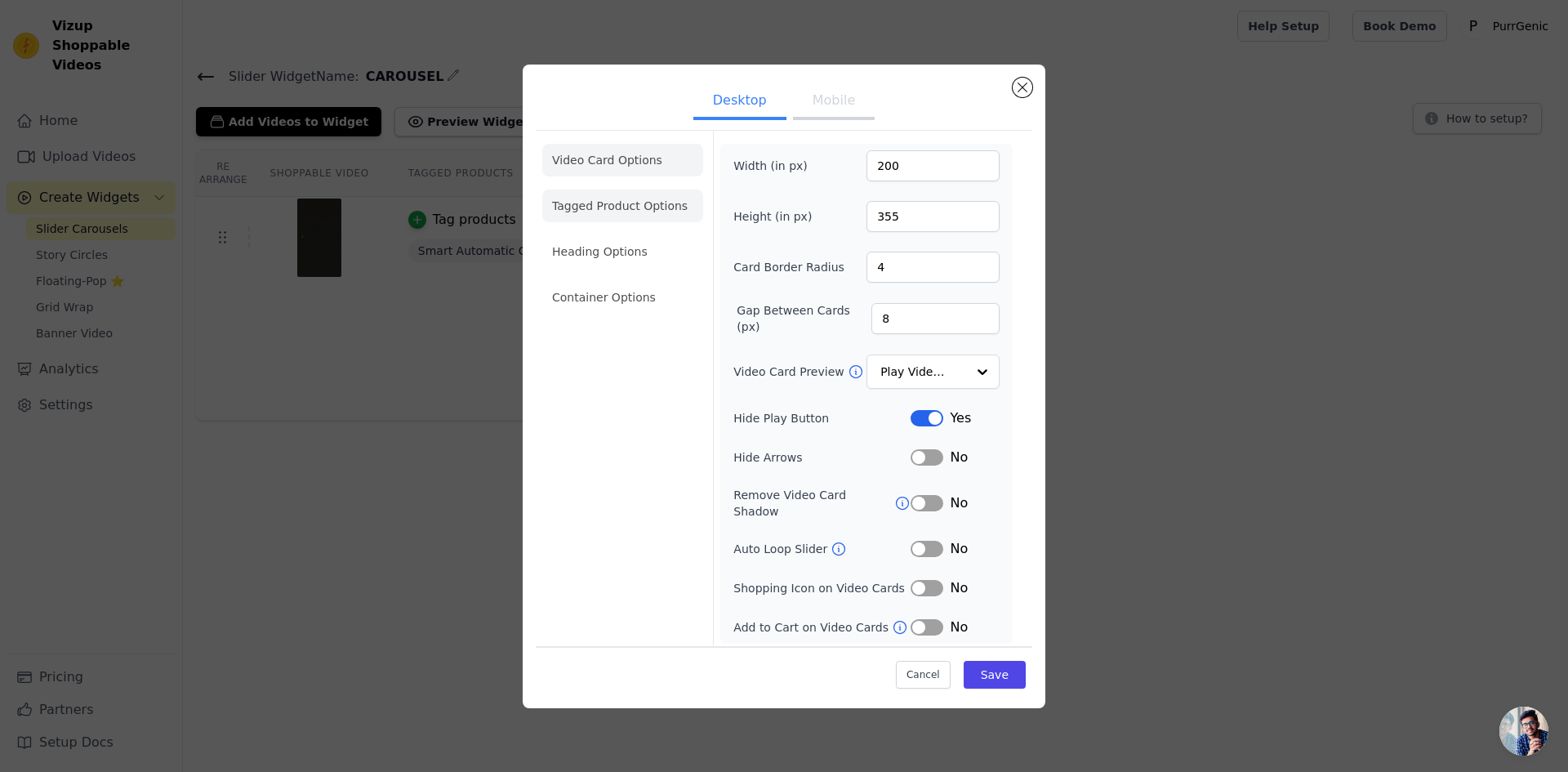
click at [598, 209] on li "Tagged Product Options" at bounding box center [623, 206] width 161 height 33
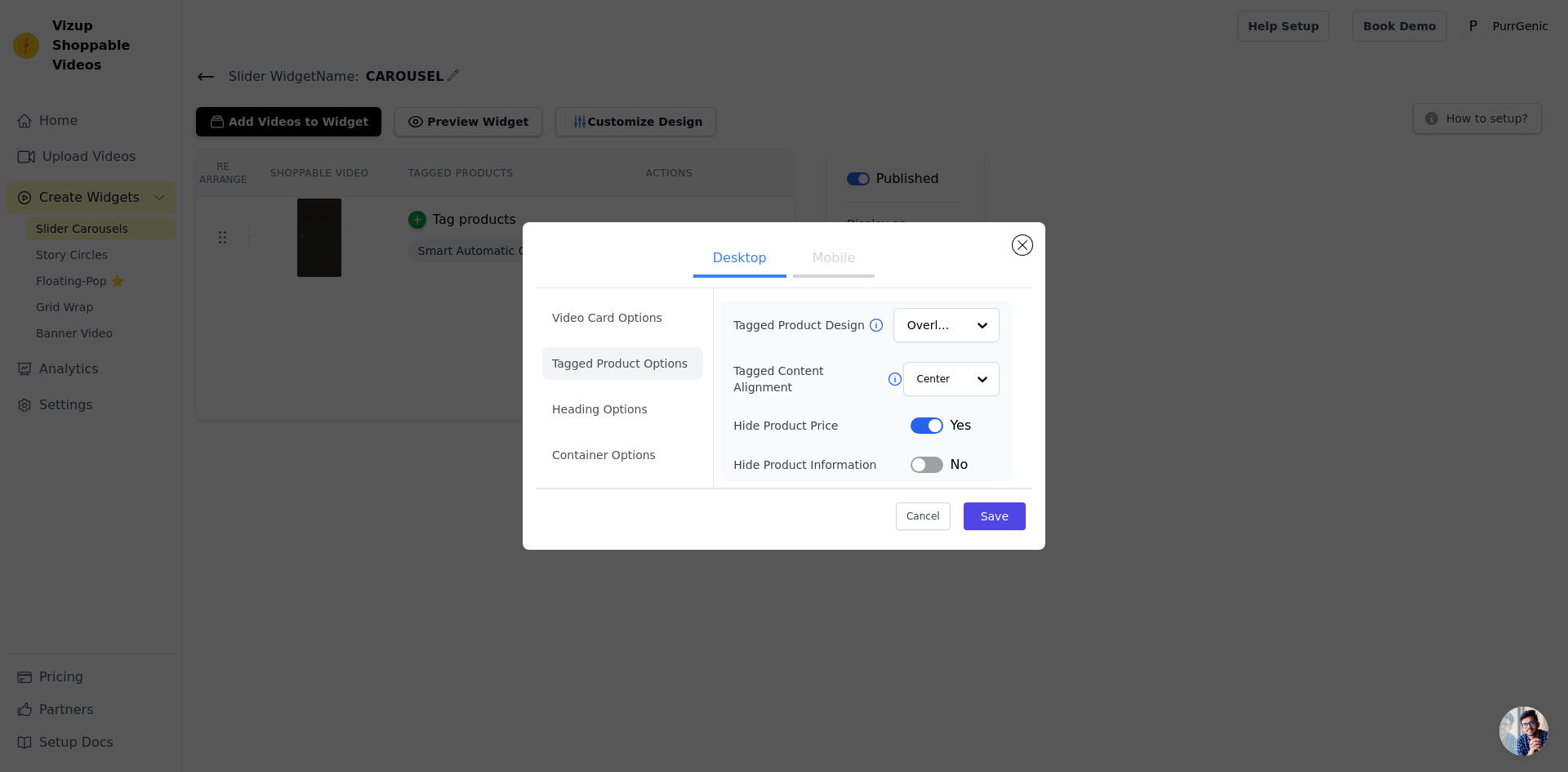
click at [934, 423] on button "Label" at bounding box center [927, 425] width 33 height 16
click at [924, 424] on button "Label" at bounding box center [927, 425] width 33 height 16
click at [615, 397] on li "Heading Options" at bounding box center [623, 409] width 161 height 33
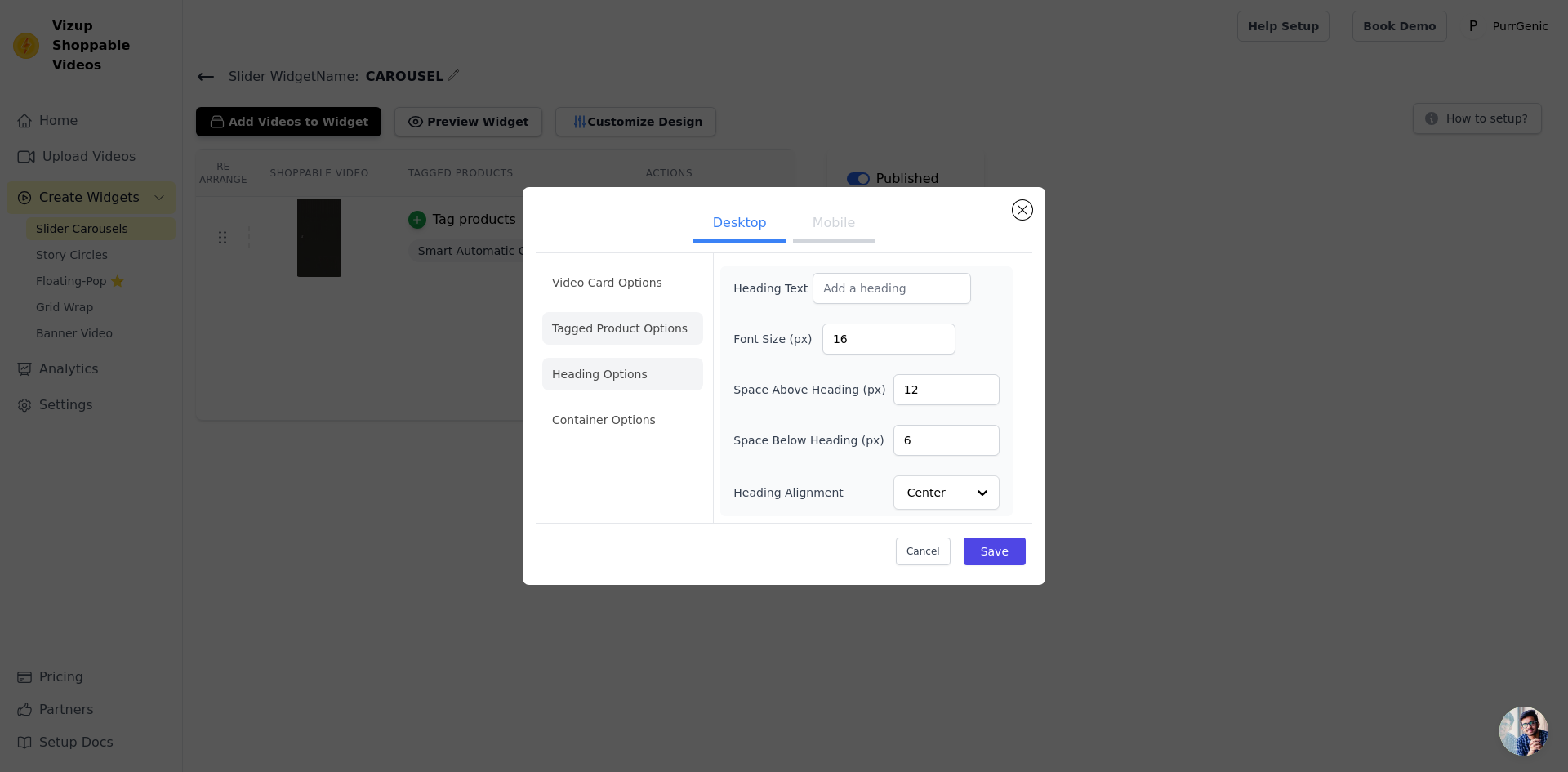
click at [613, 330] on li "Tagged Product Options" at bounding box center [623, 328] width 161 height 33
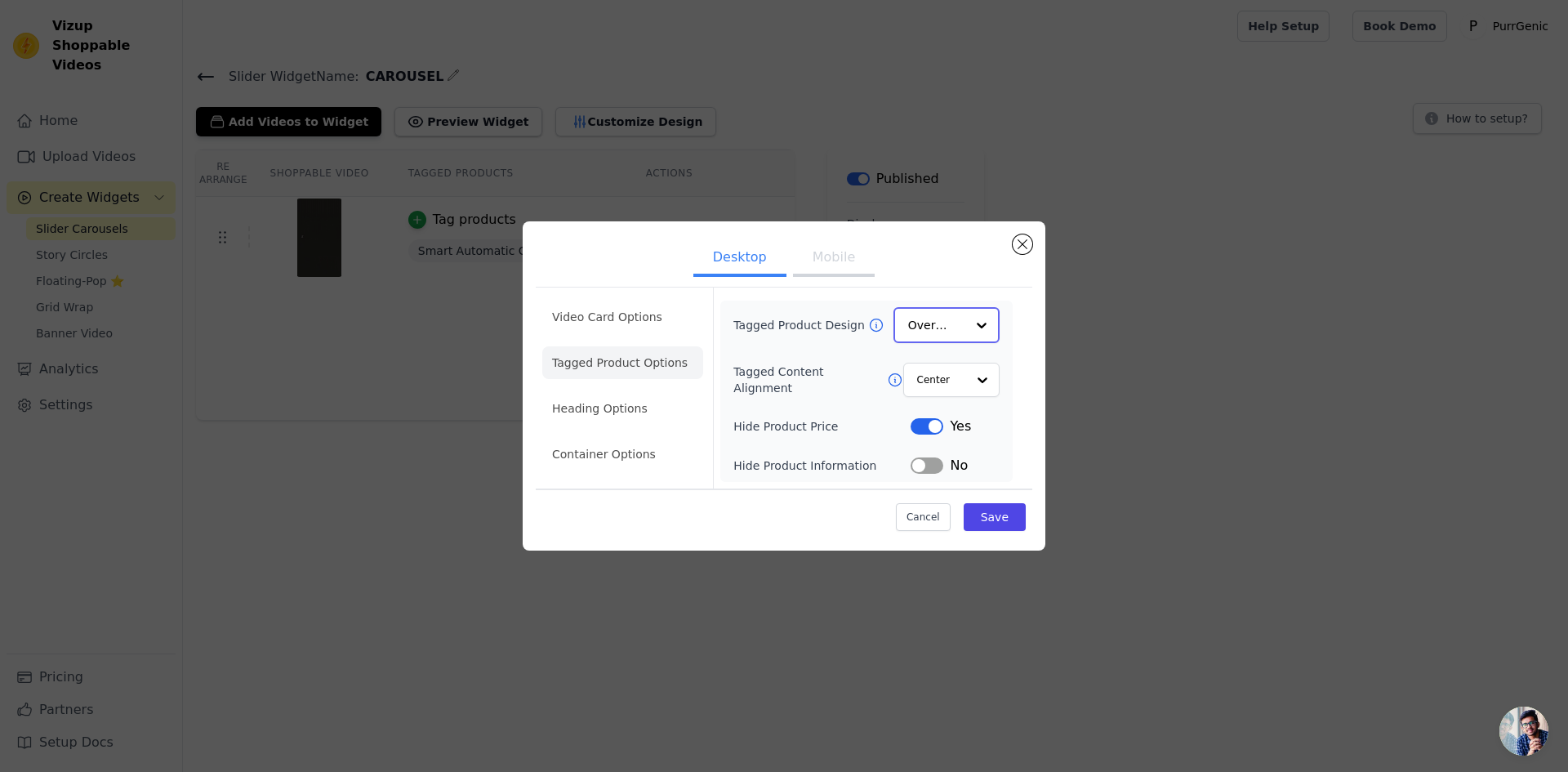
click at [974, 327] on div at bounding box center [982, 324] width 33 height 33
click at [945, 377] on div "Card" at bounding box center [946, 364] width 106 height 35
click at [990, 517] on button "Save" at bounding box center [995, 516] width 62 height 28
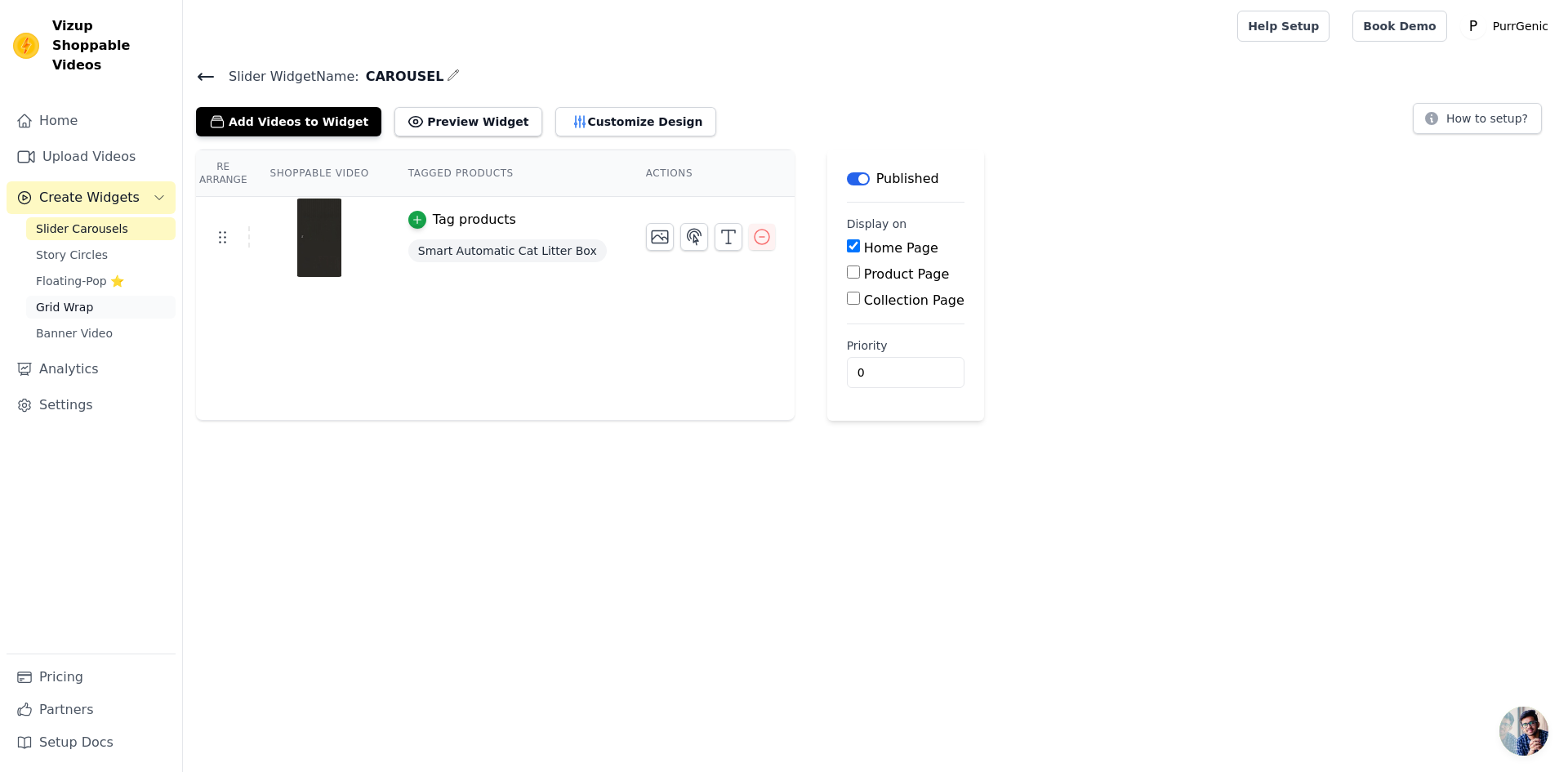
click at [68, 299] on span "Grid Wrap" at bounding box center [65, 307] width 57 height 16
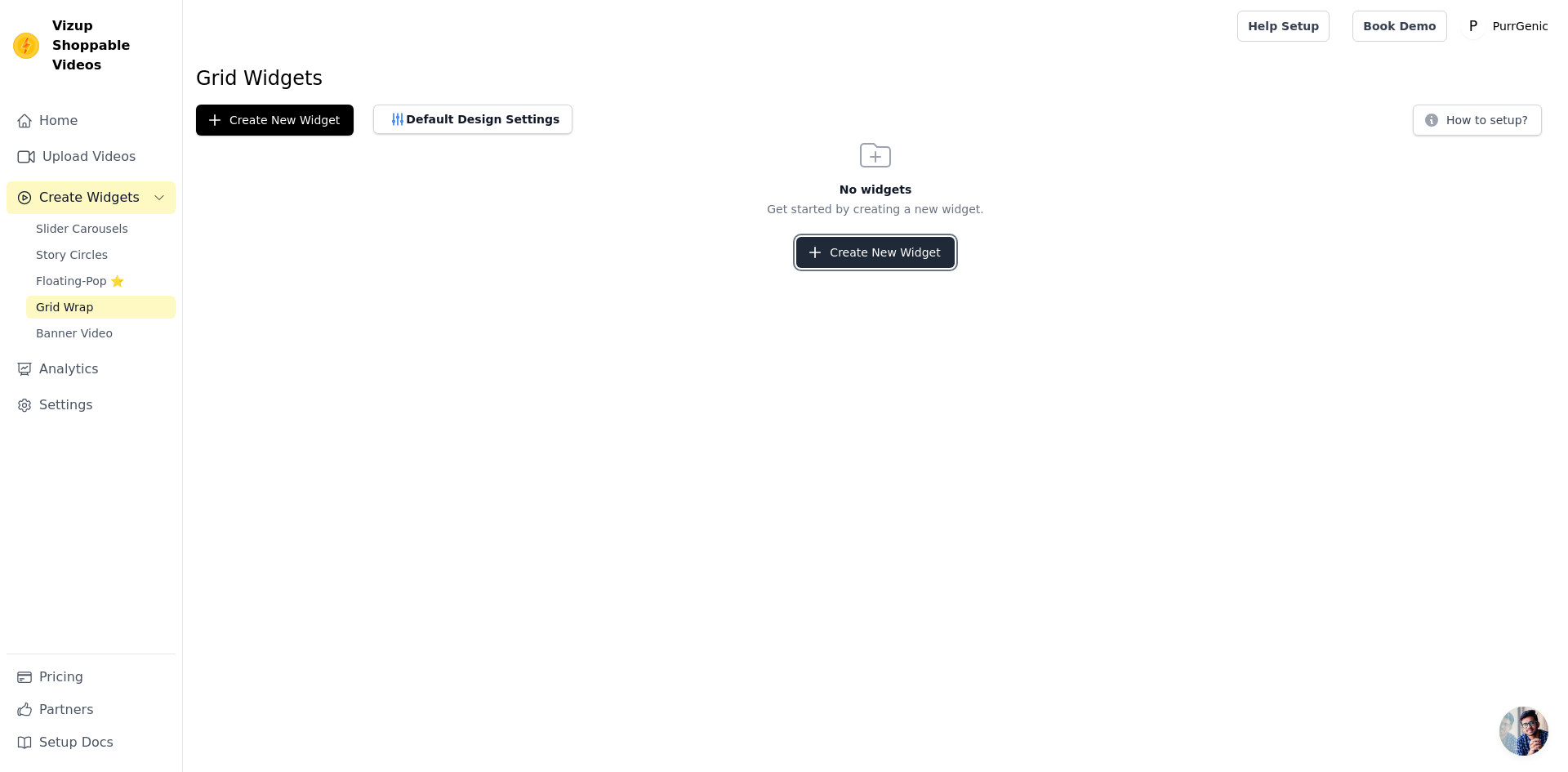
click at [870, 239] on button "Create New Widget" at bounding box center [875, 252] width 158 height 31
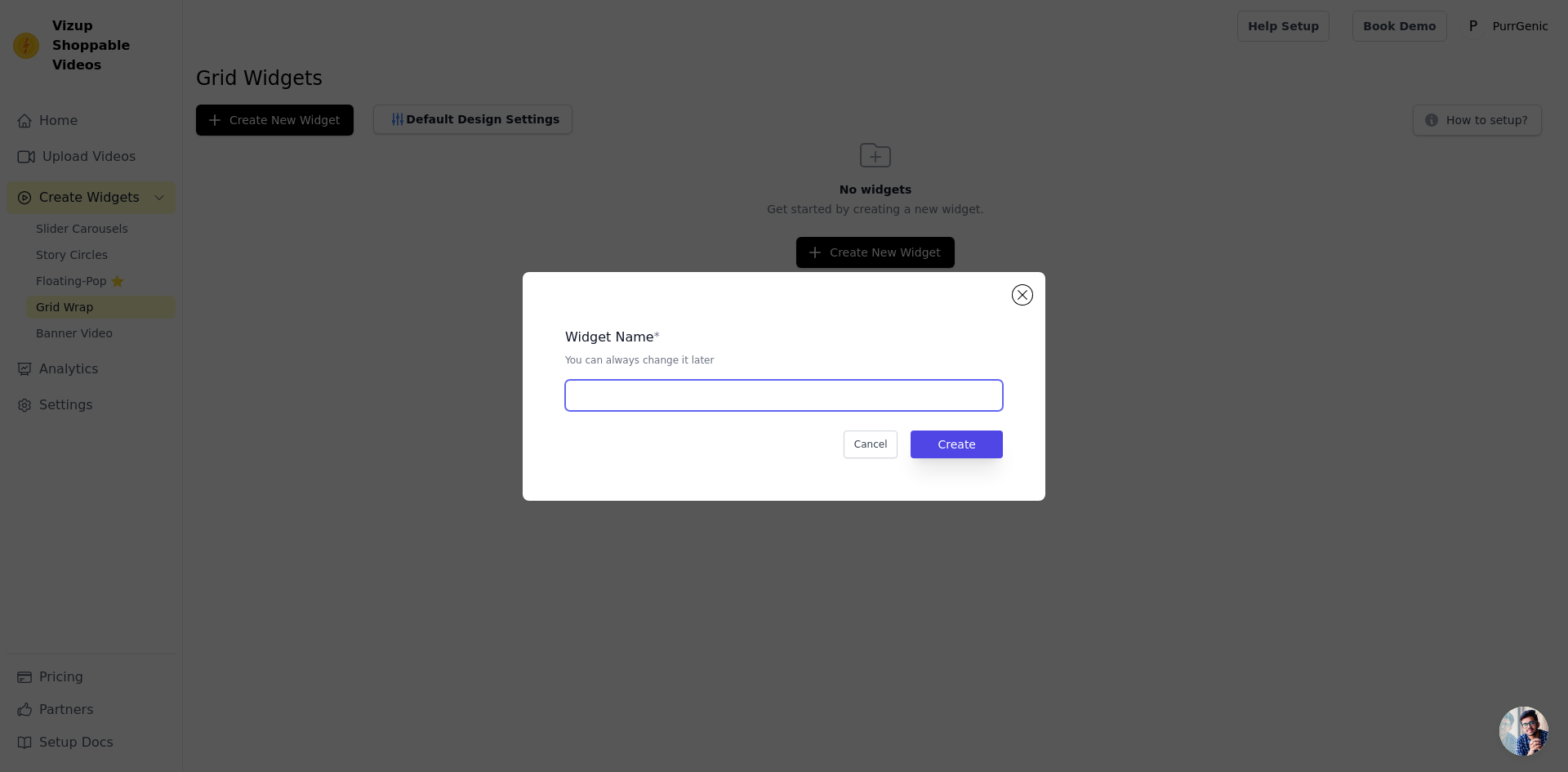
click at [732, 410] on input "text" at bounding box center [784, 395] width 437 height 31
type input "GRID"
click at [990, 449] on button "Create" at bounding box center [957, 444] width 93 height 28
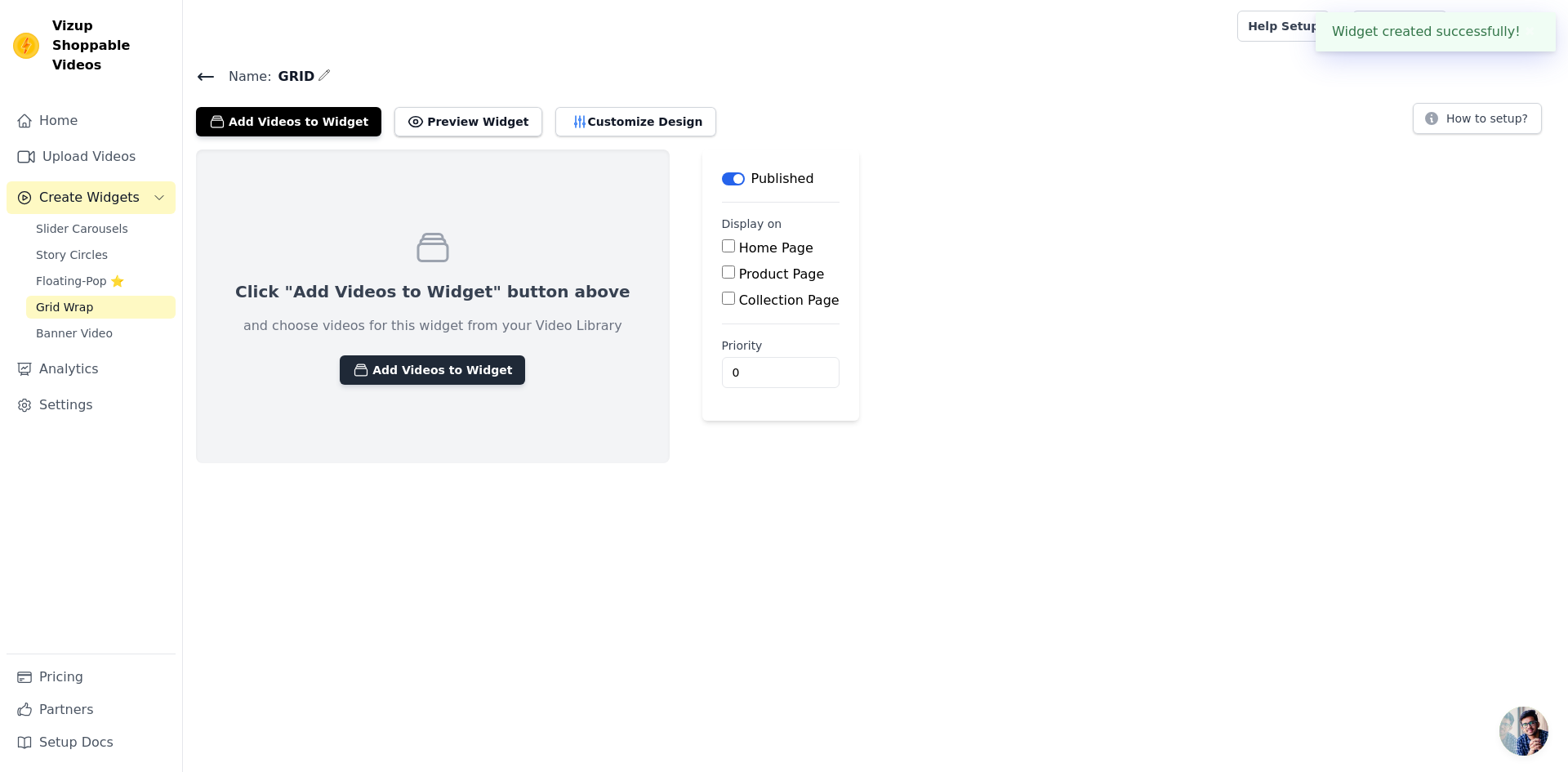
click at [463, 378] on button "Add Videos to Widget" at bounding box center [432, 370] width 185 height 29
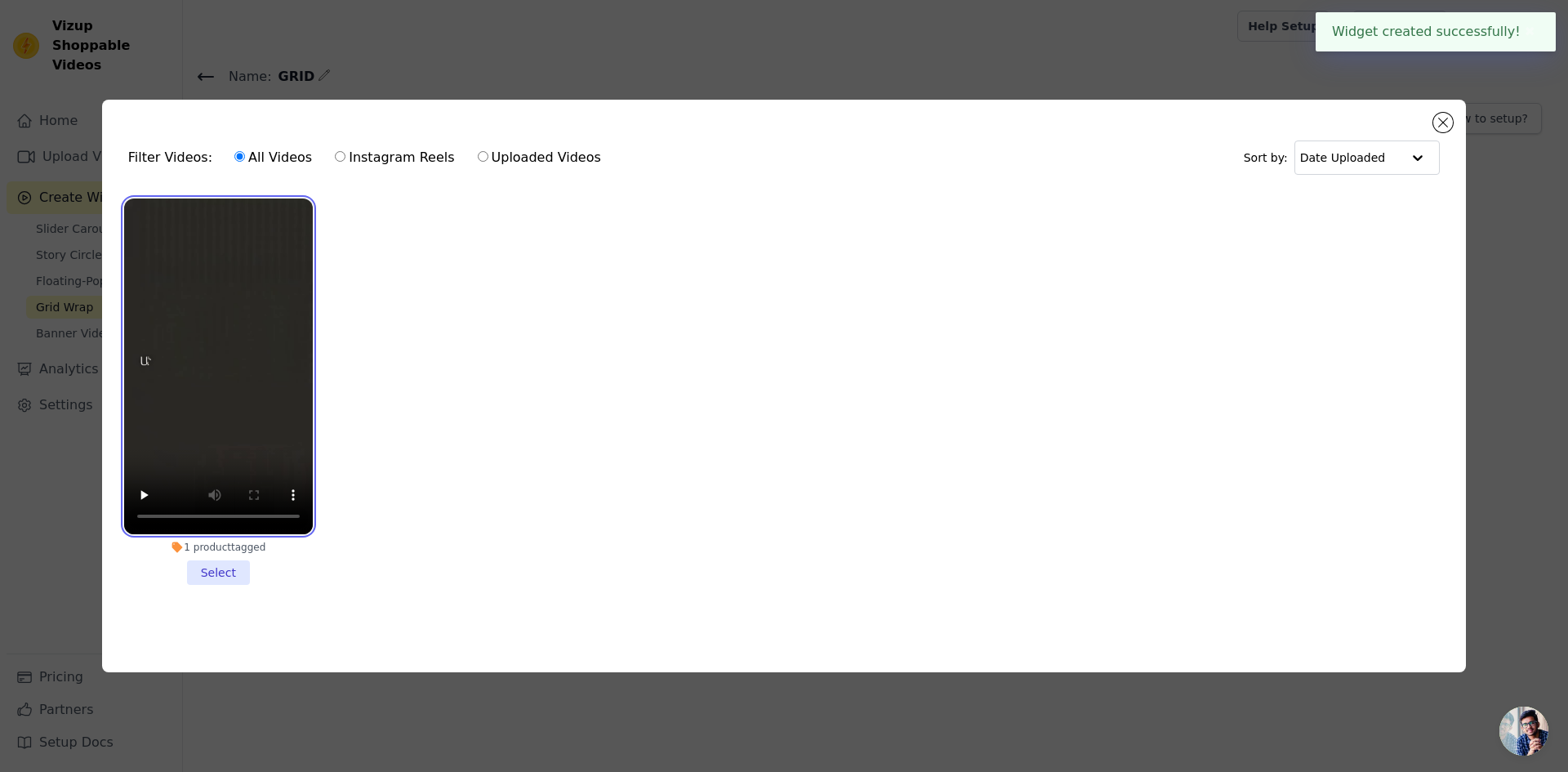
click at [204, 338] on video at bounding box center [218, 367] width 189 height 335
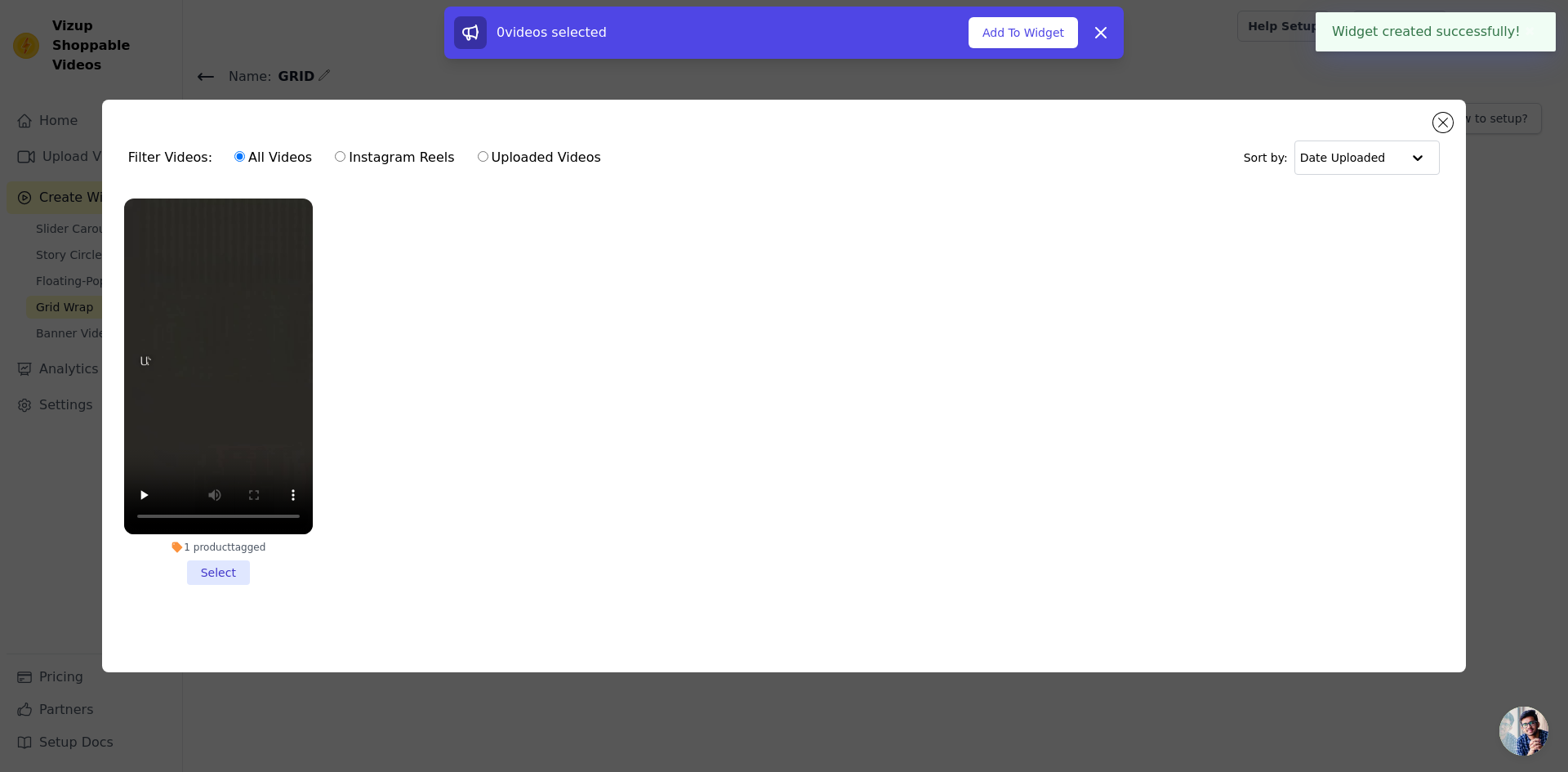
click at [235, 570] on li "1 product tagged Select" at bounding box center [218, 392] width 189 height 386
click at [0, 0] on input "1 product tagged Select" at bounding box center [0, 0] width 0 height 0
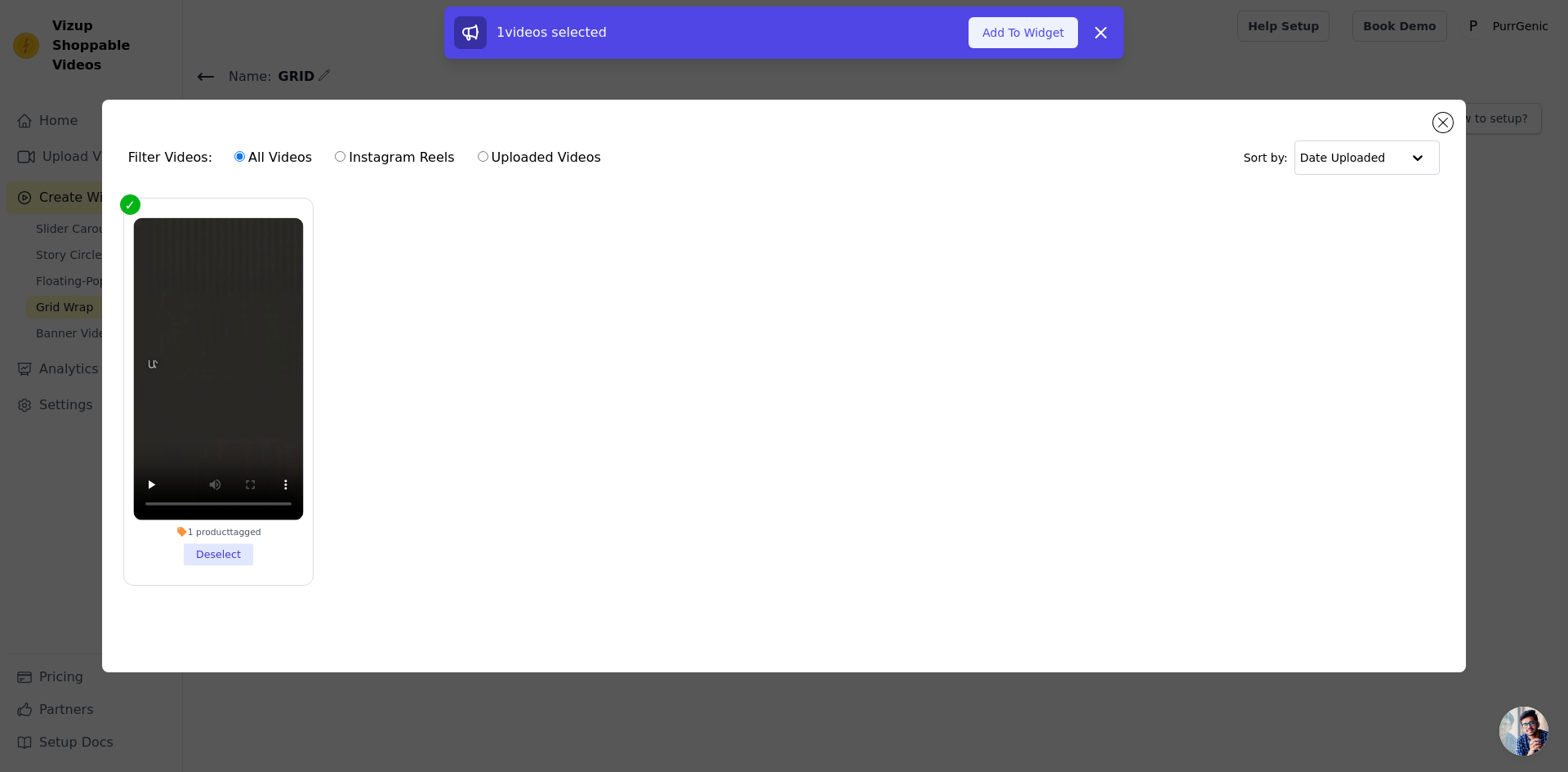
click at [1019, 26] on button "Add To Widget" at bounding box center [1023, 32] width 110 height 31
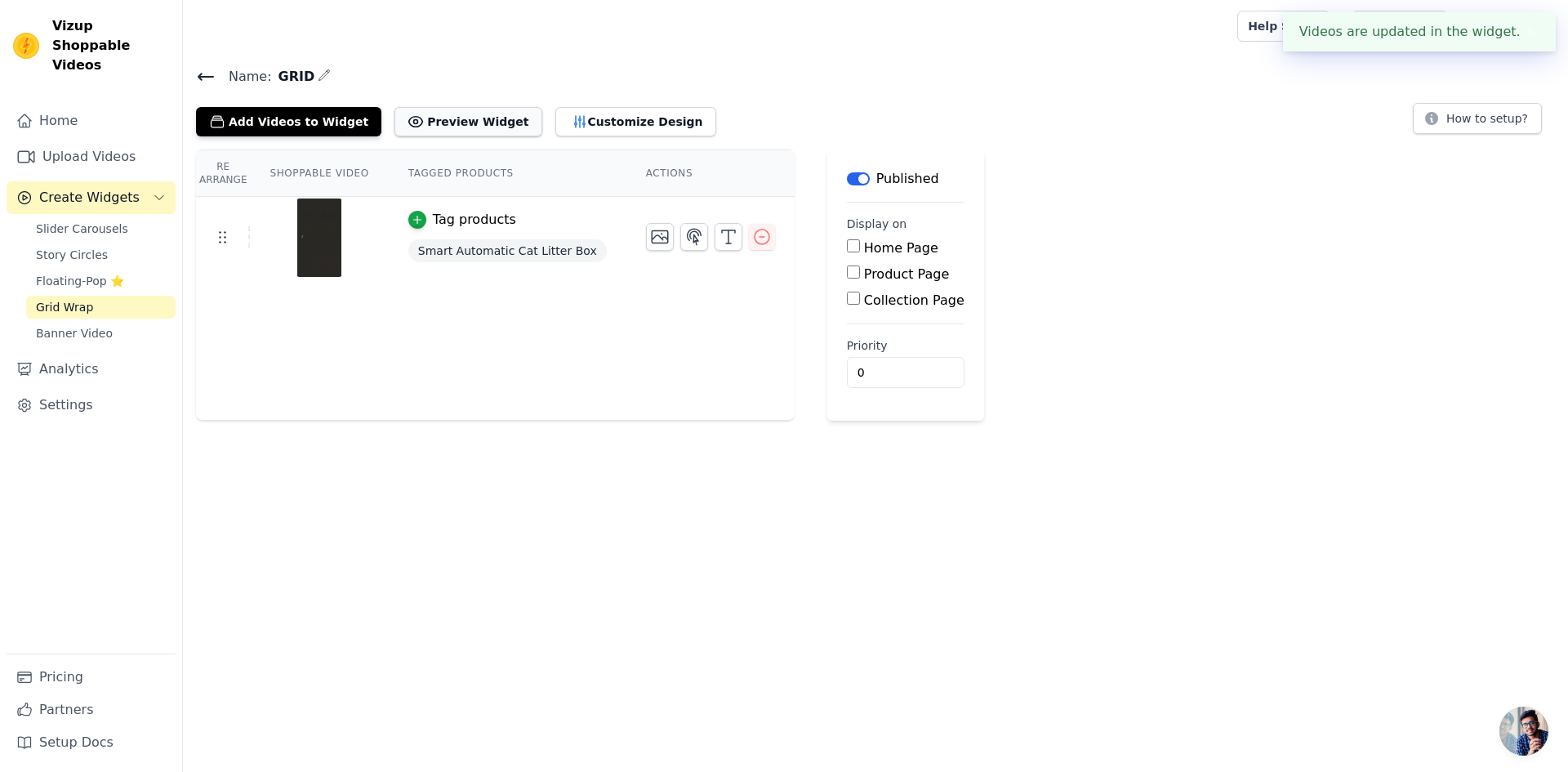
click at [458, 120] on button "Preview Widget" at bounding box center [468, 121] width 147 height 29
click at [87, 106] on link "Home" at bounding box center [91, 121] width 169 height 33
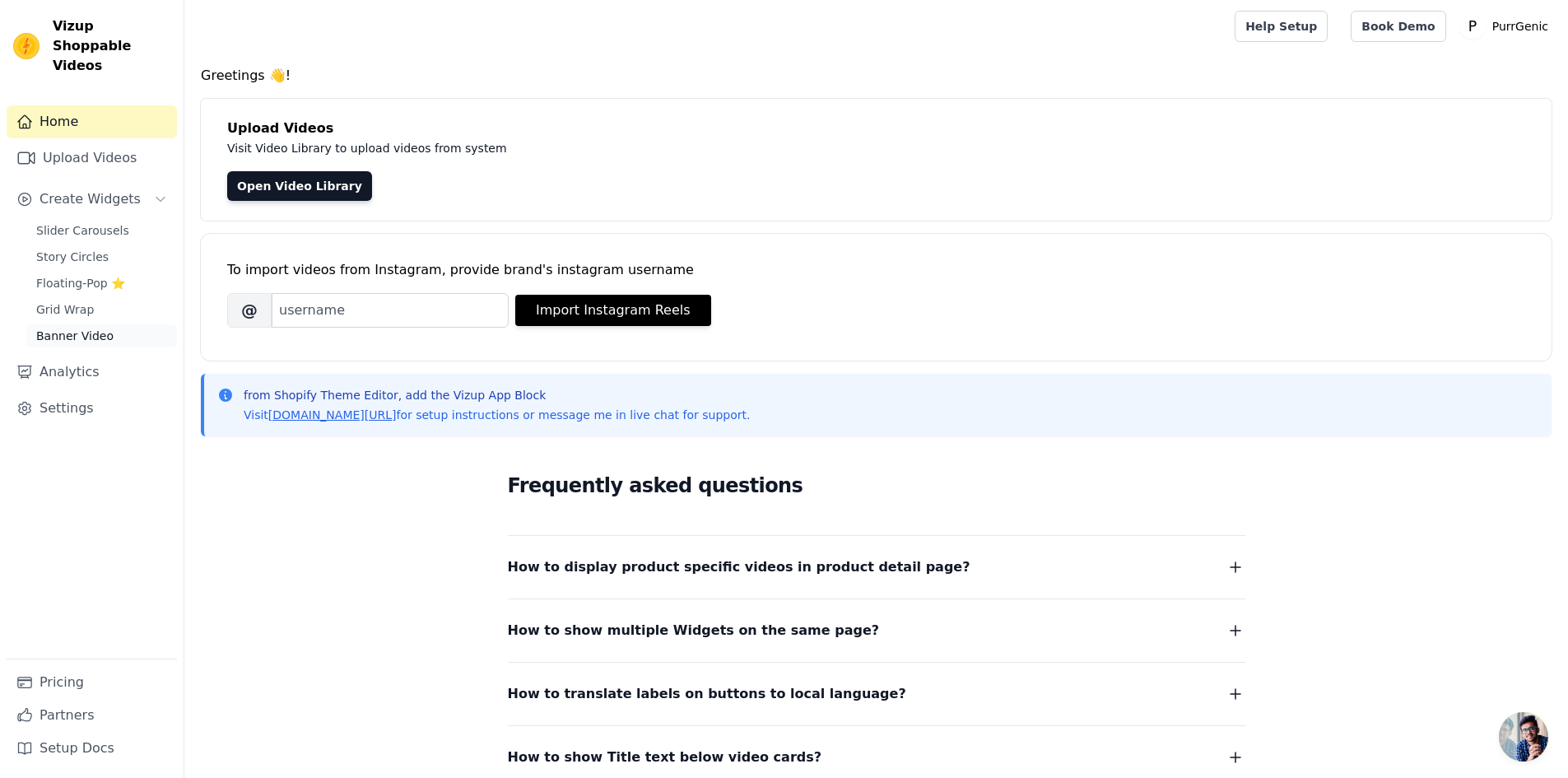
click at [79, 328] on span "Banner Video" at bounding box center [75, 335] width 77 height 16
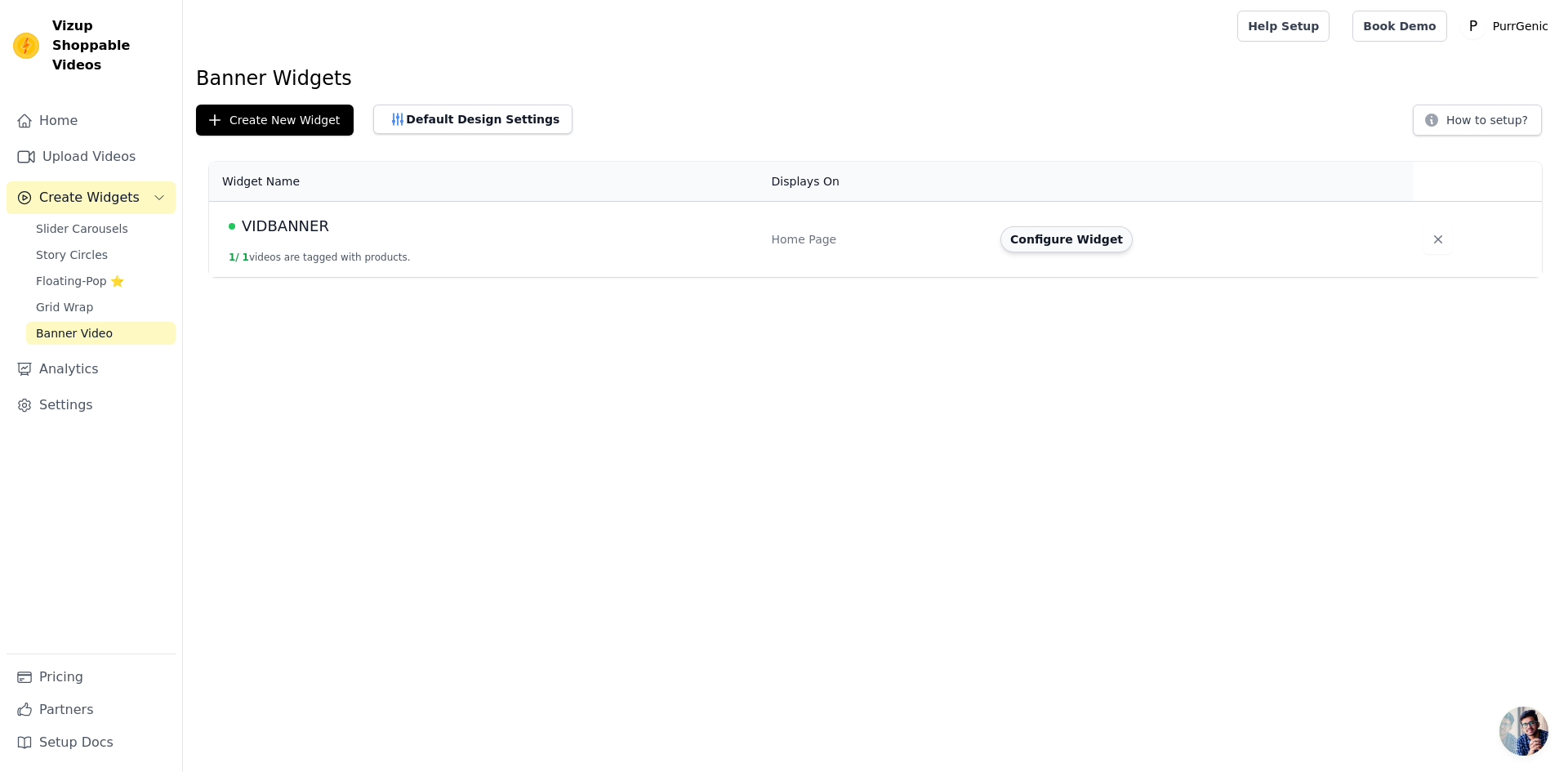
click at [1044, 232] on button "Configure Widget" at bounding box center [1066, 239] width 132 height 26
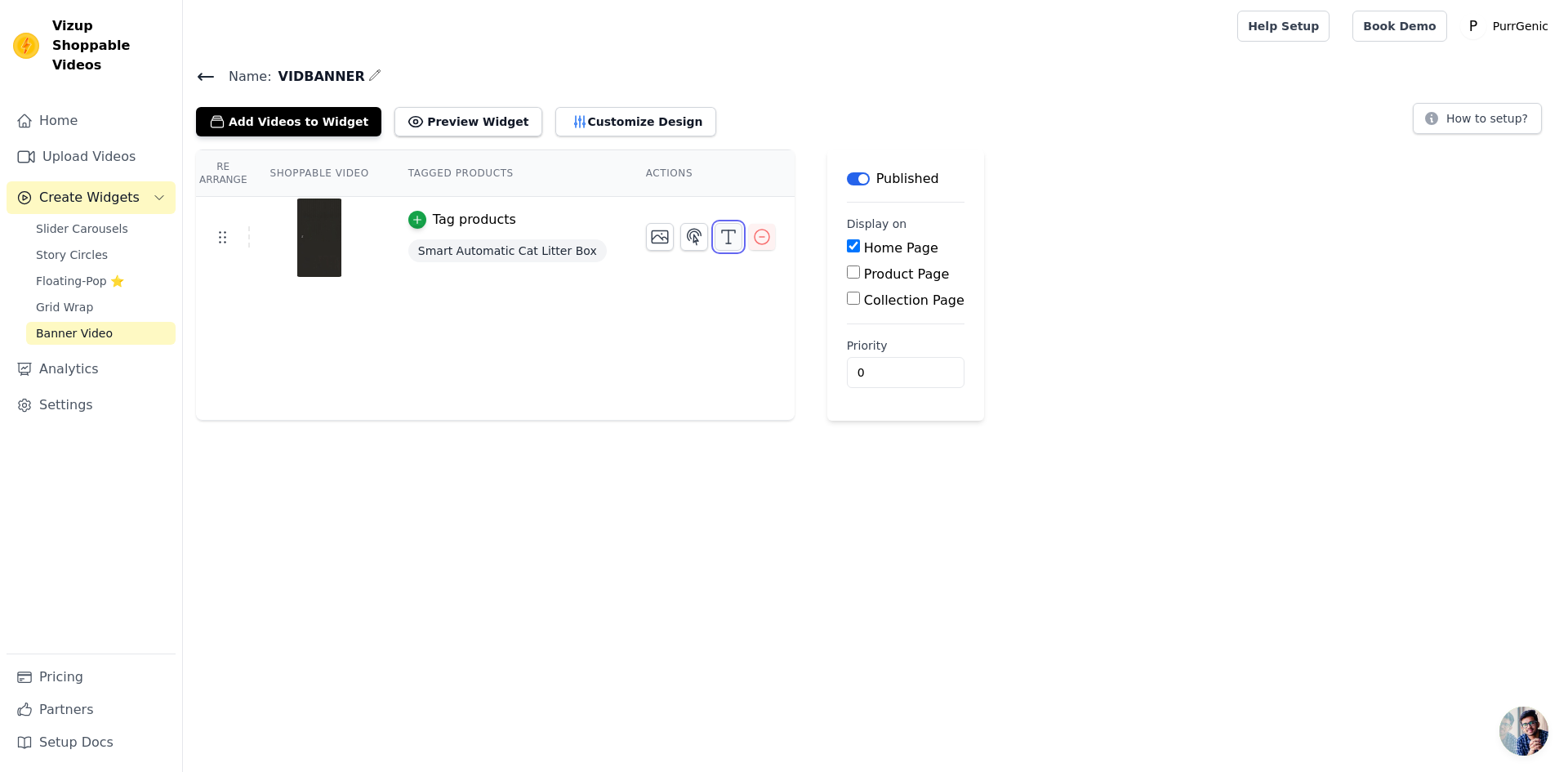
click at [719, 239] on icon "button" at bounding box center [728, 236] width 19 height 19
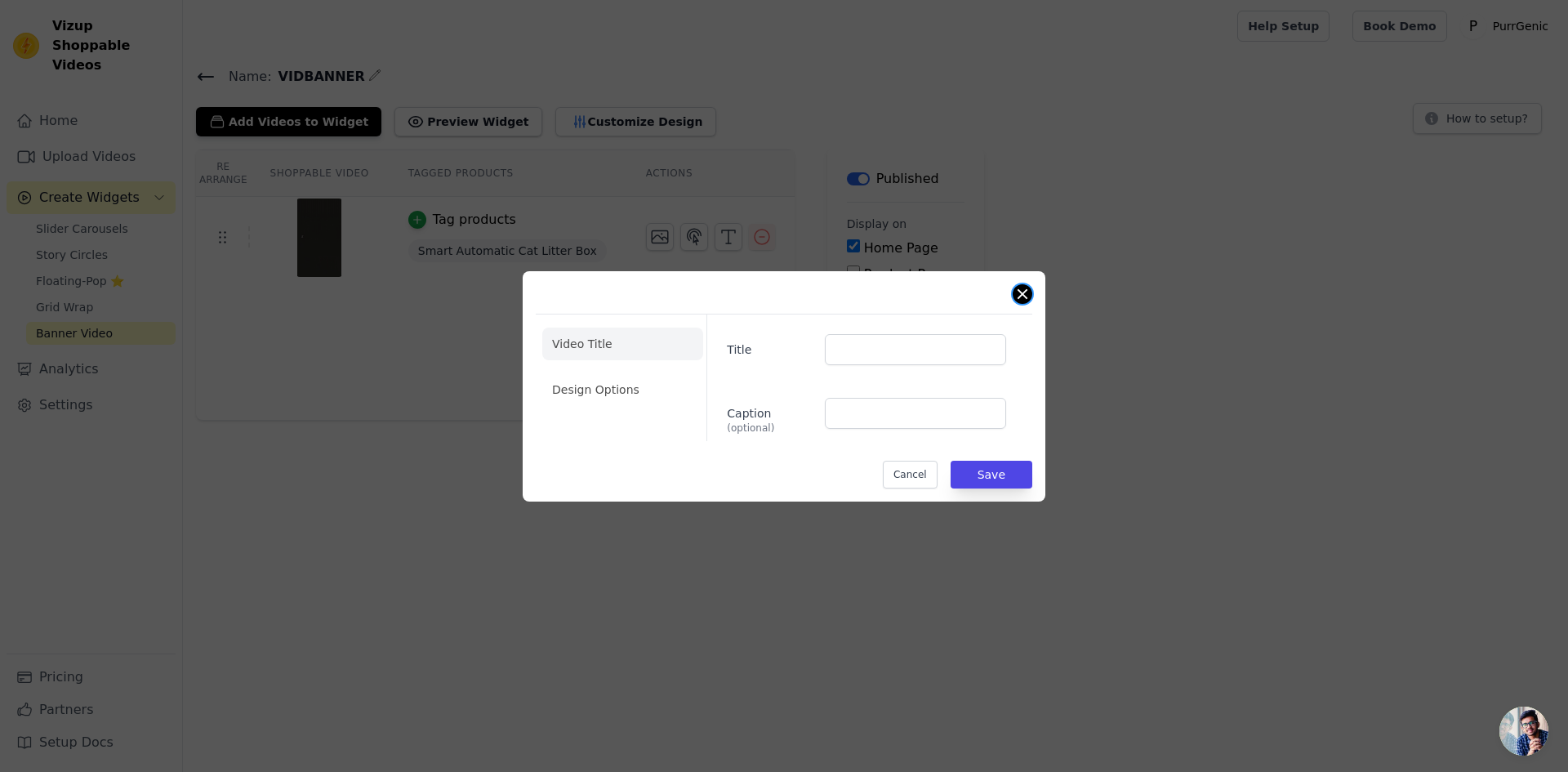
click at [1019, 292] on button "Close modal" at bounding box center [1022, 293] width 19 height 19
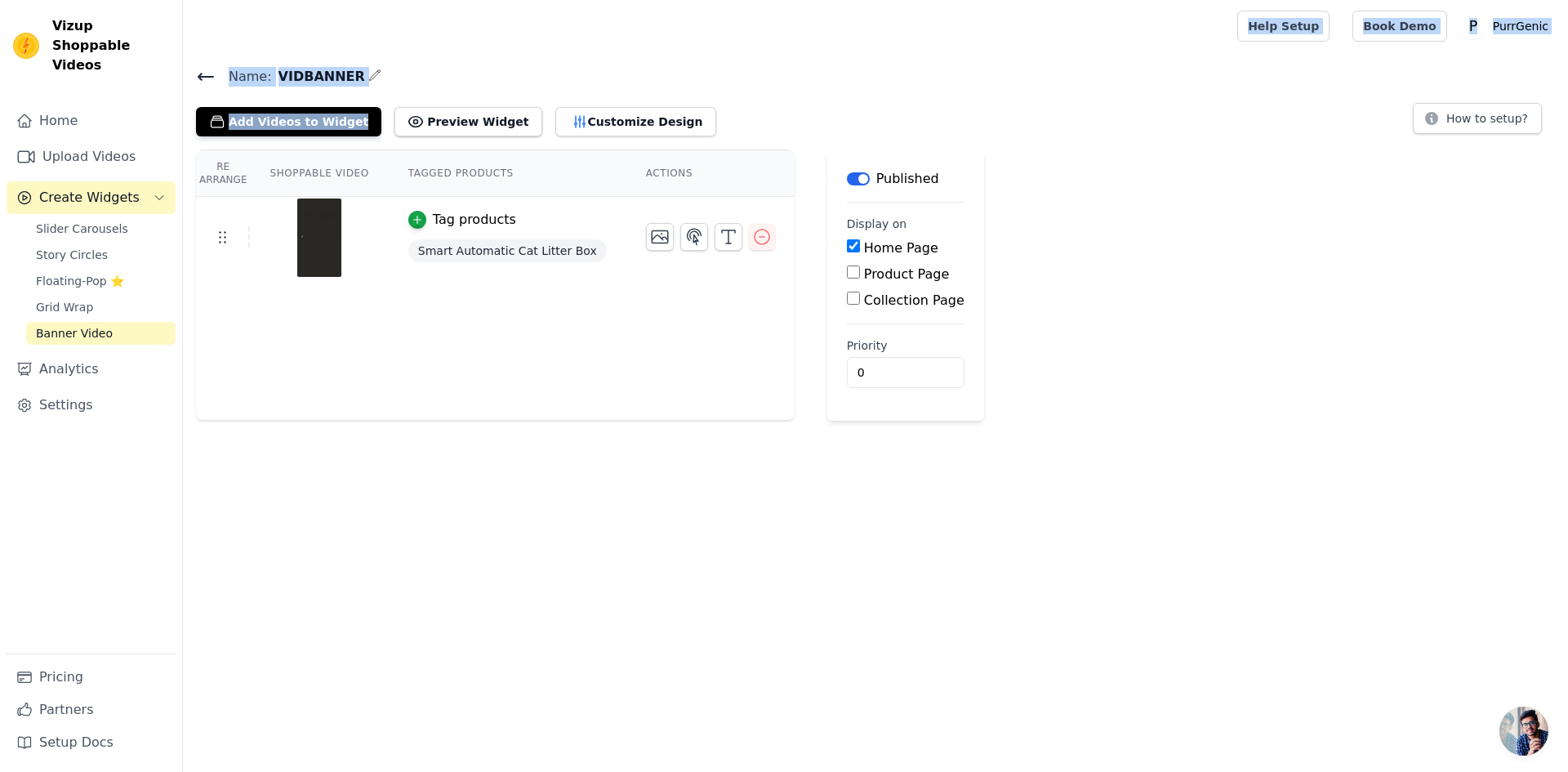
drag, startPoint x: 459, startPoint y: 105, endPoint x: 507, endPoint y: 44, distance: 77.6
click at [507, 44] on div "Open sidebar Help Setup Book Demo Open user menu P PurrGenic Settings Help Docs…" at bounding box center [784, 210] width 1568 height 421
click at [578, 133] on button "Customize Design" at bounding box center [635, 121] width 161 height 29
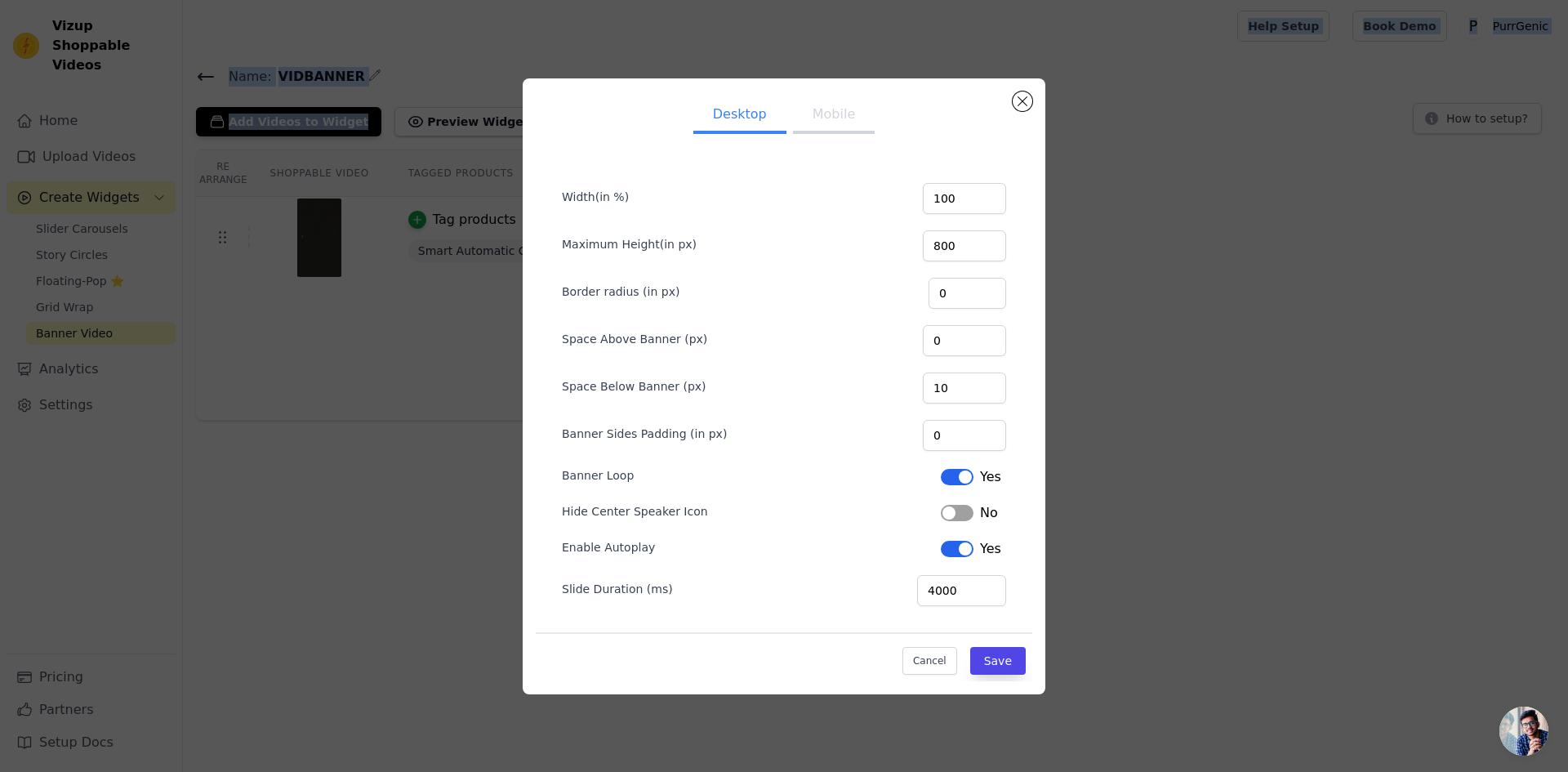
click at [959, 512] on button "Label" at bounding box center [957, 512] width 33 height 16
click at [967, 245] on input "800" at bounding box center [964, 245] width 83 height 31
type input "8"
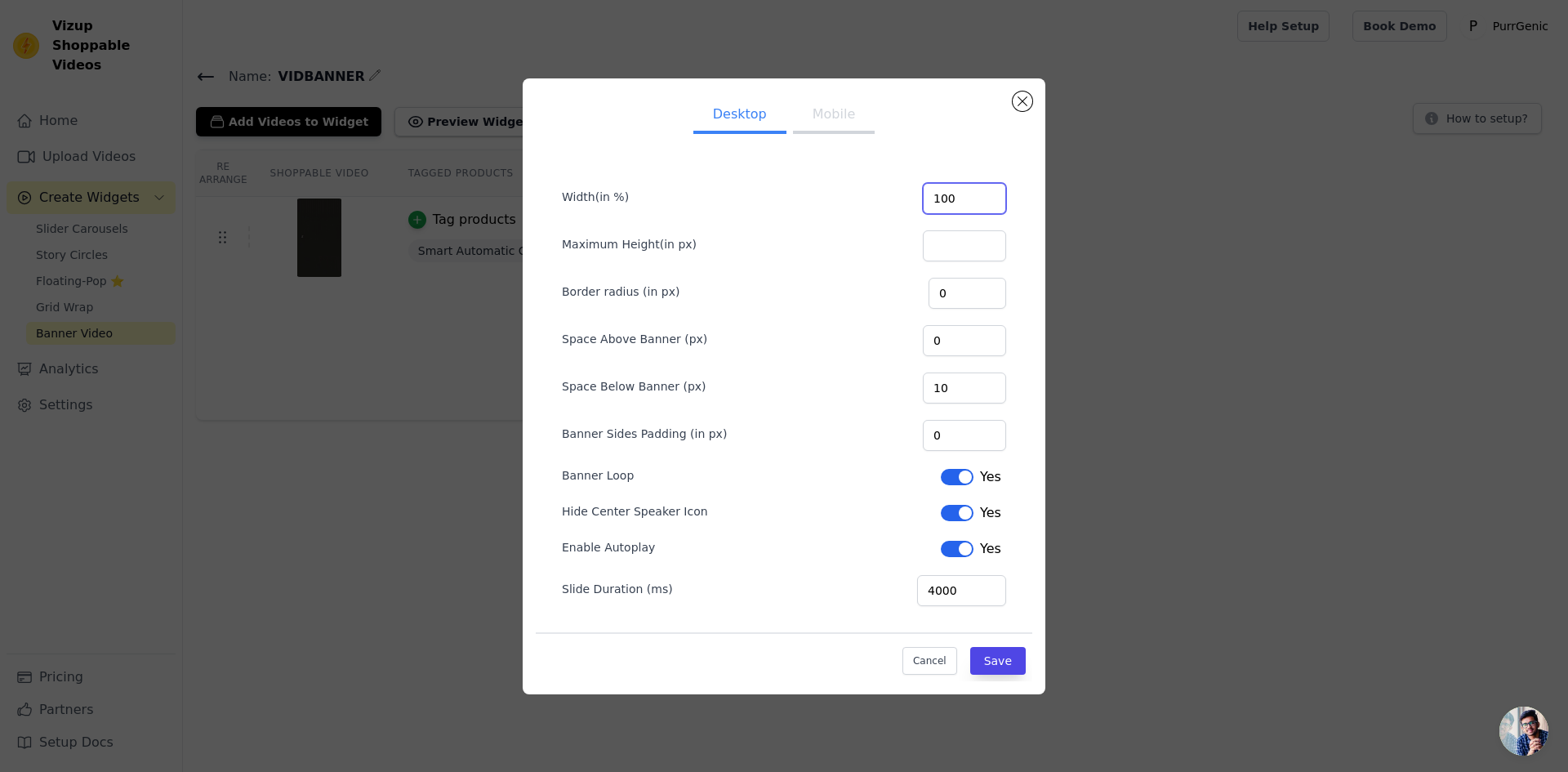
click at [961, 194] on input "100" at bounding box center [964, 198] width 83 height 31
type input "10"
type input "1"
type input "8"
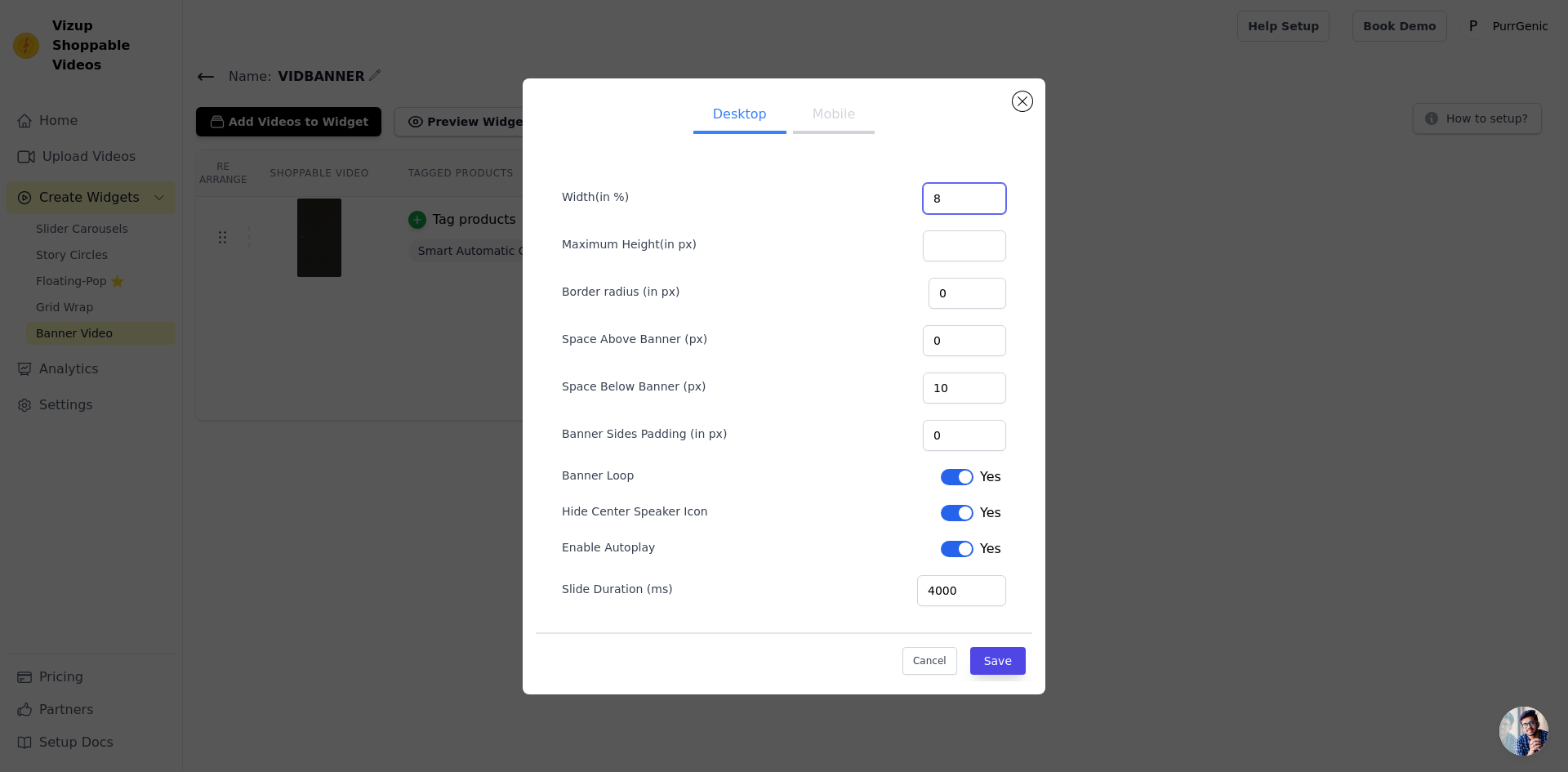
type input "80"
click at [1002, 664] on button "Save" at bounding box center [998, 661] width 56 height 28
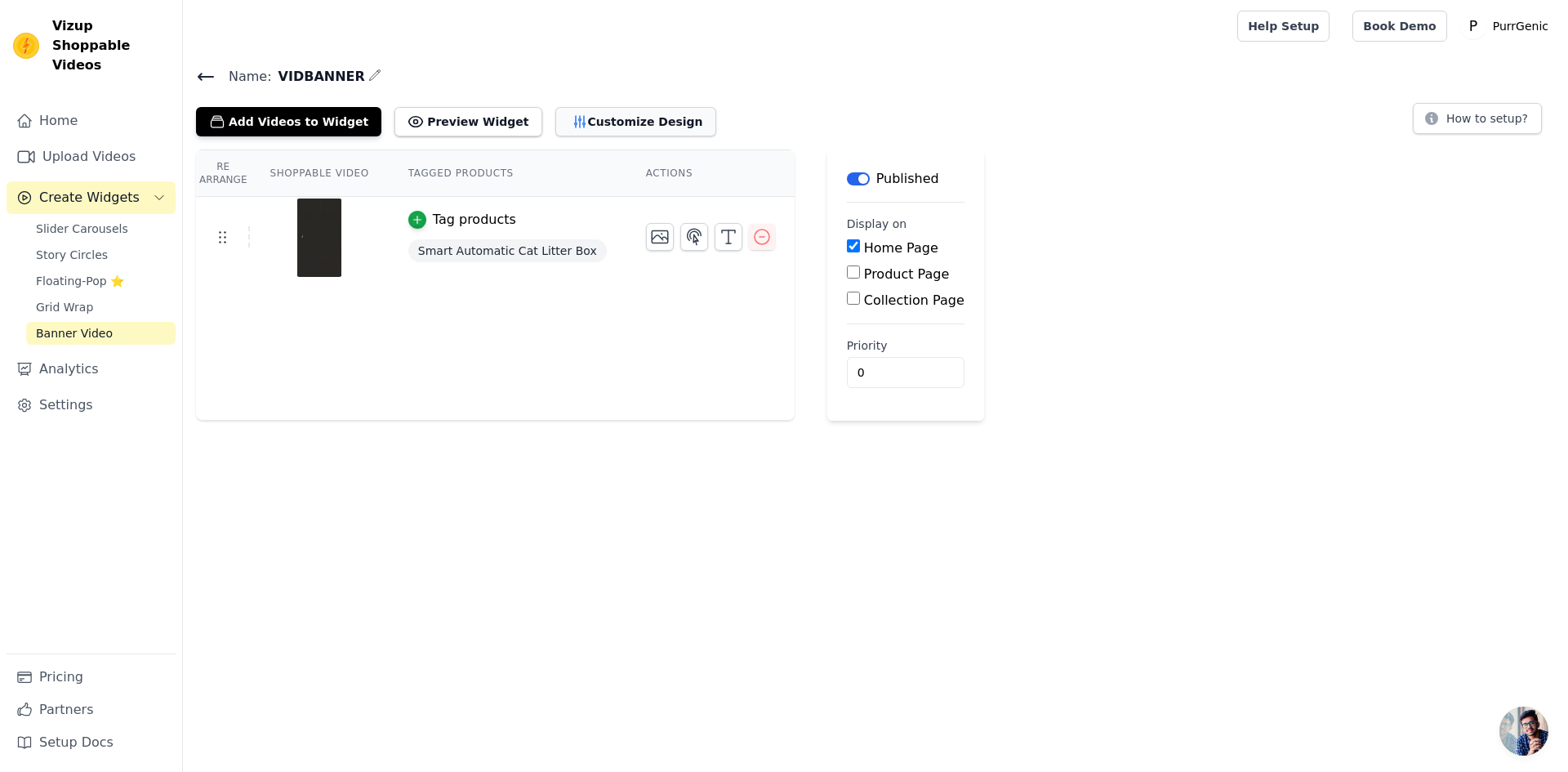
click at [555, 116] on button "Customize Design" at bounding box center [635, 121] width 161 height 29
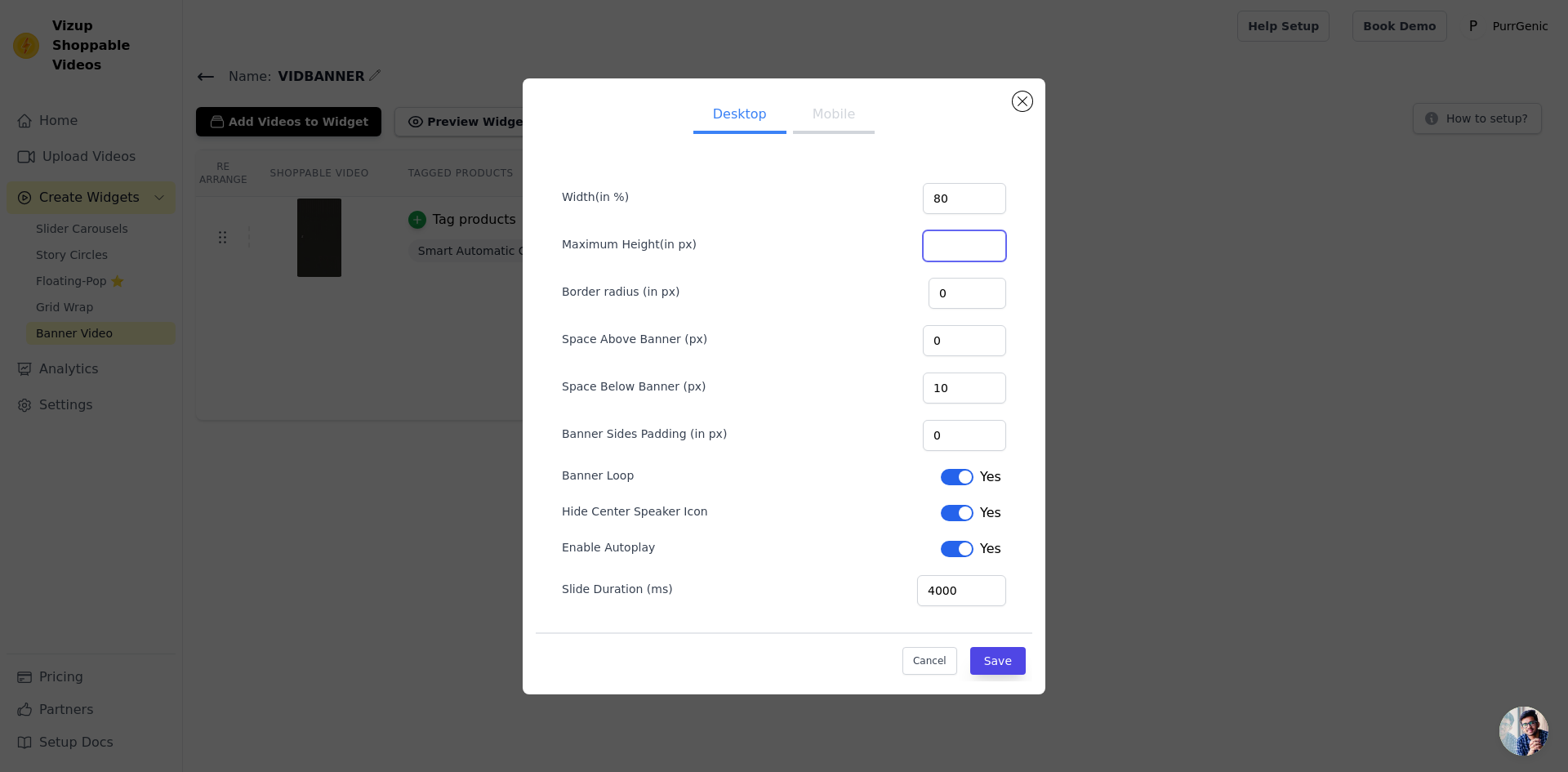
click at [950, 239] on input "Maximum Height(in px)" at bounding box center [964, 245] width 83 height 31
click at [952, 211] on input "80" at bounding box center [964, 198] width 83 height 31
type input "8"
type input "100"
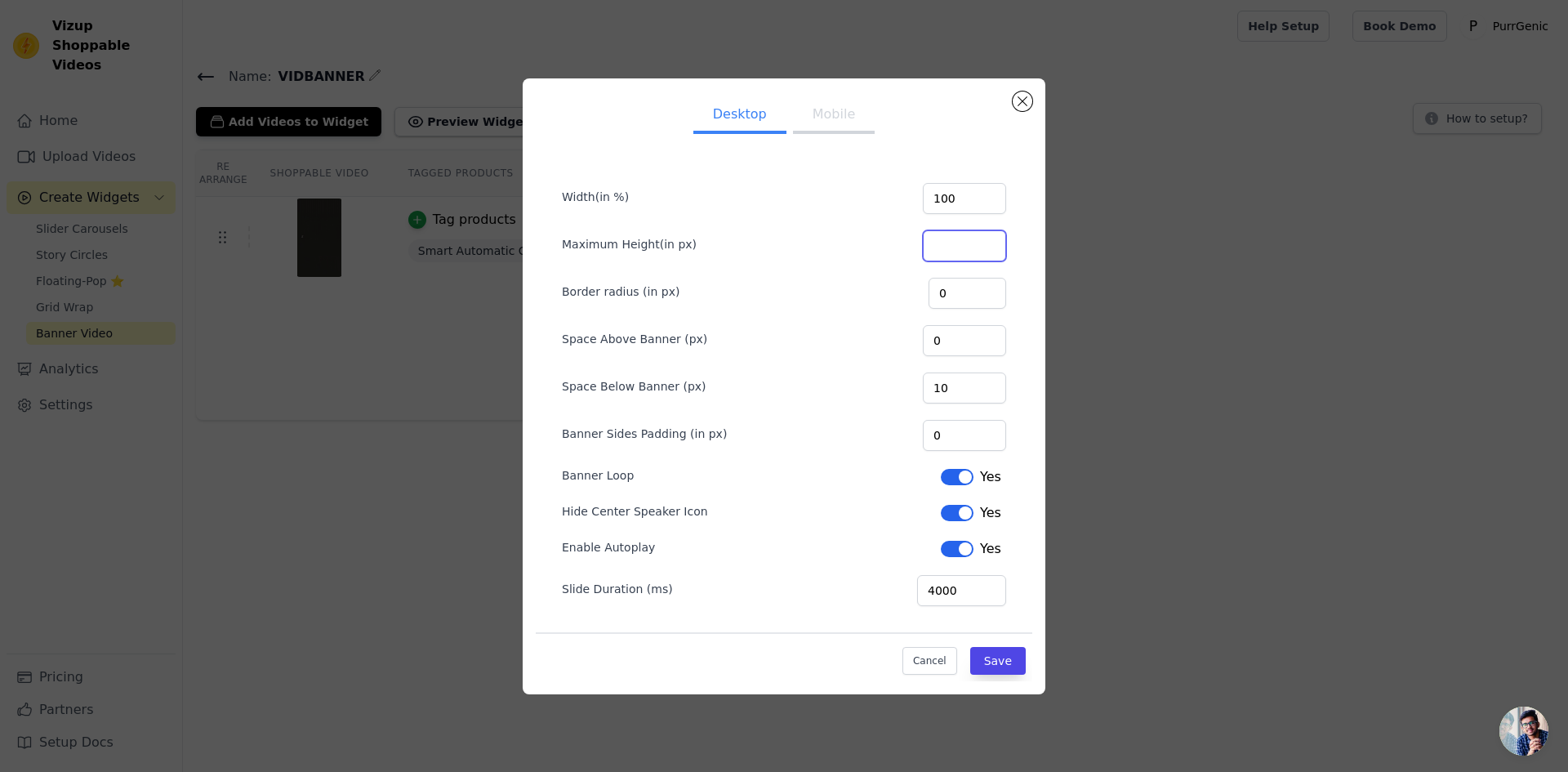
click at [953, 256] on input "Maximum Height(in px)" at bounding box center [964, 245] width 83 height 31
type input "800"
click at [992, 653] on button "Save" at bounding box center [998, 661] width 56 height 28
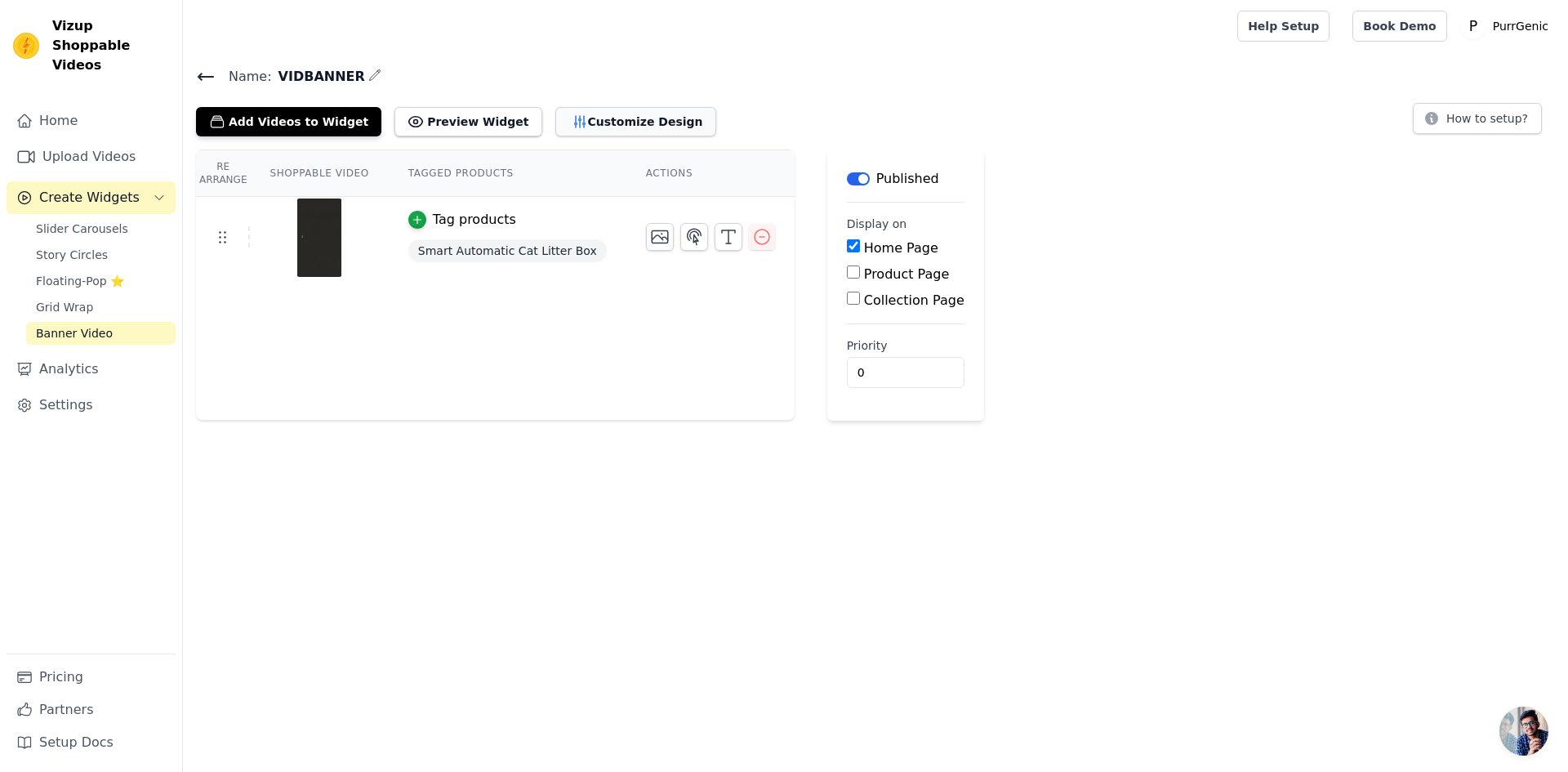
click at [608, 115] on button "Customize Design" at bounding box center [635, 121] width 161 height 29
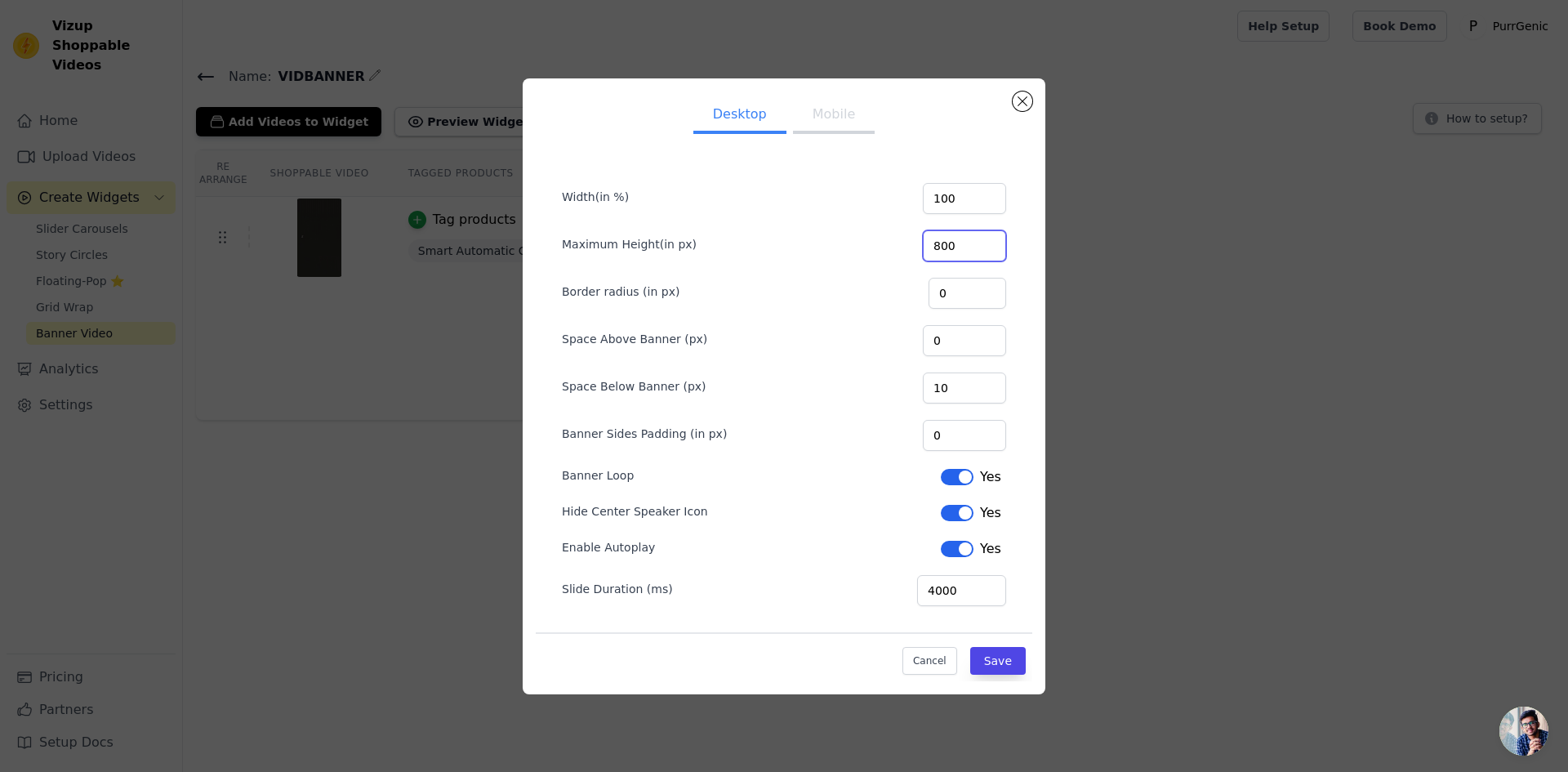
click at [950, 245] on input "800" at bounding box center [964, 245] width 83 height 31
type input "900"
click at [1019, 659] on button "Save" at bounding box center [998, 661] width 56 height 28
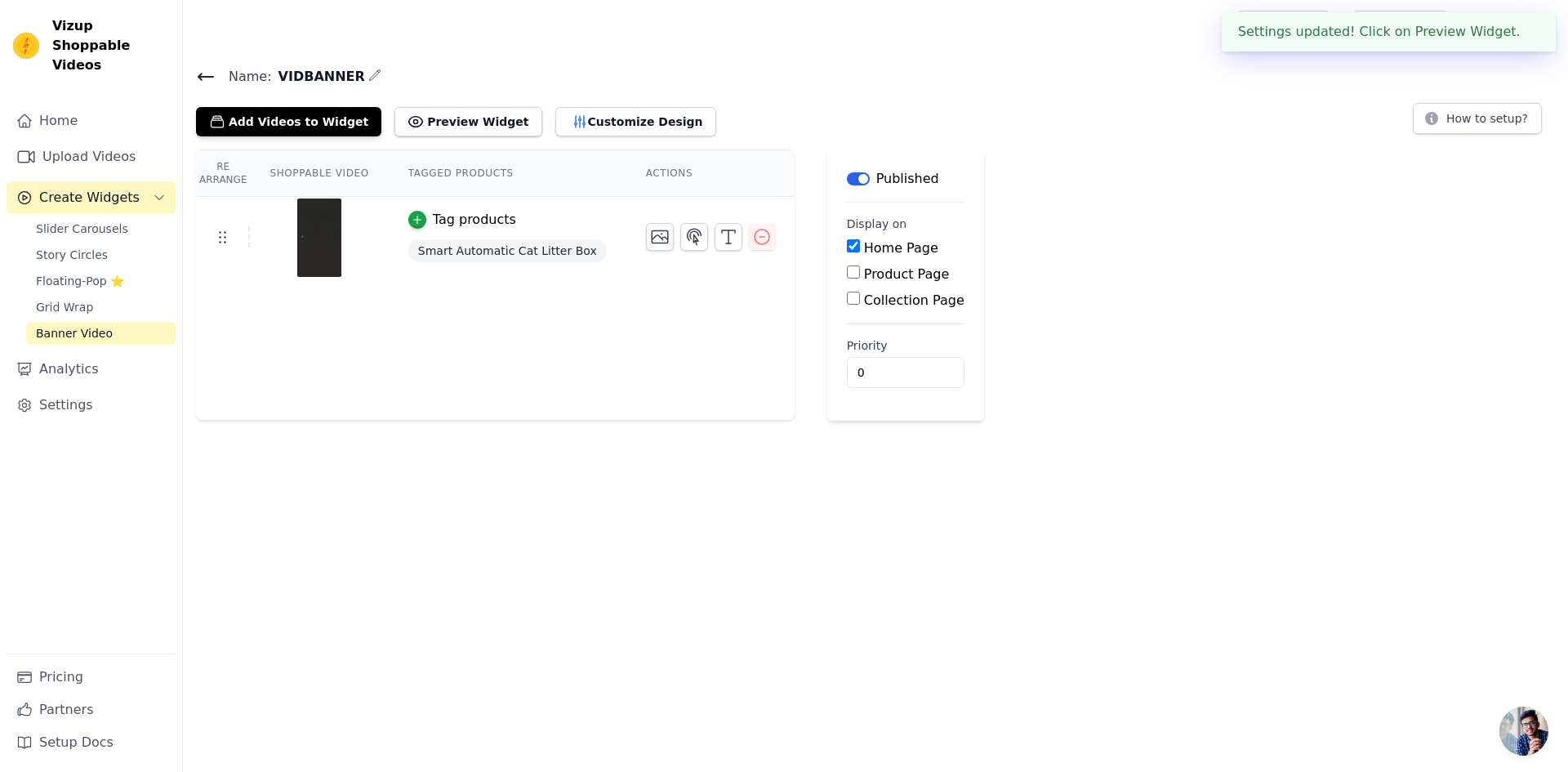
click at [437, 256] on span "Smart Automatic Cat Litter Box" at bounding box center [508, 250] width 199 height 23
click at [445, 225] on div "Tag products" at bounding box center [474, 219] width 83 height 19
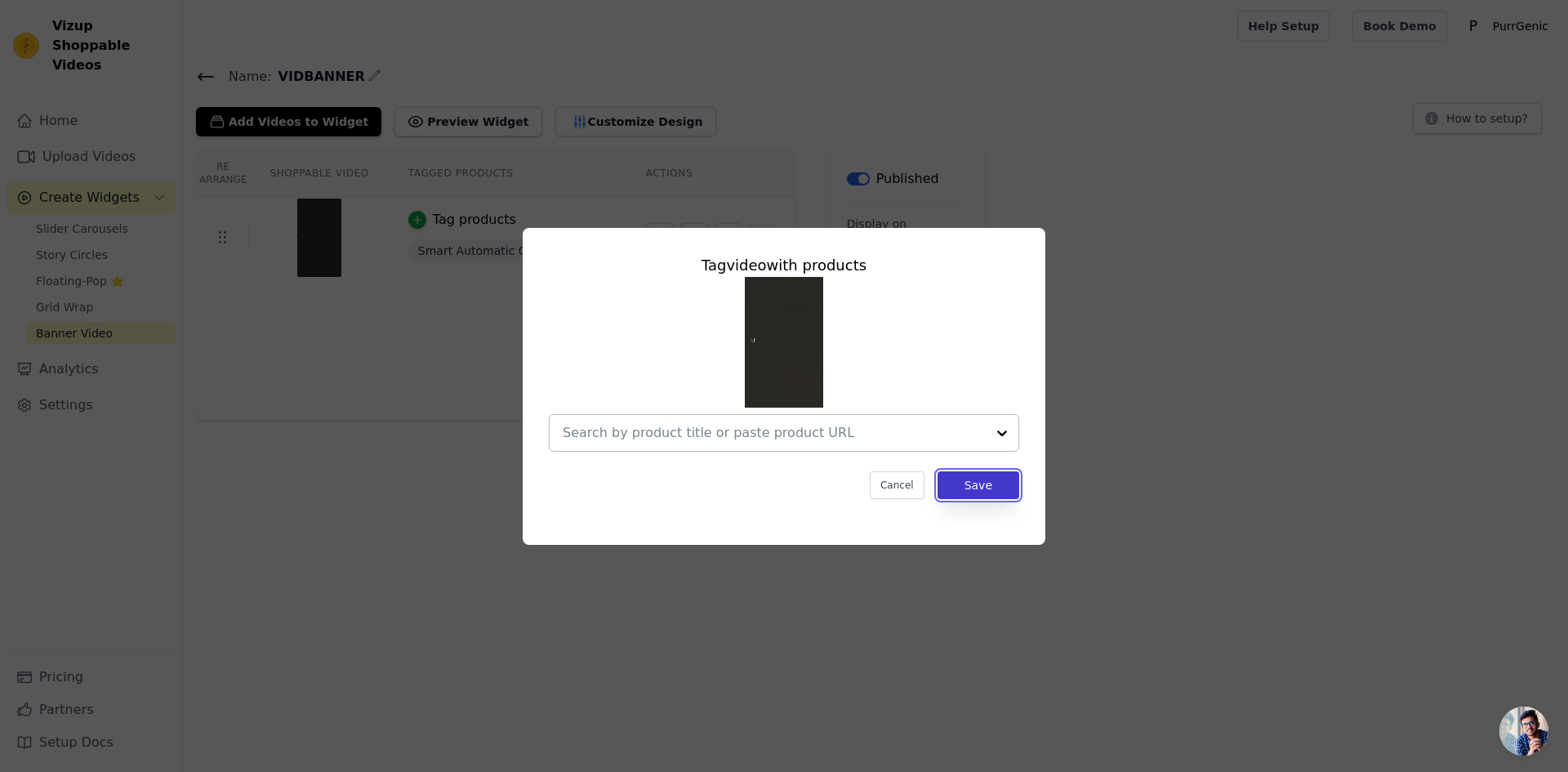
click at [968, 478] on button "Save" at bounding box center [978, 485] width 82 height 28
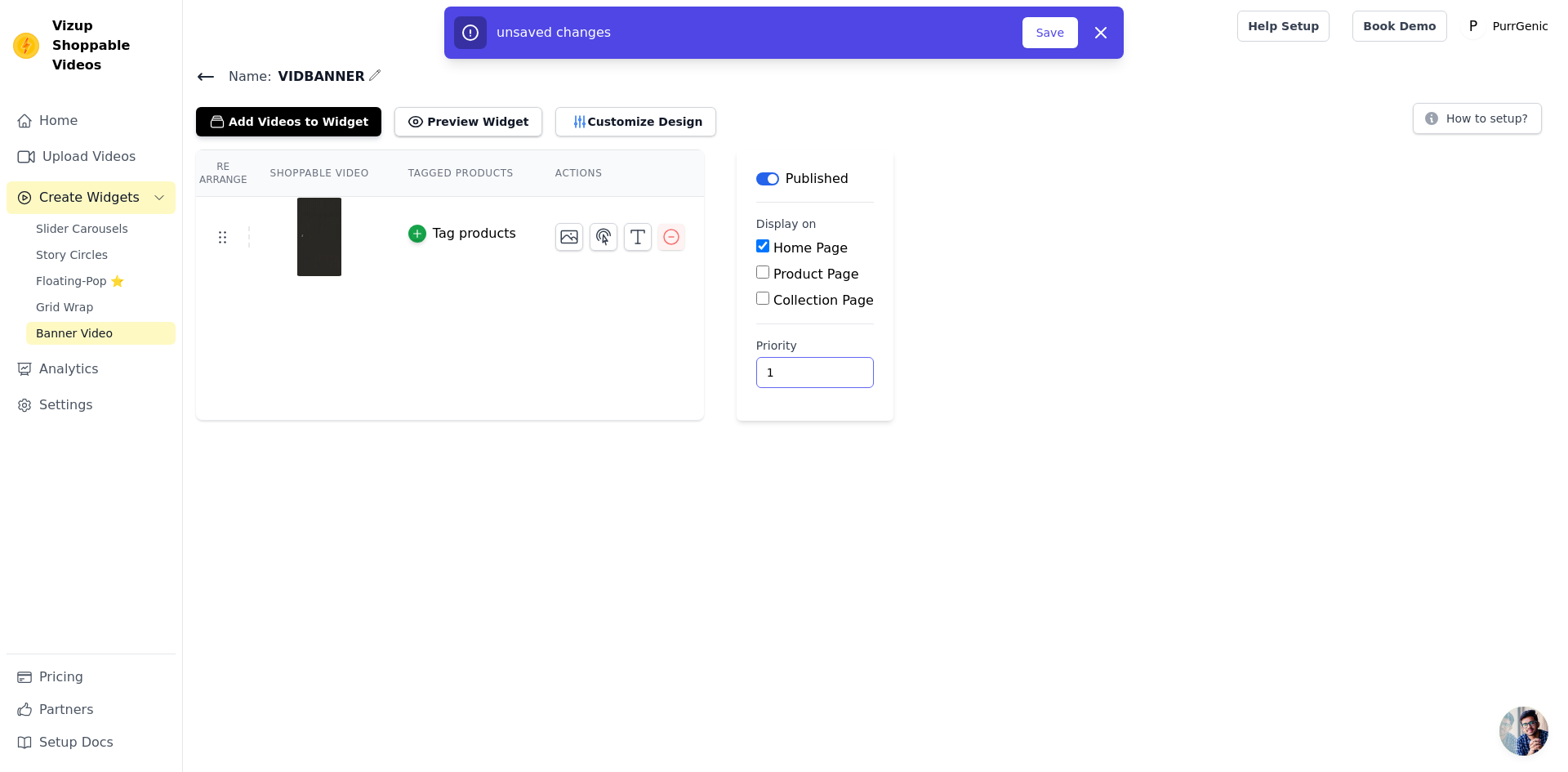
click at [800, 367] on input "1" at bounding box center [815, 373] width 118 height 31
type input "0"
click at [803, 378] on input "0" at bounding box center [815, 373] width 118 height 31
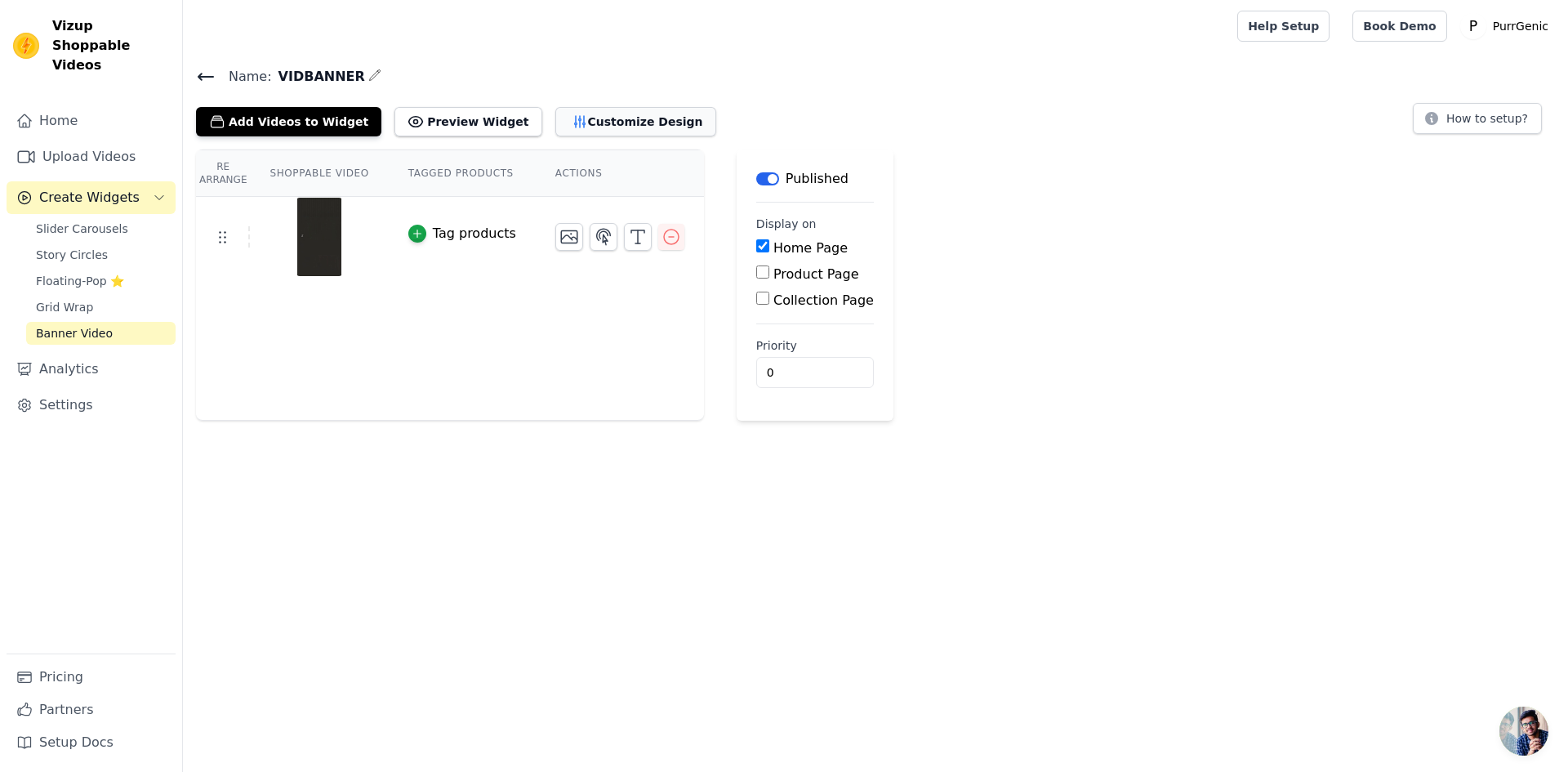
click at [555, 113] on button "Customize Design" at bounding box center [635, 121] width 161 height 29
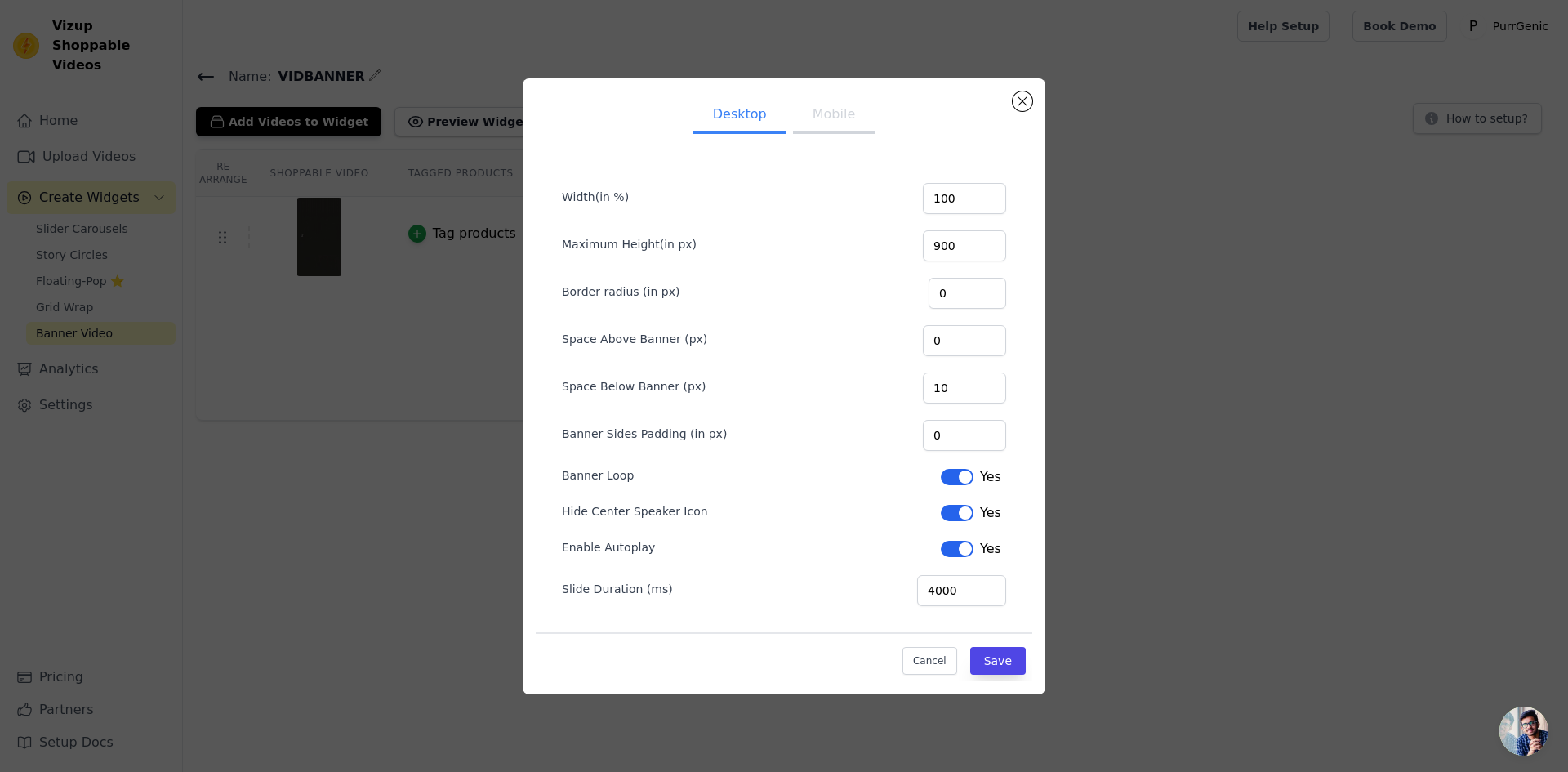
click at [955, 478] on button "Label" at bounding box center [957, 476] width 33 height 16
click at [995, 657] on button "Save" at bounding box center [998, 661] width 56 height 28
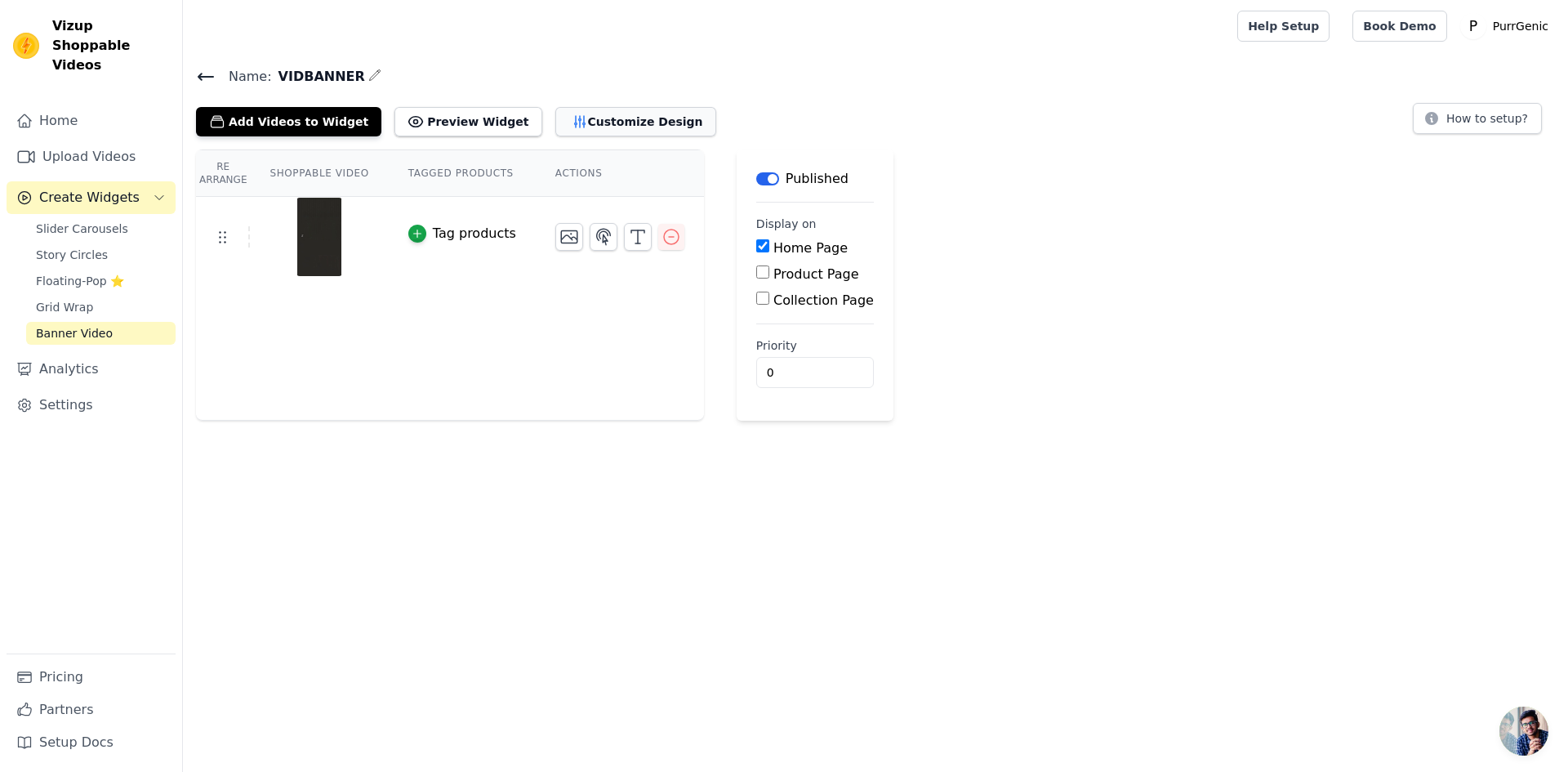
click at [597, 116] on button "Customize Design" at bounding box center [635, 121] width 161 height 29
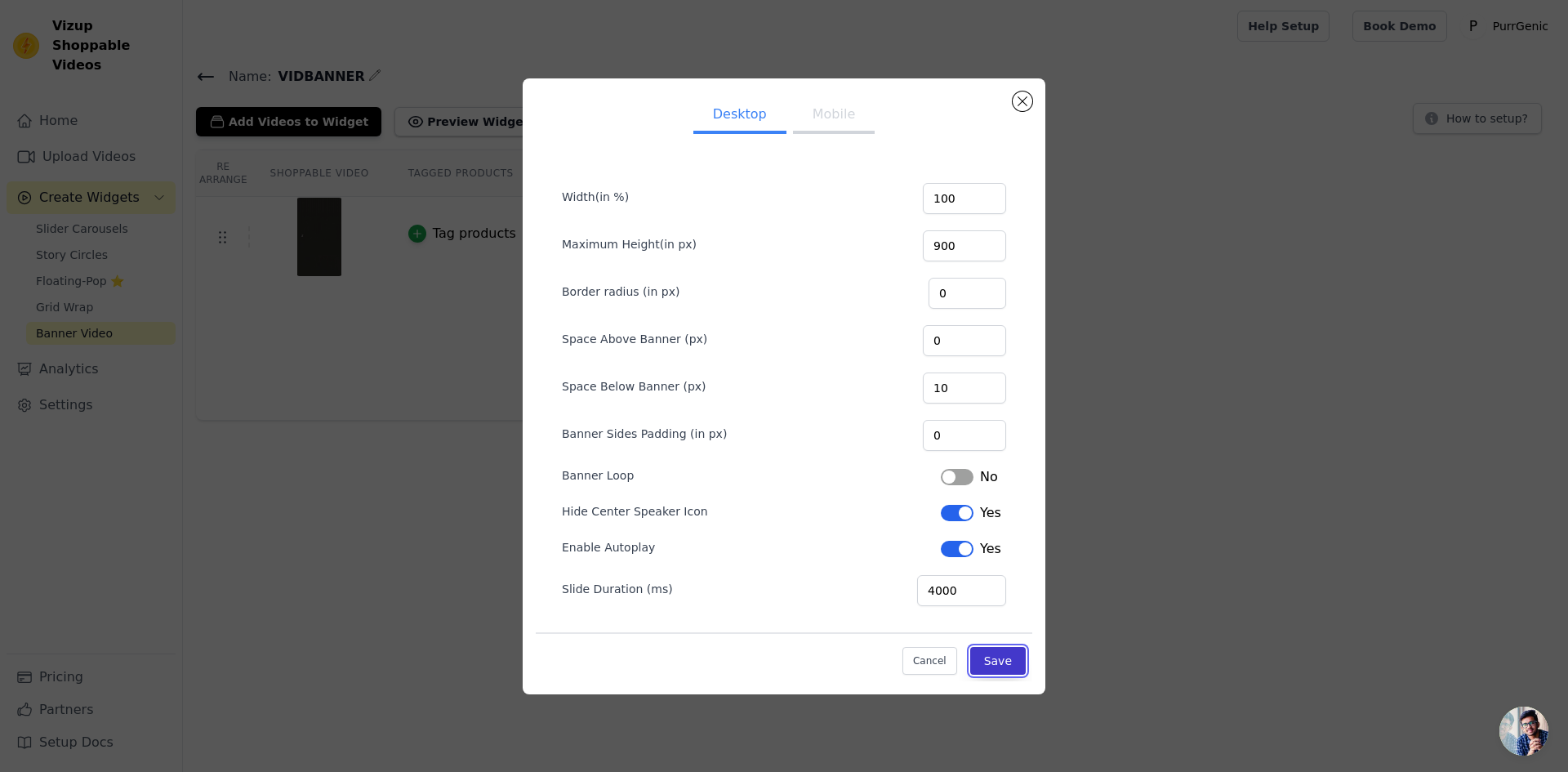
click at [980, 662] on button "Save" at bounding box center [998, 661] width 56 height 28
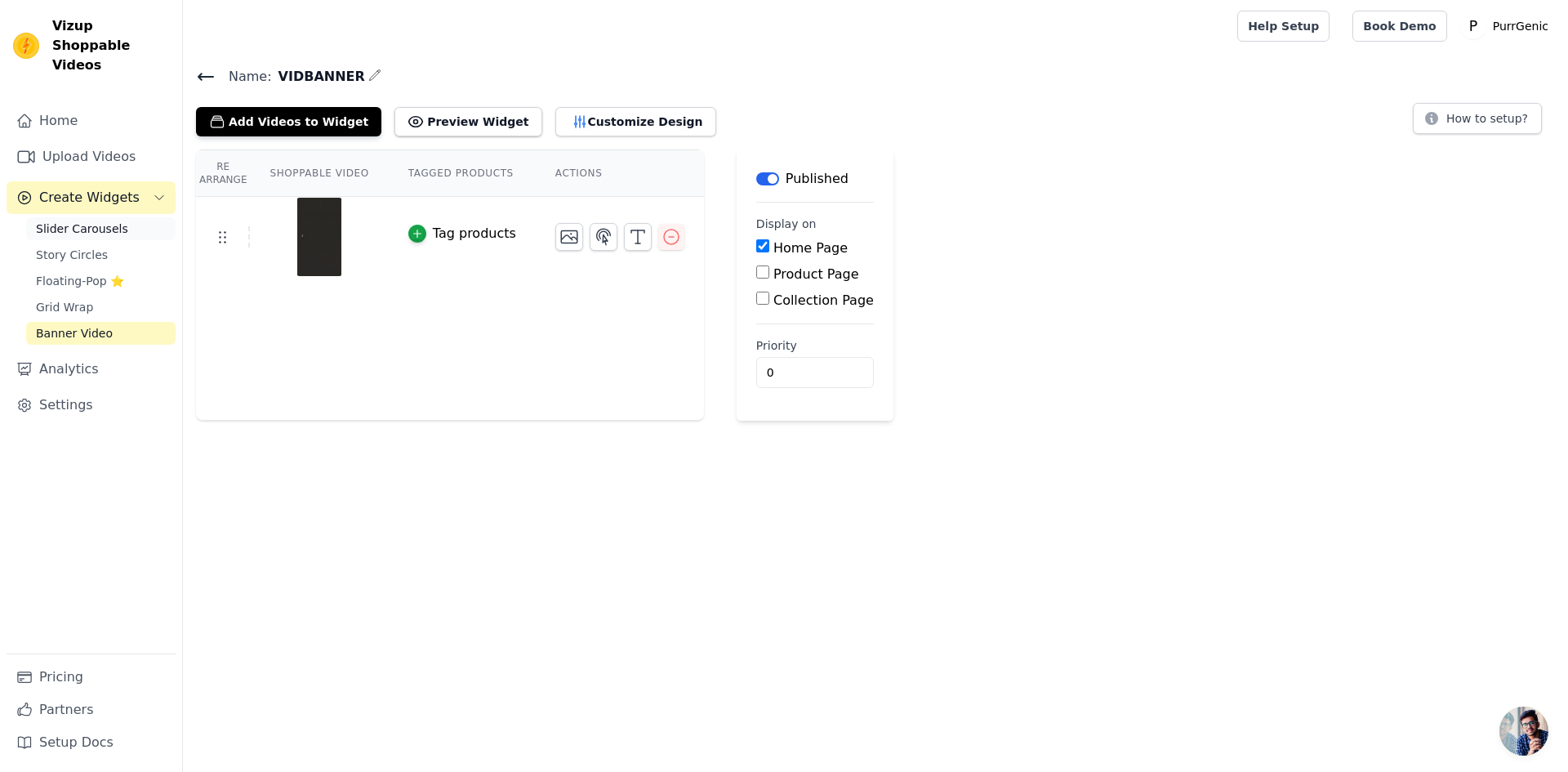
click at [88, 221] on span "Slider Carousels" at bounding box center [83, 228] width 93 height 16
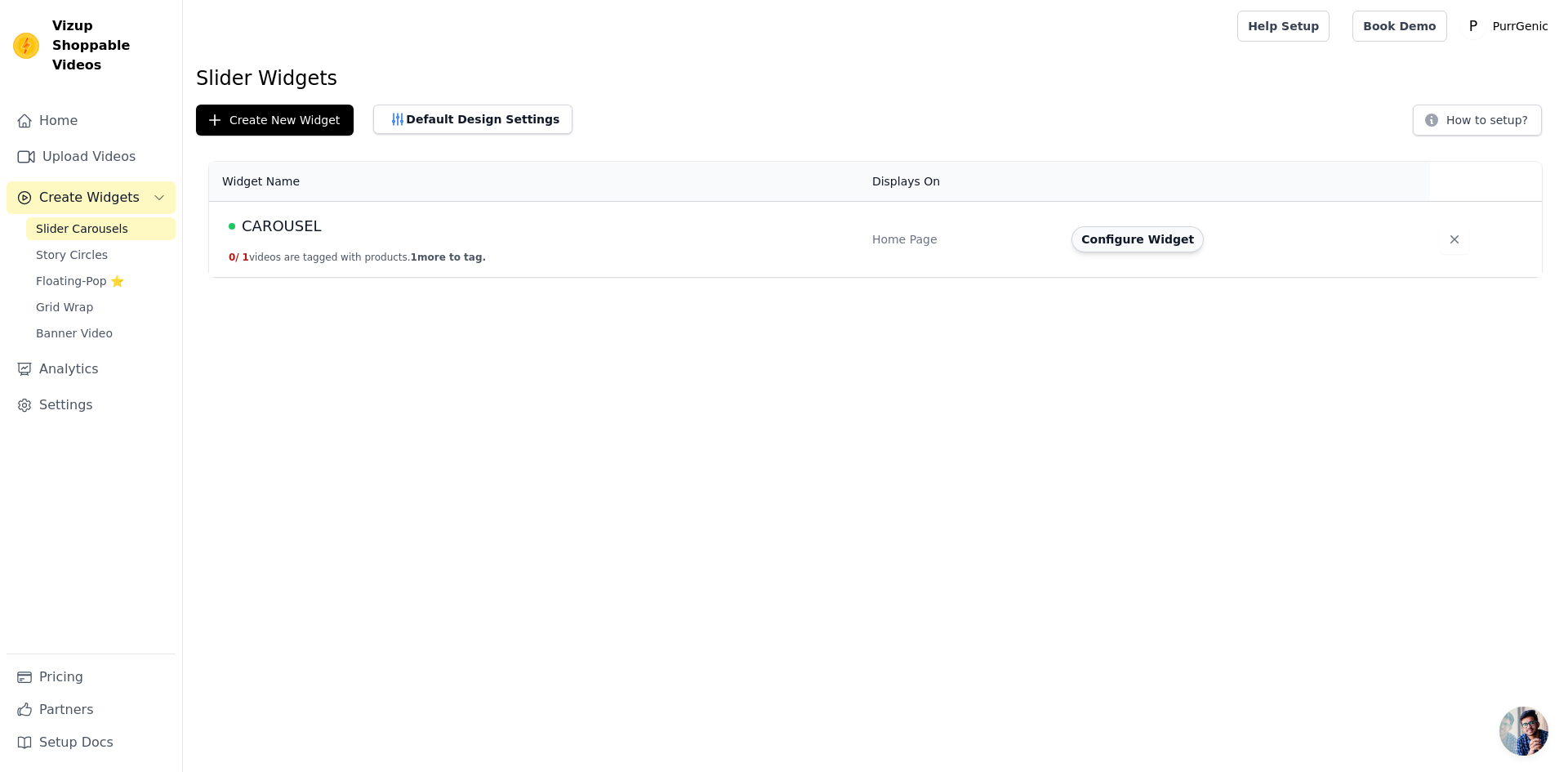
click at [1119, 239] on button "Configure Widget" at bounding box center [1137, 239] width 132 height 26
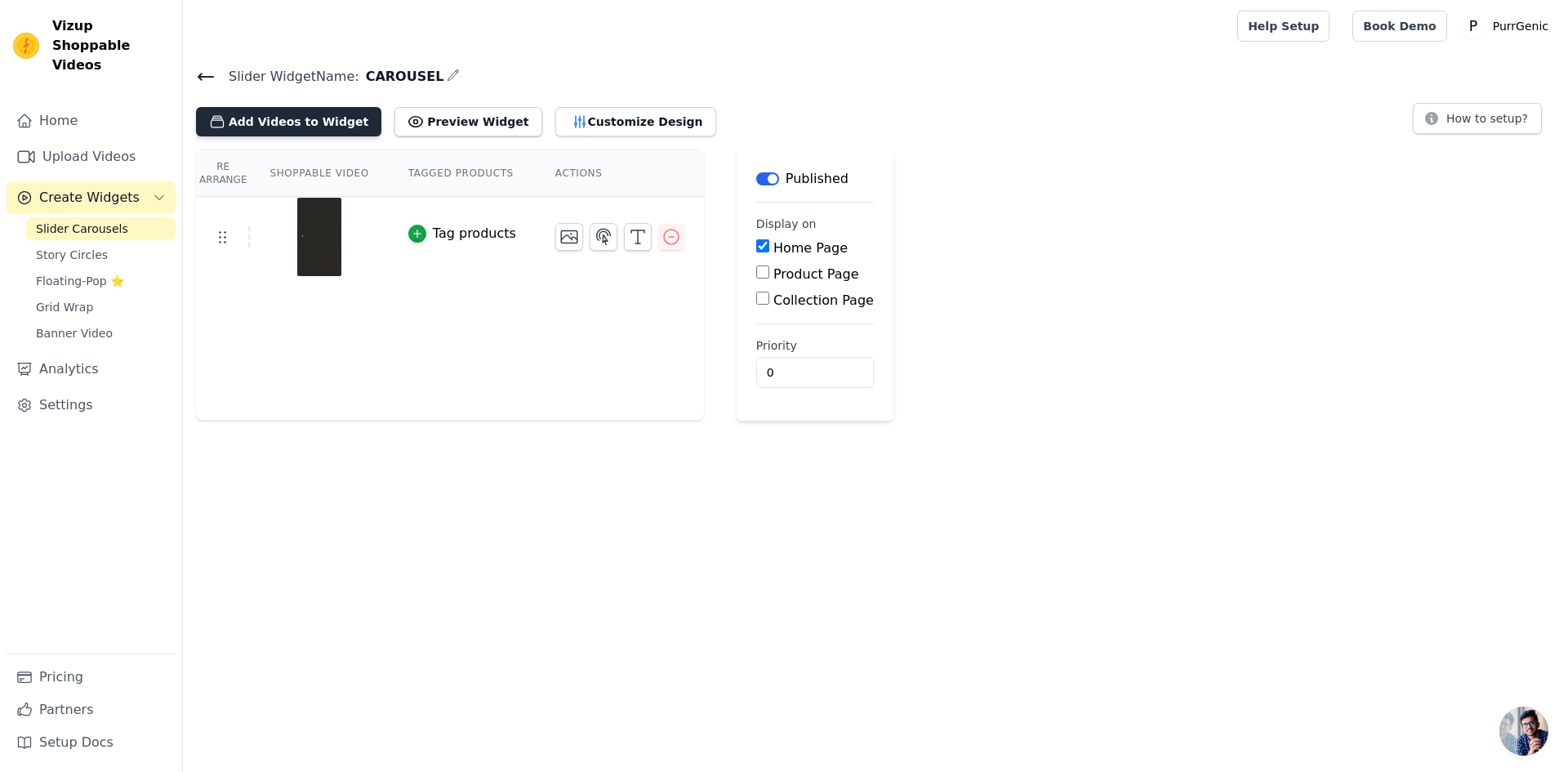
click at [289, 121] on button "Add Videos to Widget" at bounding box center [289, 121] width 185 height 29
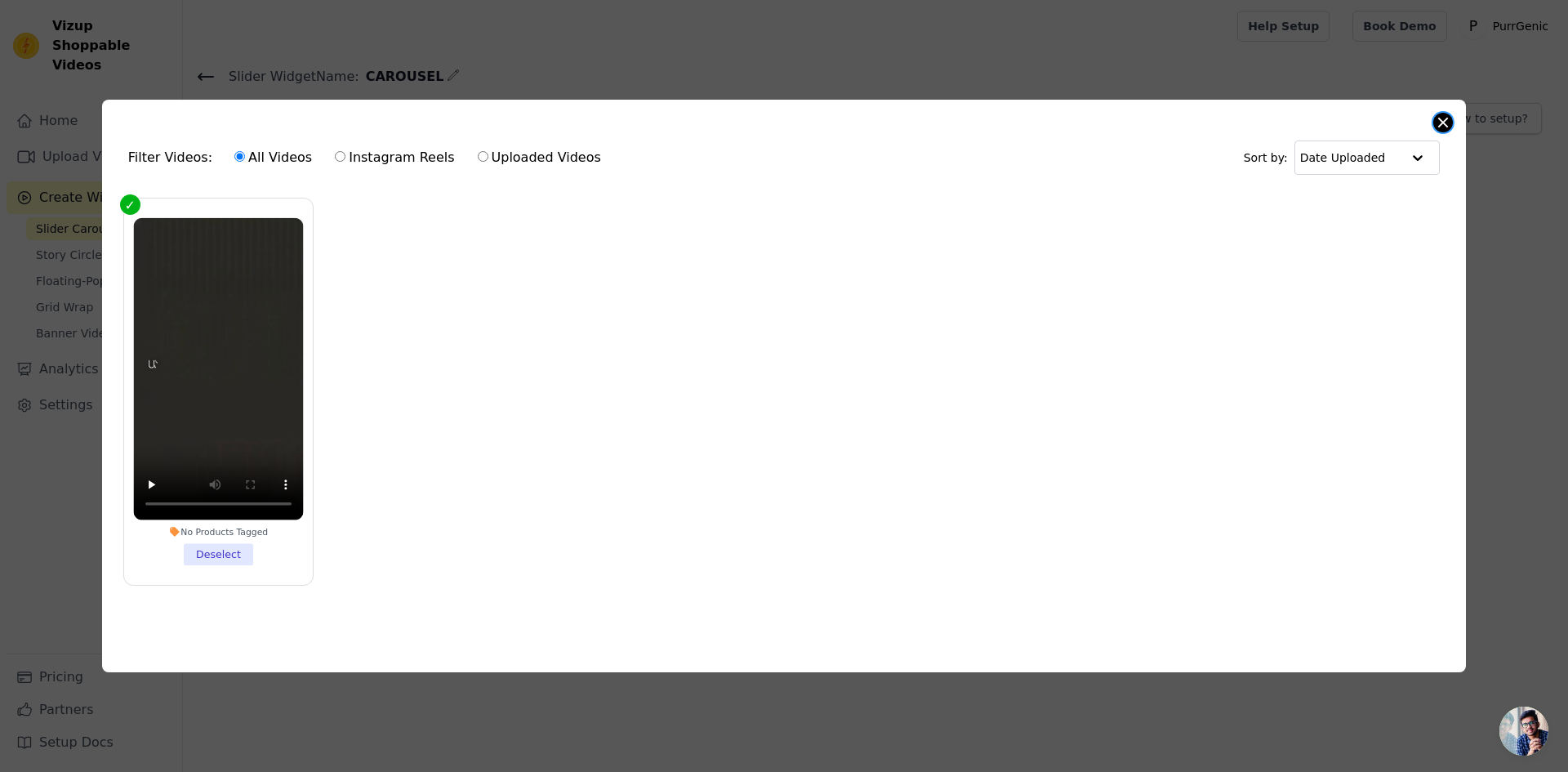
click at [1433, 116] on div "Filter Videos: All Videos Instagram Reels Uploaded Videos Sort by: Date Uploade…" at bounding box center [784, 385] width 1364 height 572
click at [478, 35] on div "Filter Videos: All Videos Instagram Reels Uploaded Videos Sort by: Date Uploade…" at bounding box center [784, 386] width 1568 height 772
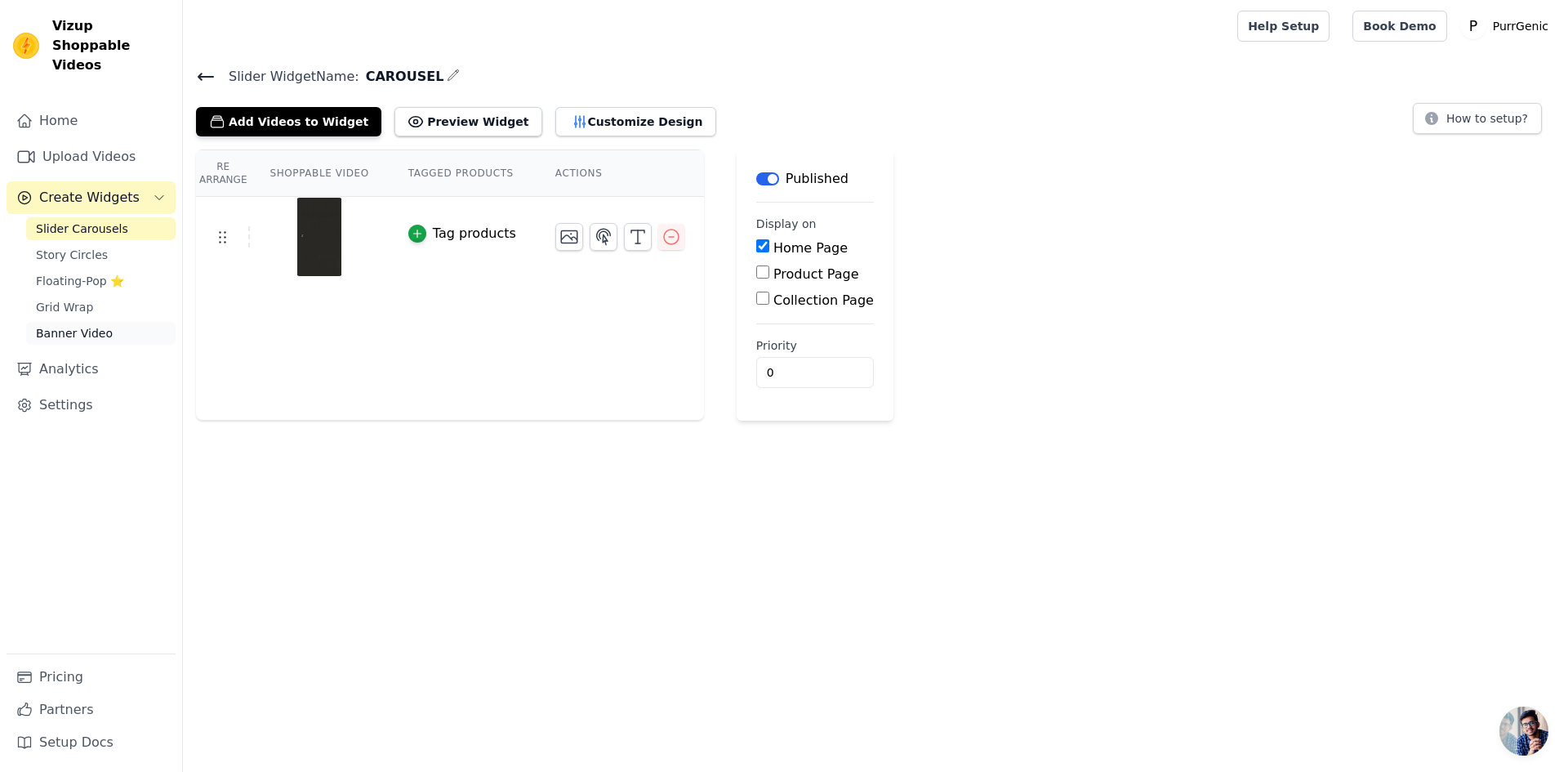
click at [55, 325] on span "Banner Video" at bounding box center [74, 333] width 77 height 16
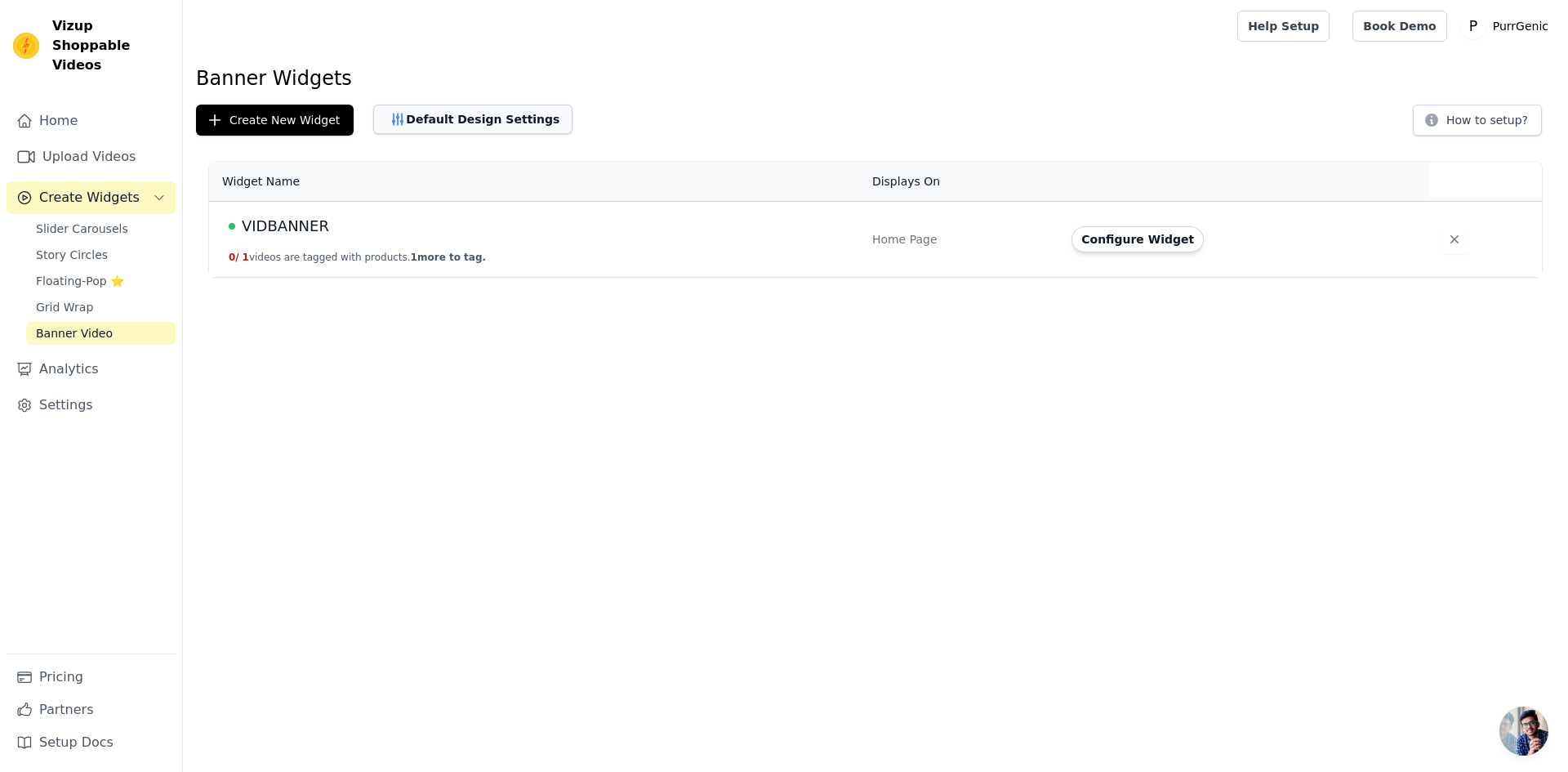
click at [474, 121] on button "Default Design Settings" at bounding box center [473, 119] width 199 height 29
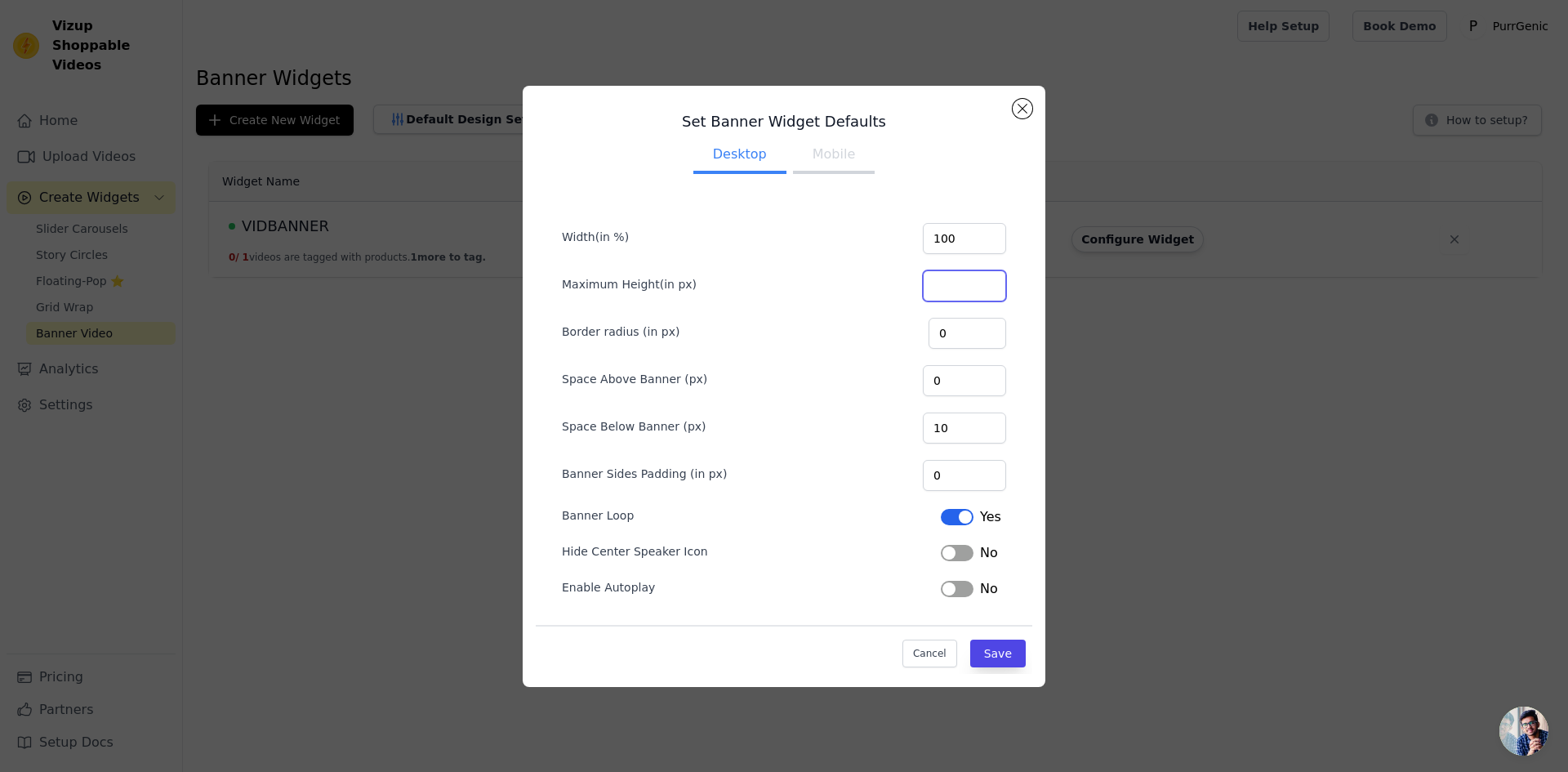
click at [946, 287] on input "Maximum Height(in px)" at bounding box center [964, 286] width 83 height 31
click at [1019, 103] on button "Close modal" at bounding box center [1022, 108] width 19 height 19
